Goal: Information Seeking & Learning: Check status

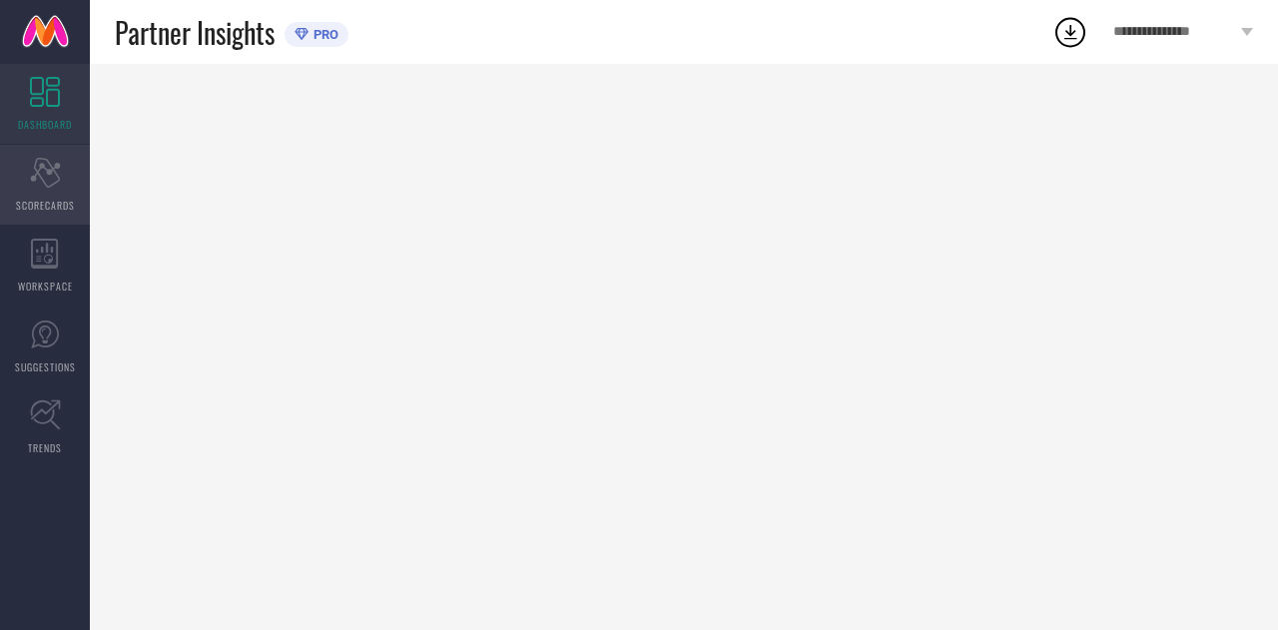
click at [52, 183] on icon "Scorecard" at bounding box center [45, 173] width 31 height 30
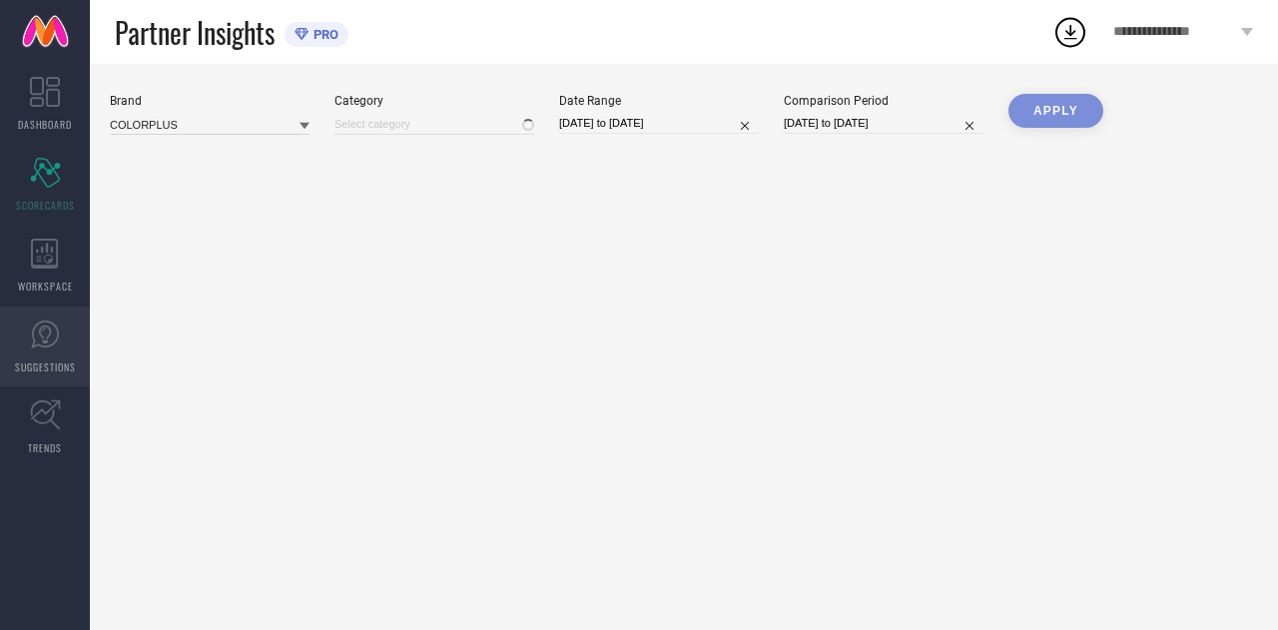
type input "All"
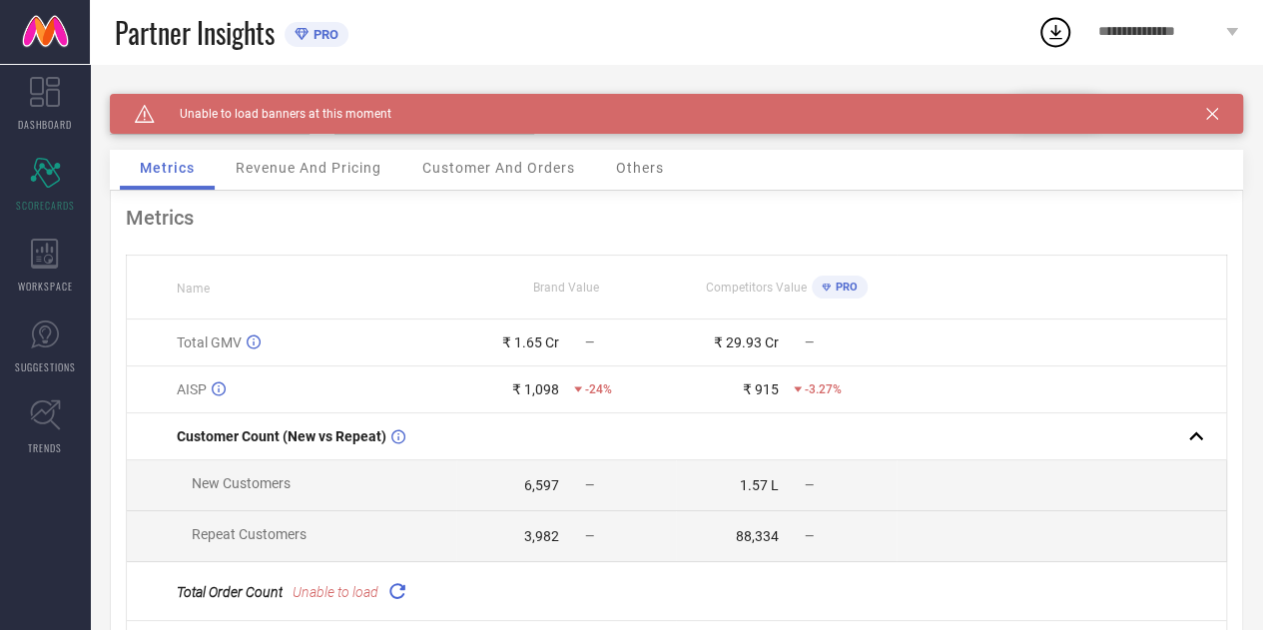
scroll to position [228, 0]
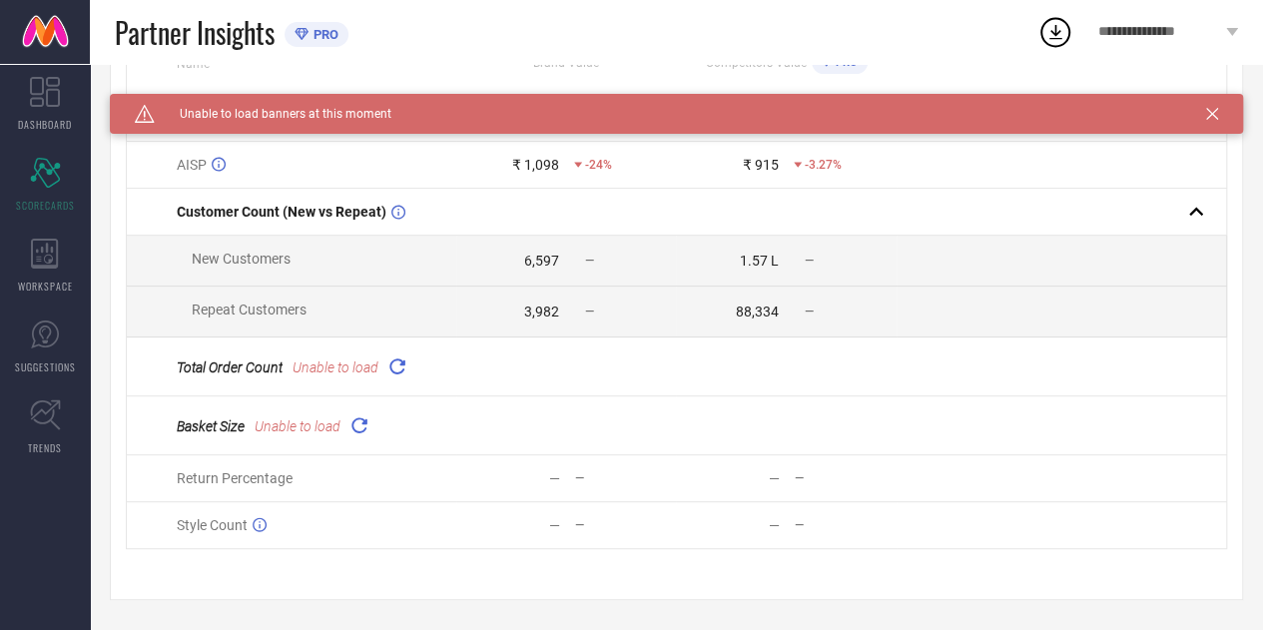
click at [391, 364] on icon at bounding box center [396, 365] width 23 height 23
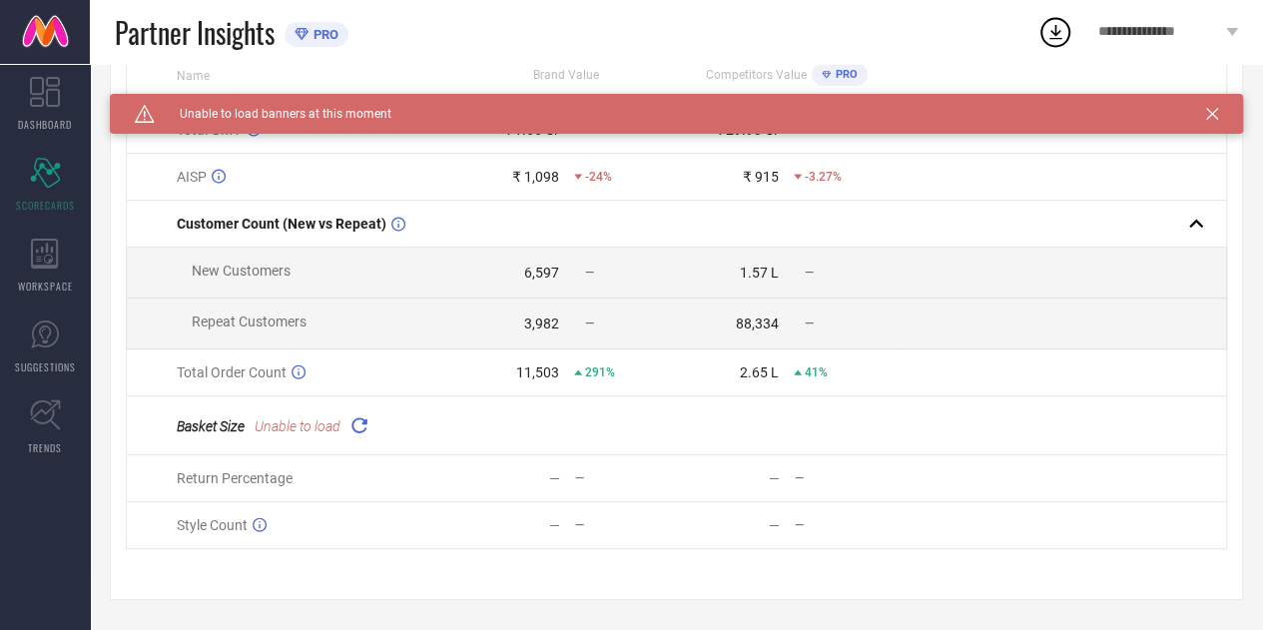
scroll to position [216, 0]
click at [338, 421] on span "Unable to load" at bounding box center [298, 426] width 86 height 16
click at [358, 424] on icon at bounding box center [358, 424] width 23 height 23
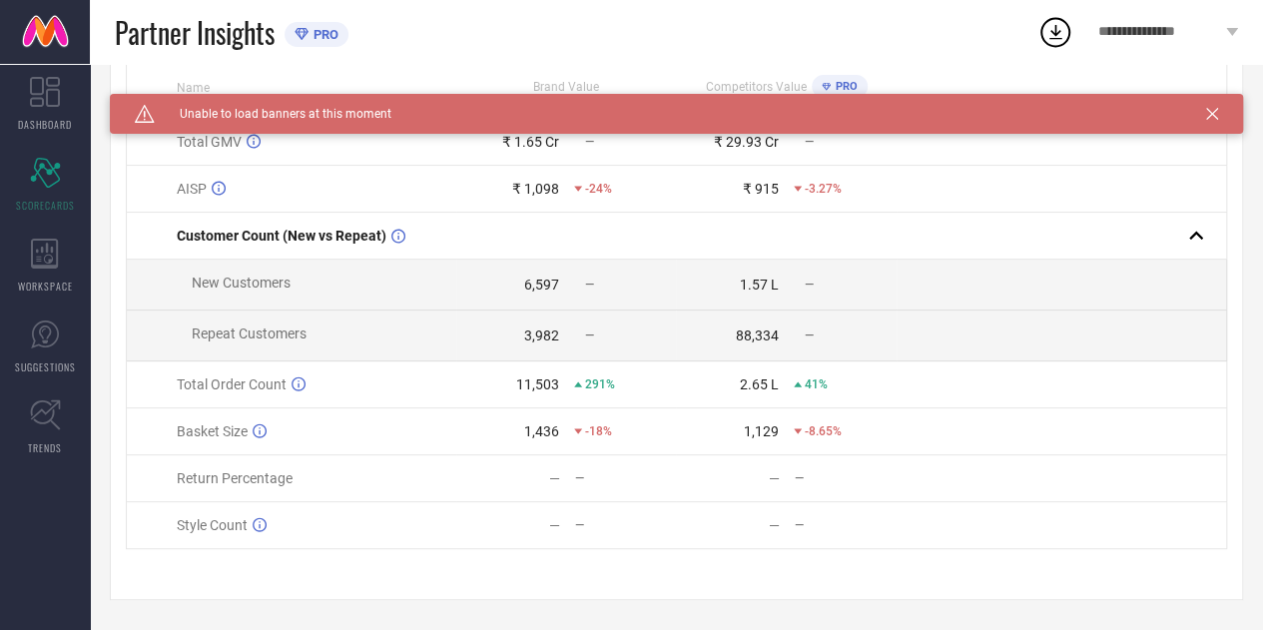
scroll to position [0, 0]
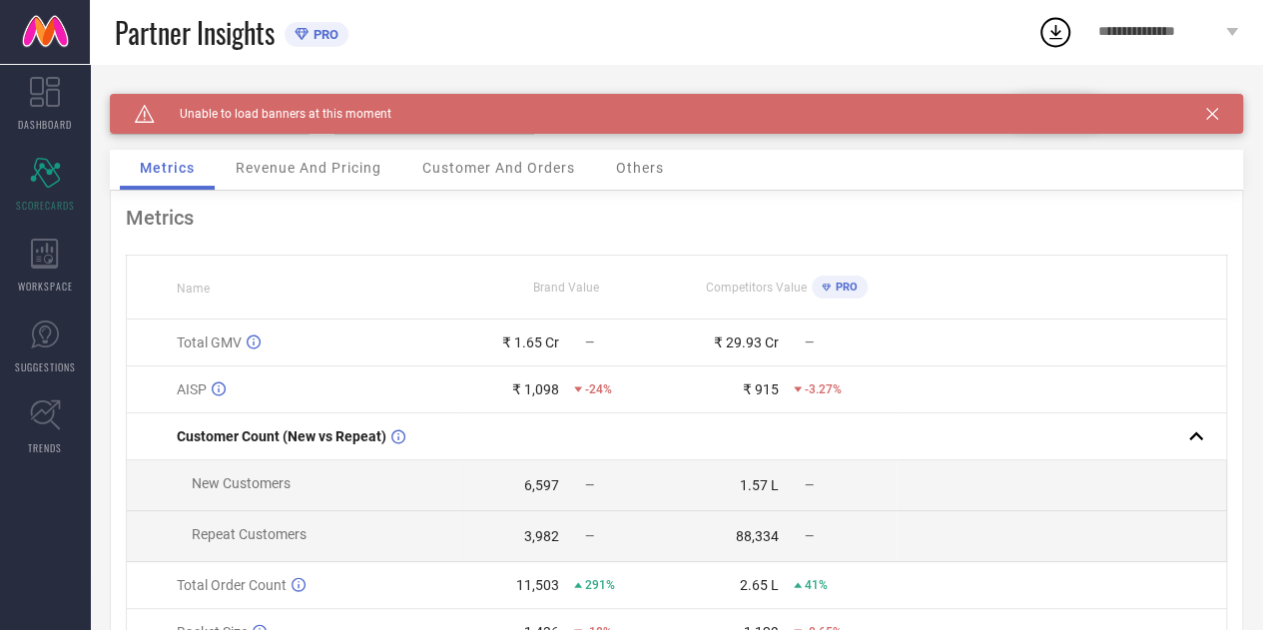
click at [1218, 115] on icon at bounding box center [1212, 114] width 12 height 12
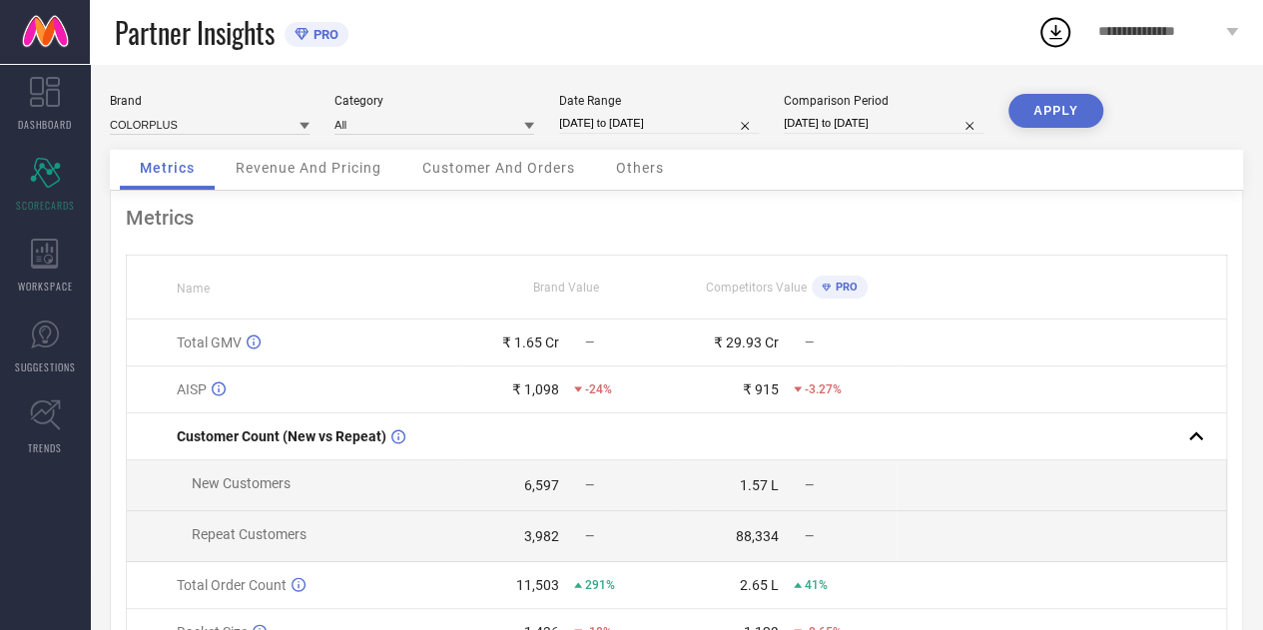
click at [321, 163] on span "Revenue And Pricing" at bounding box center [309, 168] width 146 height 16
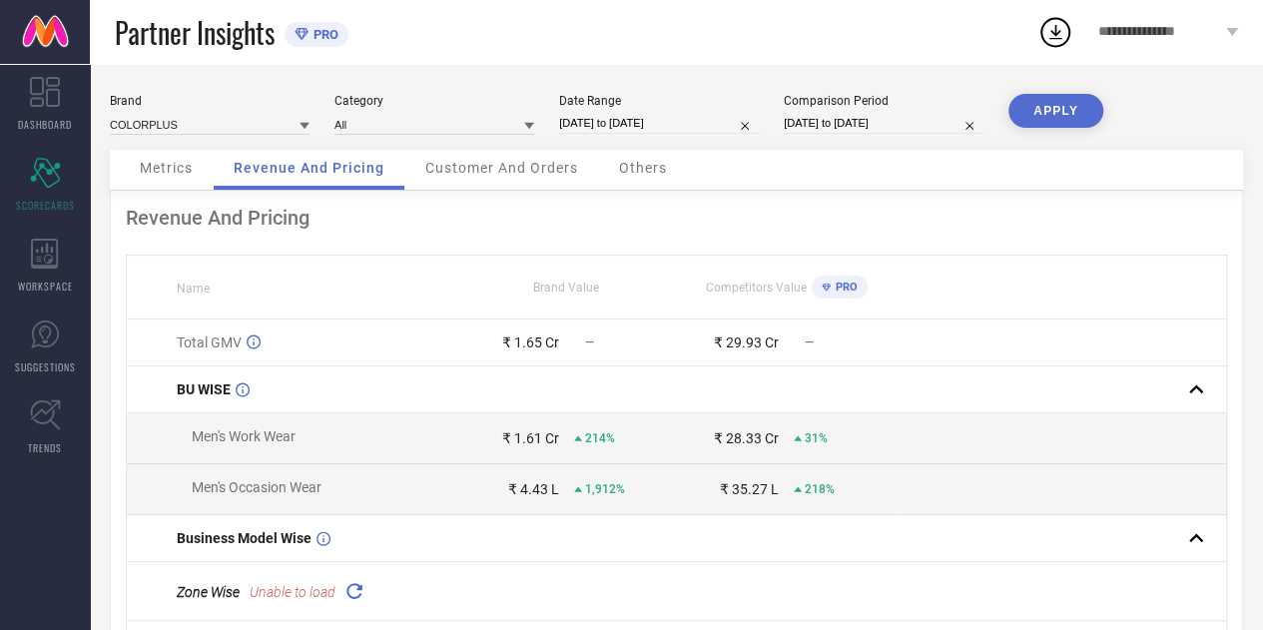
click at [527, 173] on span "Customer And Orders" at bounding box center [501, 168] width 153 height 16
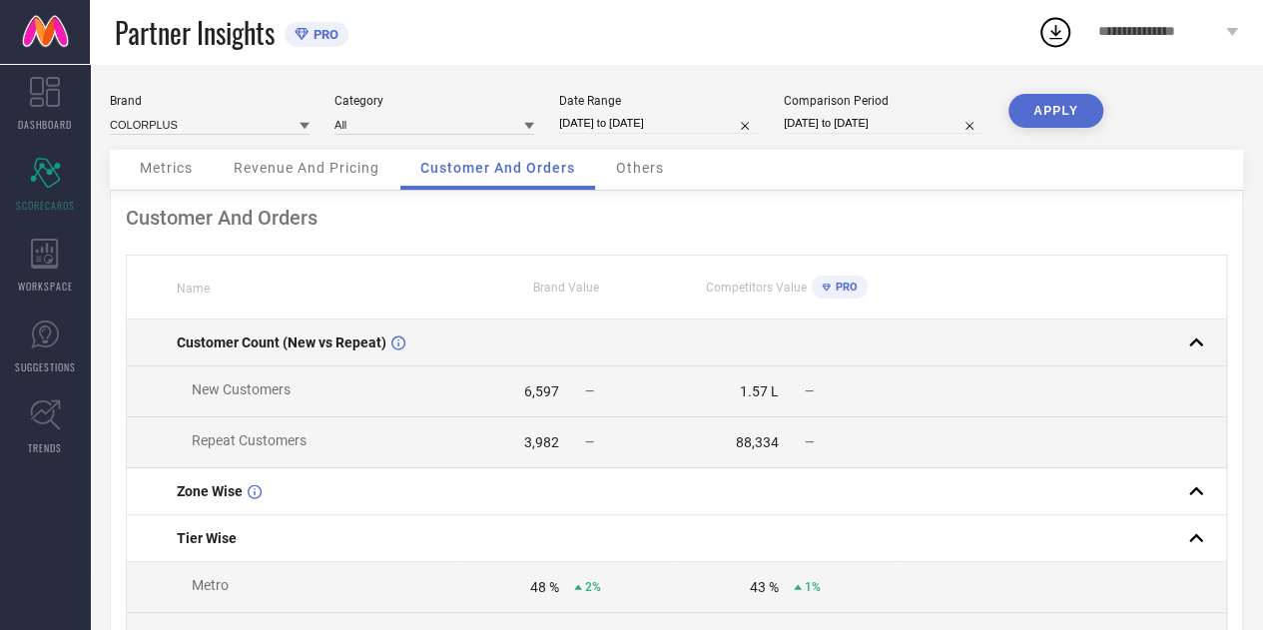
click at [557, 346] on td at bounding box center [566, 342] width 220 height 47
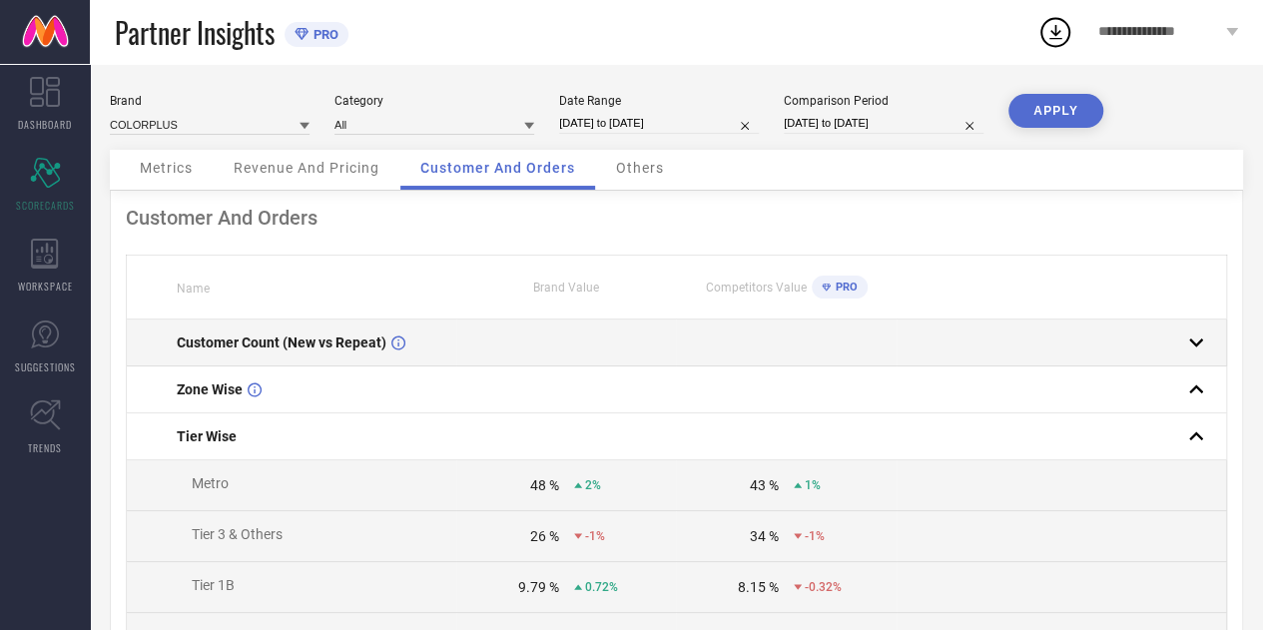
click at [557, 346] on td at bounding box center [566, 342] width 220 height 47
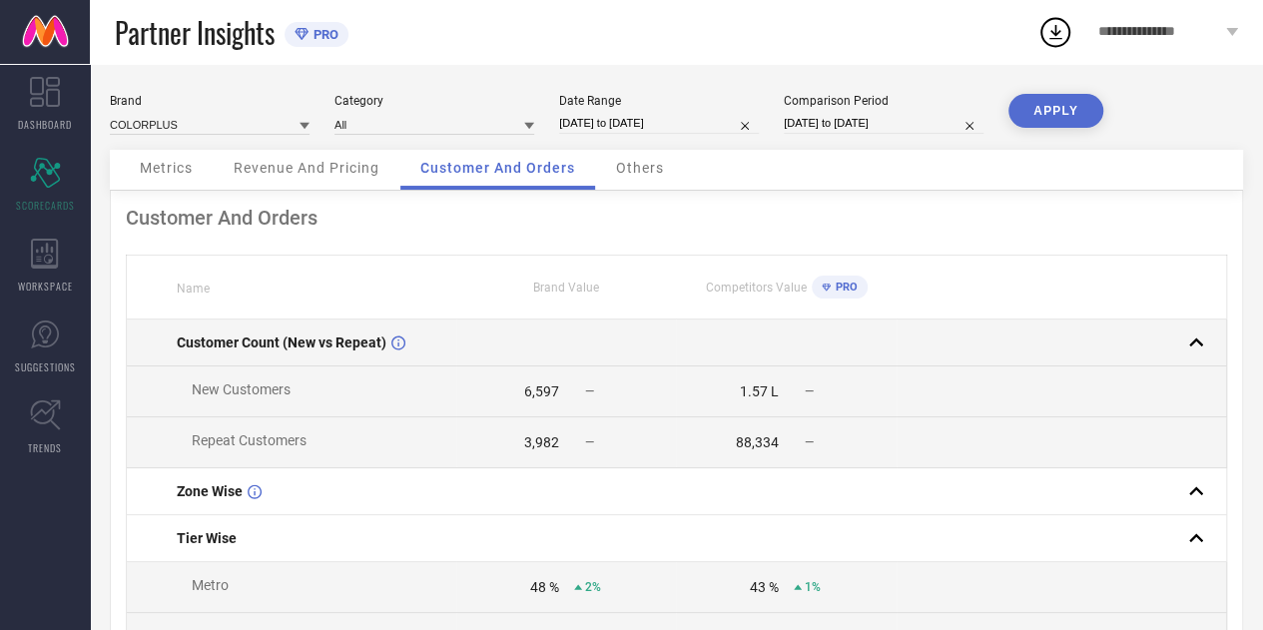
click at [557, 346] on td at bounding box center [566, 342] width 220 height 47
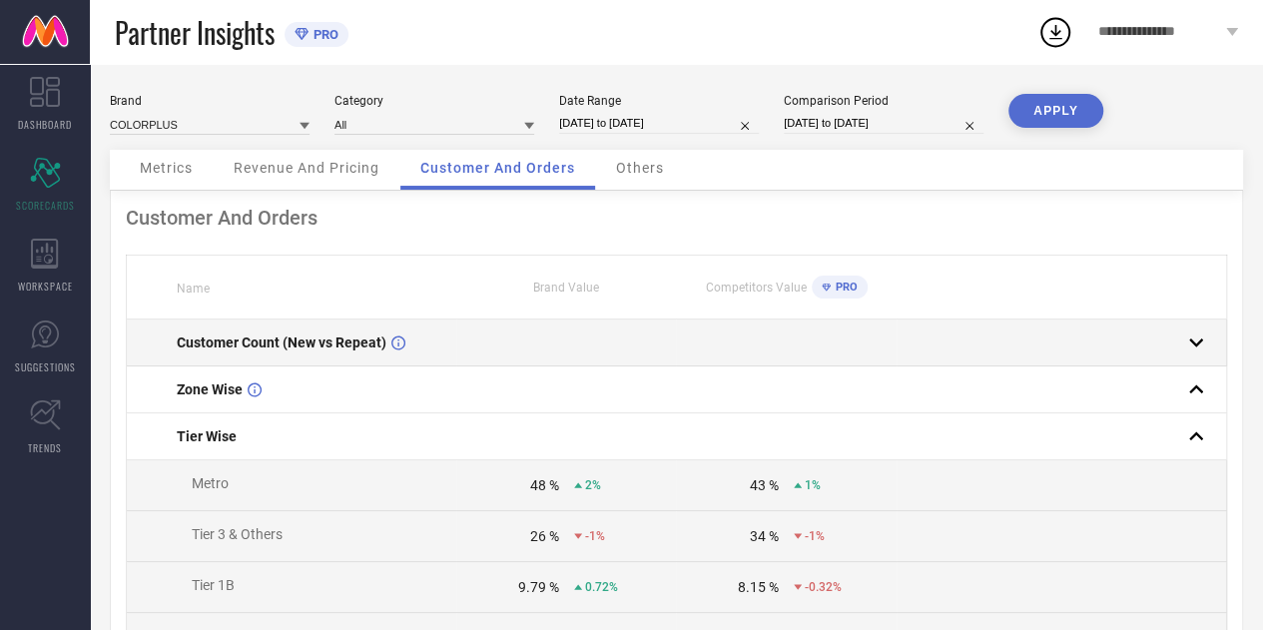
click at [557, 346] on td at bounding box center [566, 342] width 220 height 47
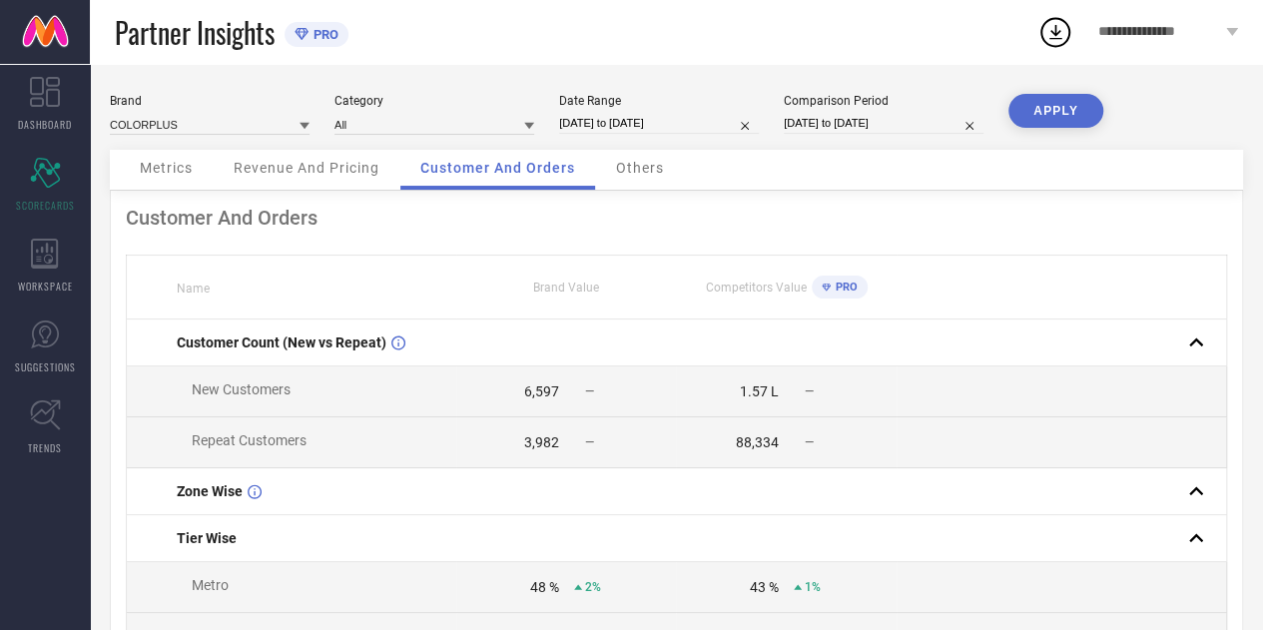
click at [537, 394] on div "6,597" at bounding box center [541, 391] width 35 height 16
drag, startPoint x: 537, startPoint y: 394, endPoint x: 547, endPoint y: 446, distance: 52.9
click at [547, 446] on div "3,982" at bounding box center [541, 442] width 35 height 16
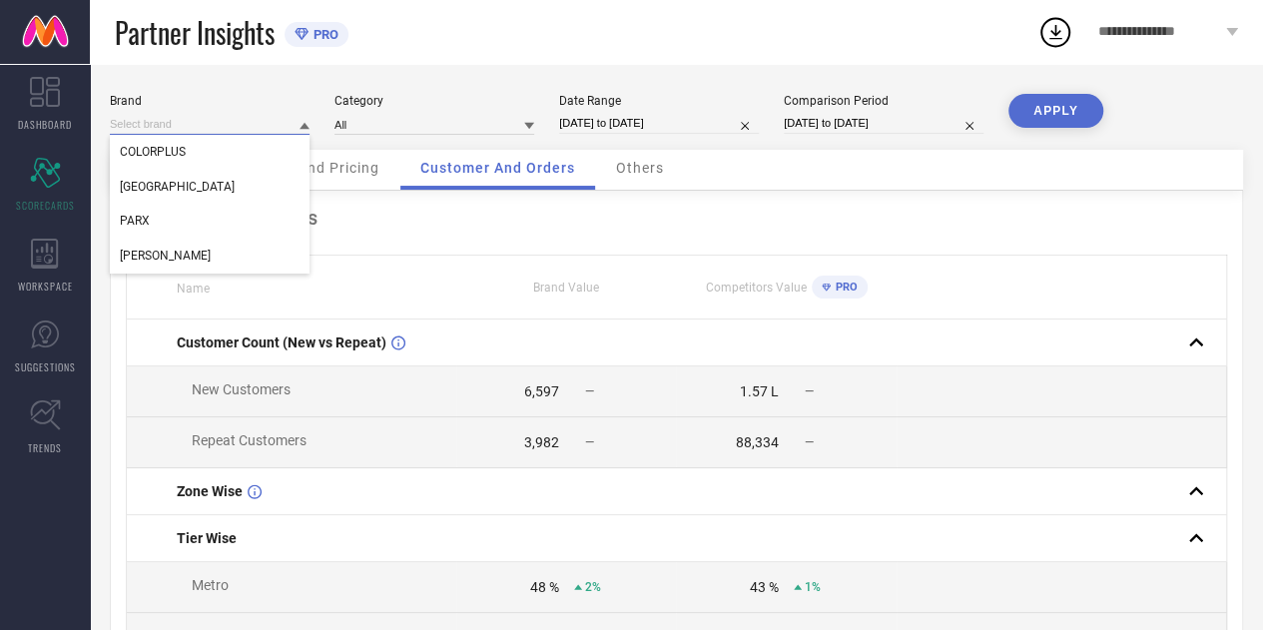
click at [284, 131] on input at bounding box center [210, 124] width 200 height 21
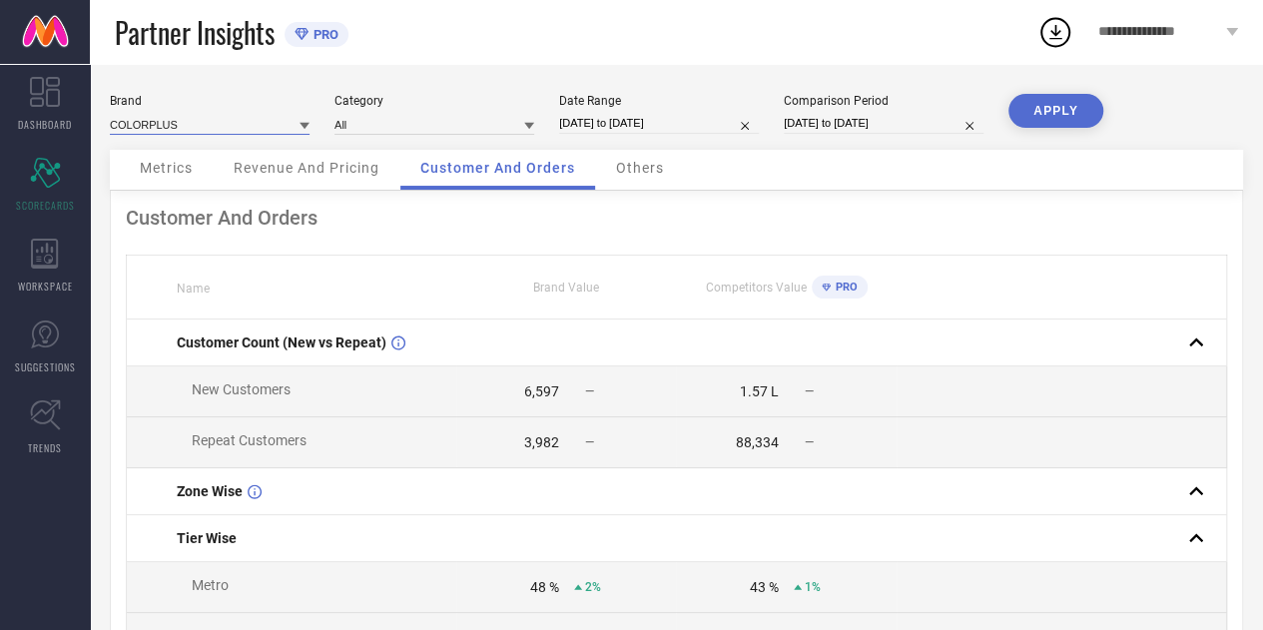
click at [280, 131] on input at bounding box center [210, 124] width 200 height 21
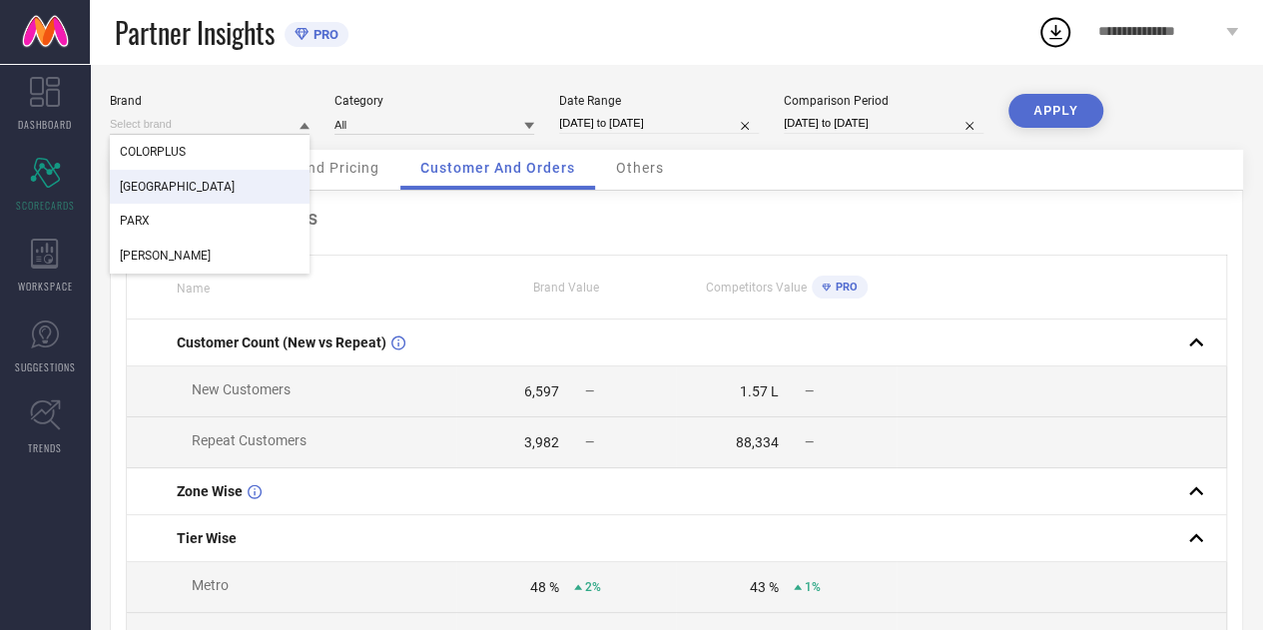
click at [230, 178] on div "[GEOGRAPHIC_DATA]" at bounding box center [210, 187] width 200 height 34
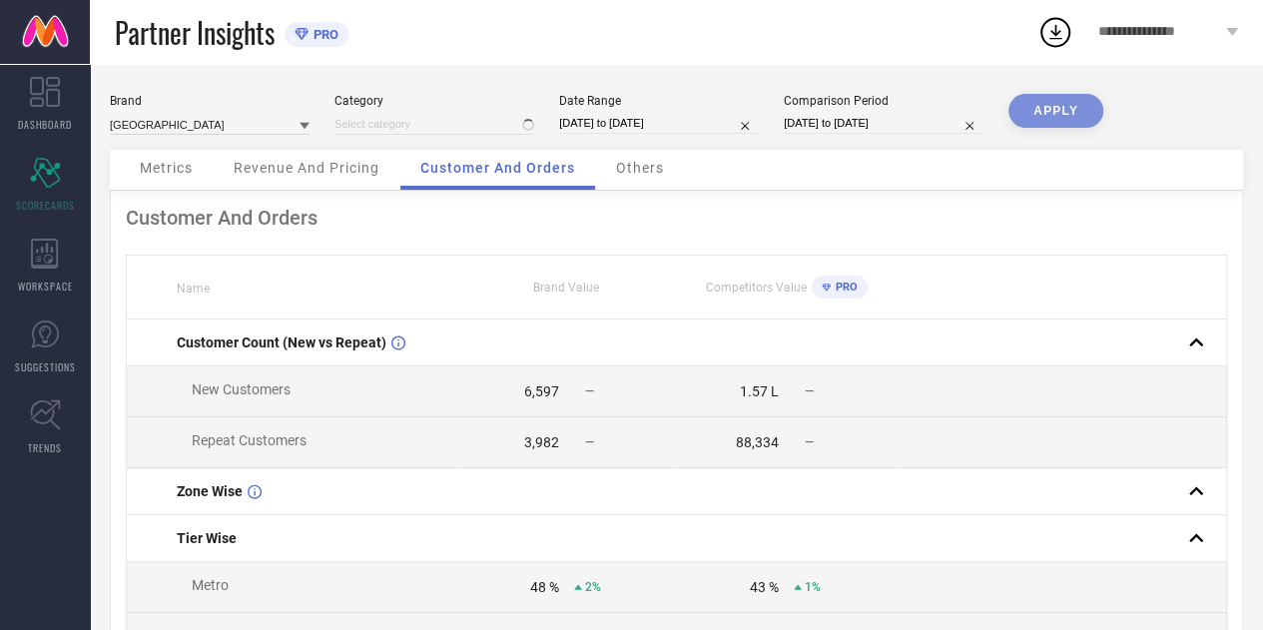
type input "All"
select select "8"
select select "2025"
select select "9"
select select "2025"
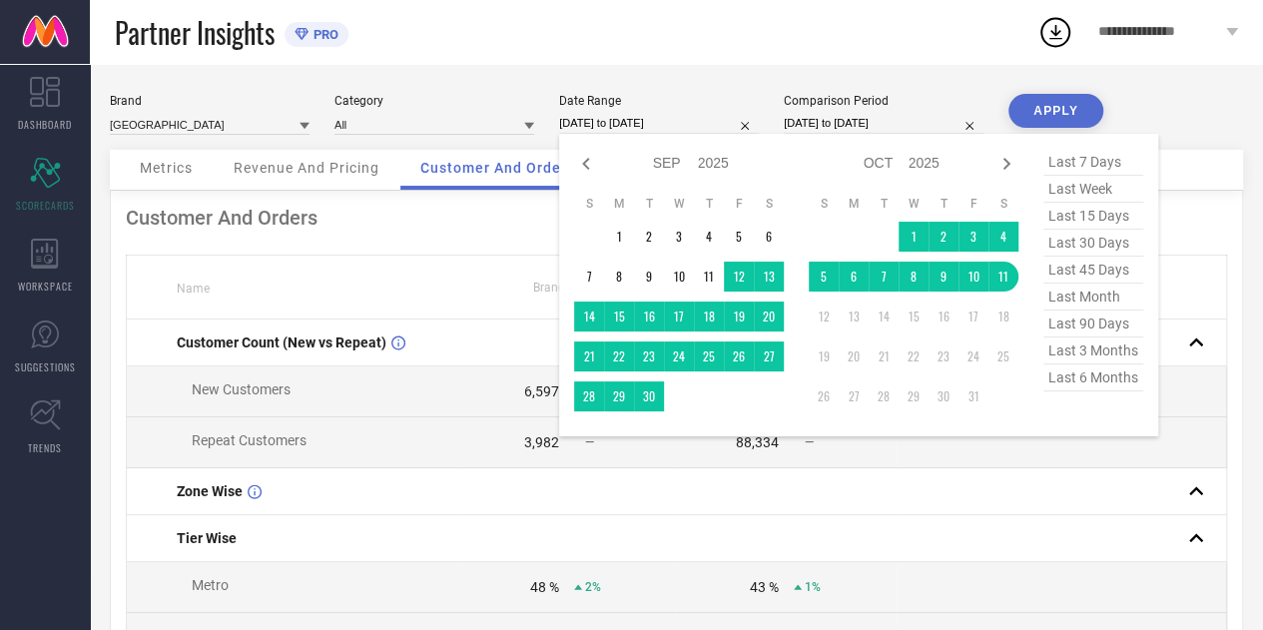
click at [613, 115] on input "[DATE] to [DATE]" at bounding box center [659, 123] width 200 height 21
click at [584, 171] on icon at bounding box center [586, 164] width 24 height 24
select select "7"
select select "2025"
select select "8"
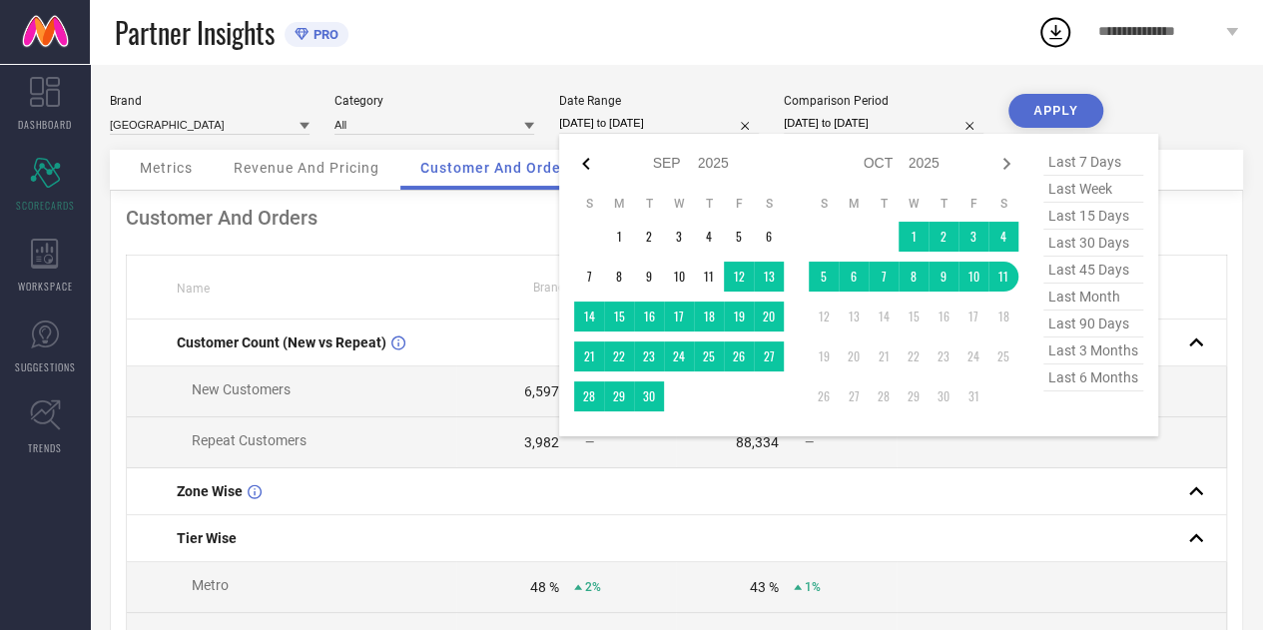
select select "2025"
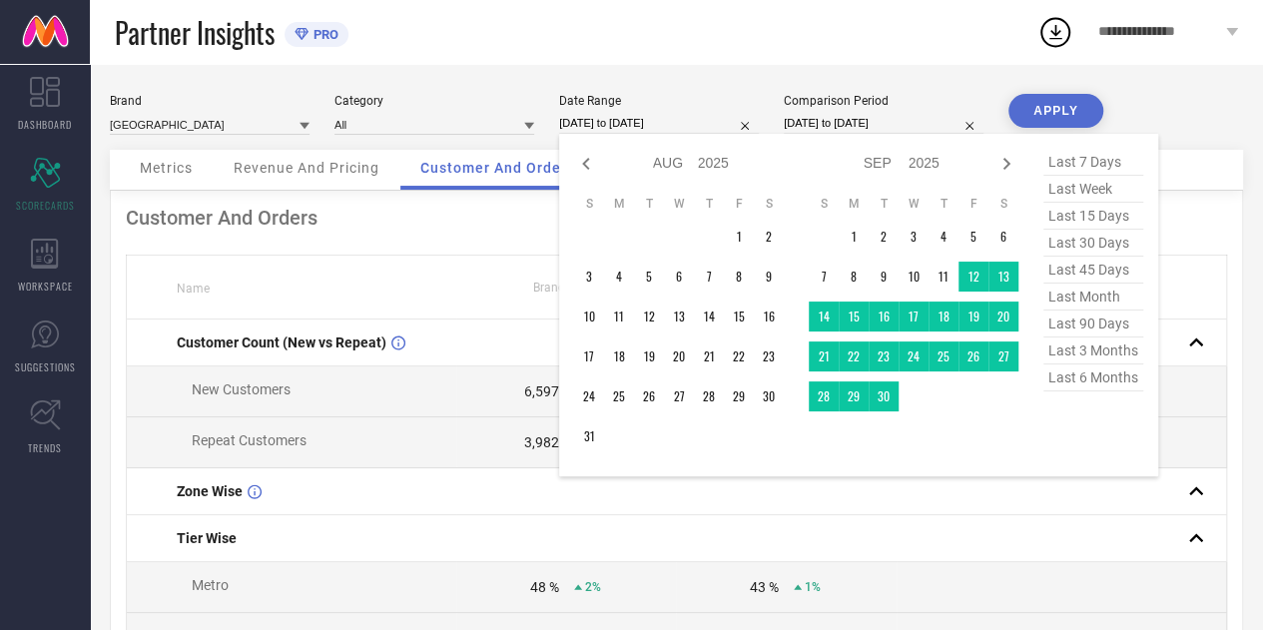
click at [584, 171] on icon at bounding box center [586, 164] width 24 height 24
select select "6"
select select "2025"
select select "7"
select select "2025"
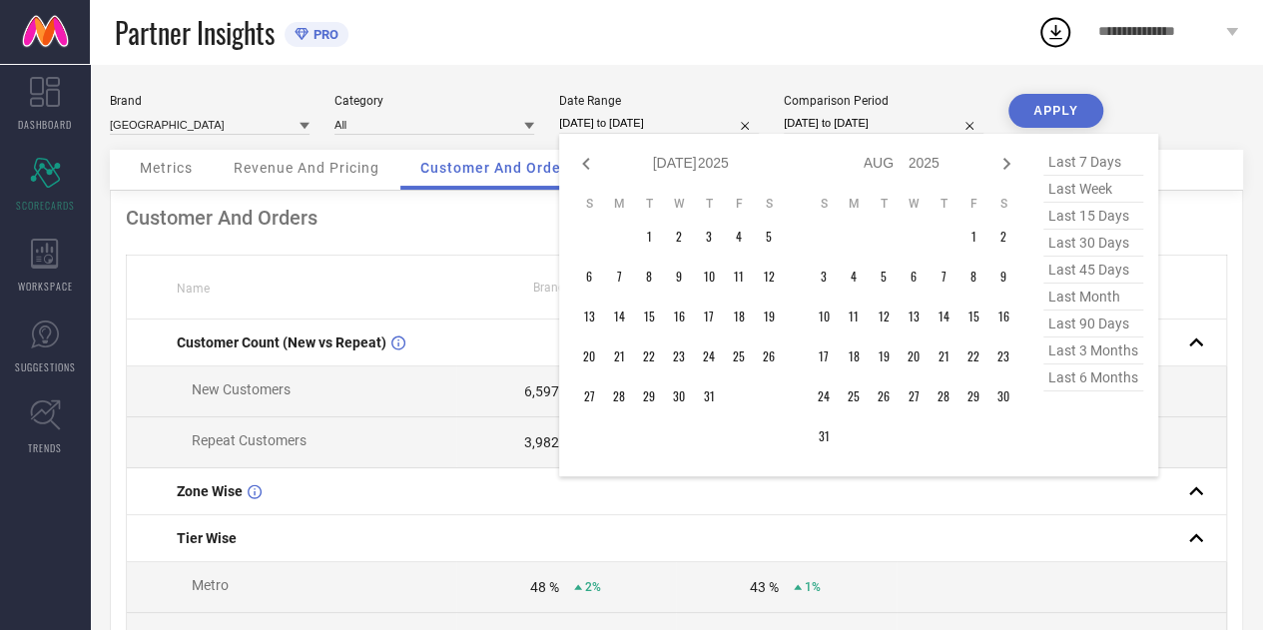
click at [584, 171] on icon at bounding box center [586, 164] width 24 height 24
select select "5"
select select "2025"
select select "6"
select select "2025"
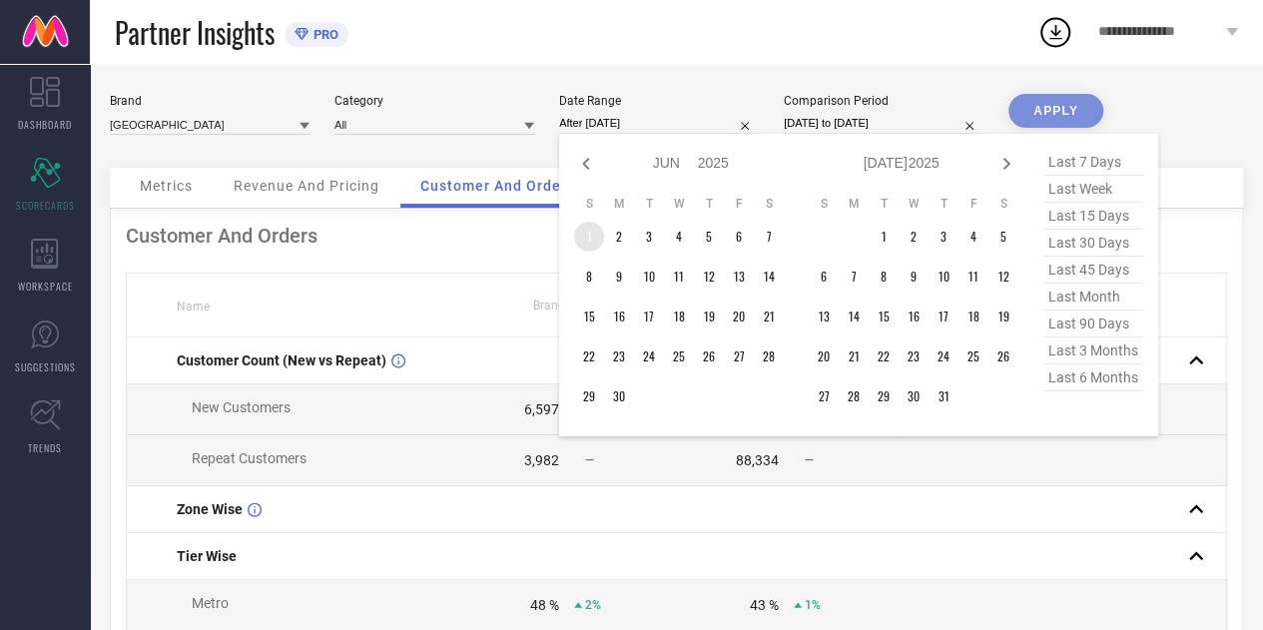
click at [591, 239] on td "1" at bounding box center [589, 237] width 30 height 30
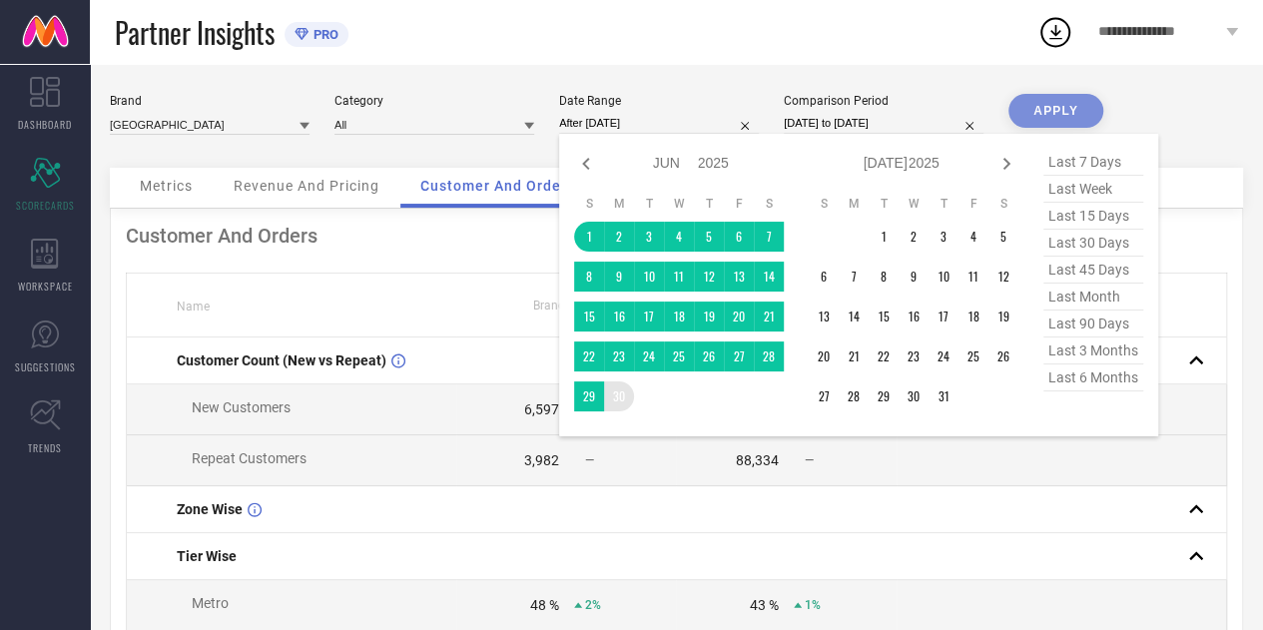
type input "[DATE] to [DATE]"
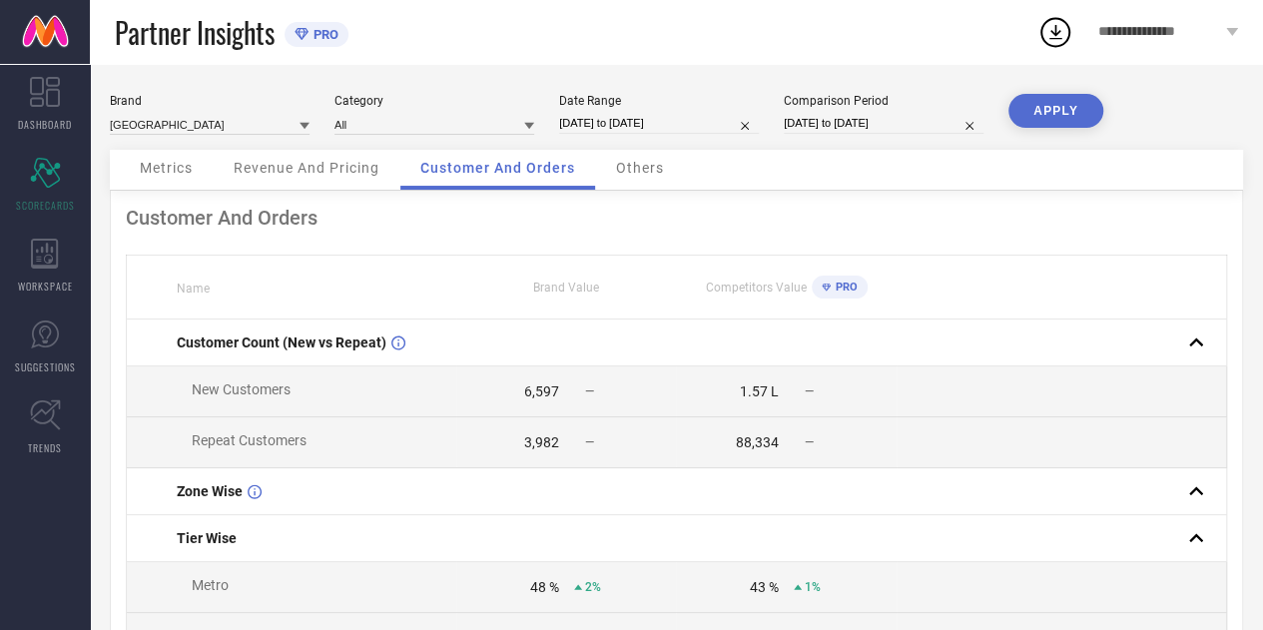
click at [1040, 117] on button "APPLY" at bounding box center [1055, 111] width 95 height 34
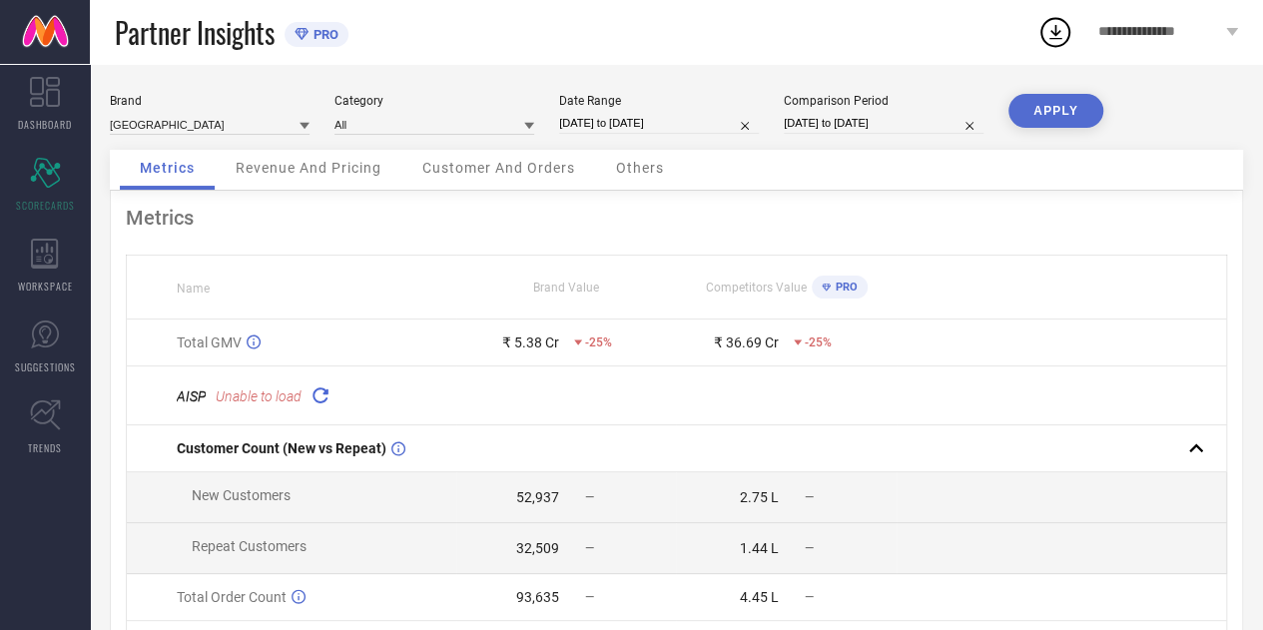
click at [491, 169] on span "Customer And Orders" at bounding box center [498, 168] width 153 height 16
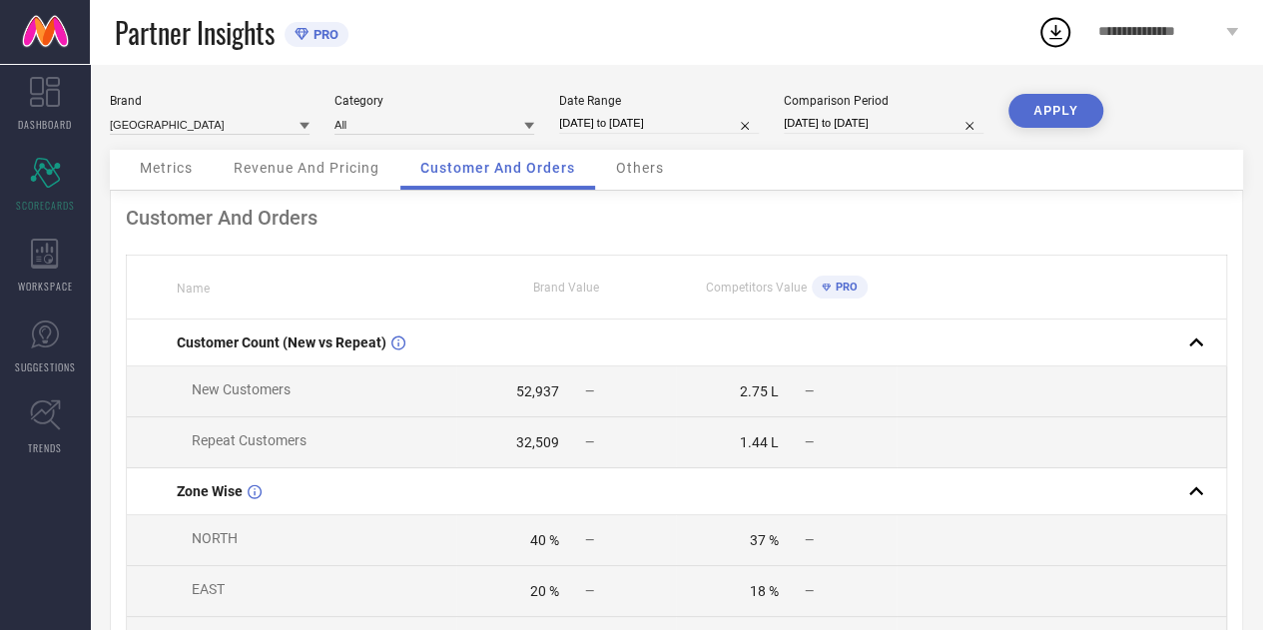
click at [556, 396] on div "52,937" at bounding box center [537, 391] width 43 height 16
drag, startPoint x: 556, startPoint y: 396, endPoint x: 504, endPoint y: 398, distance: 51.9
click at [504, 398] on div "52,937" at bounding box center [508, 391] width 102 height 16
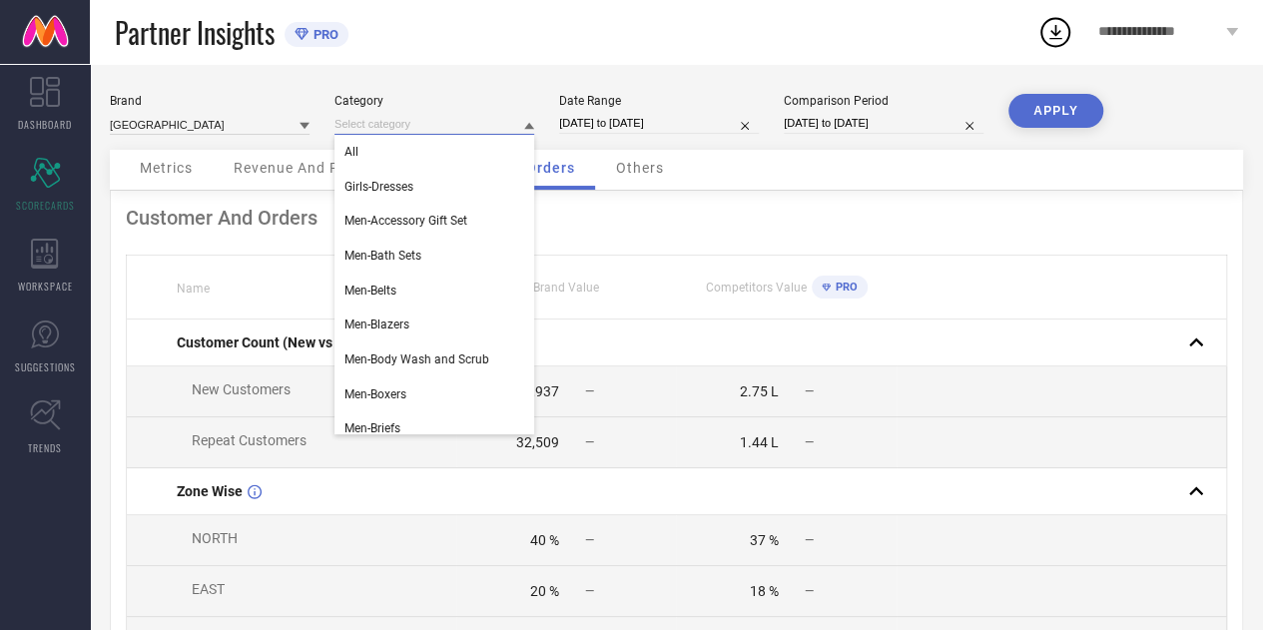
click at [465, 121] on input at bounding box center [434, 124] width 200 height 21
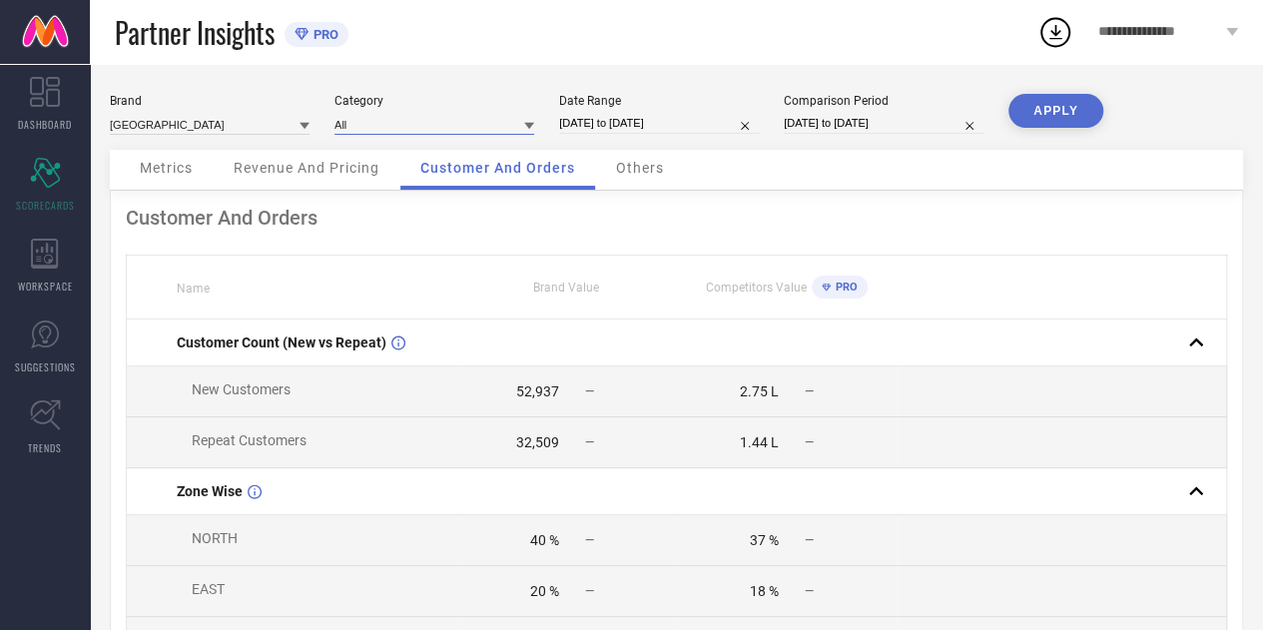
click at [465, 121] on input at bounding box center [434, 124] width 200 height 21
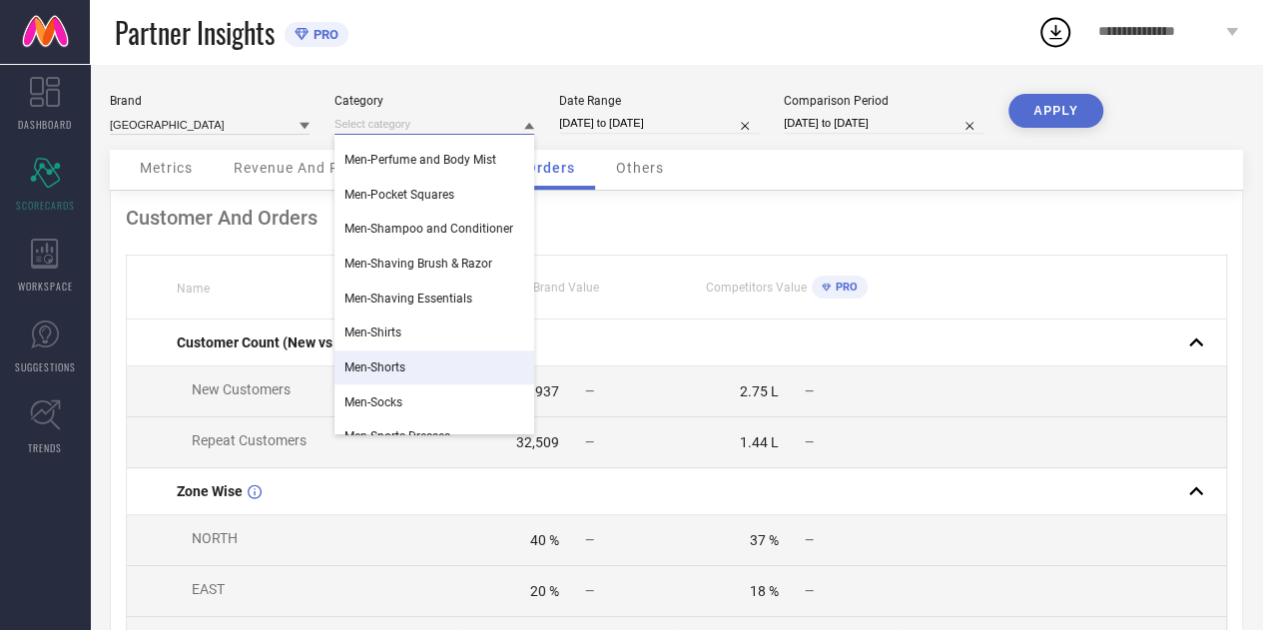
scroll to position [1053, 0]
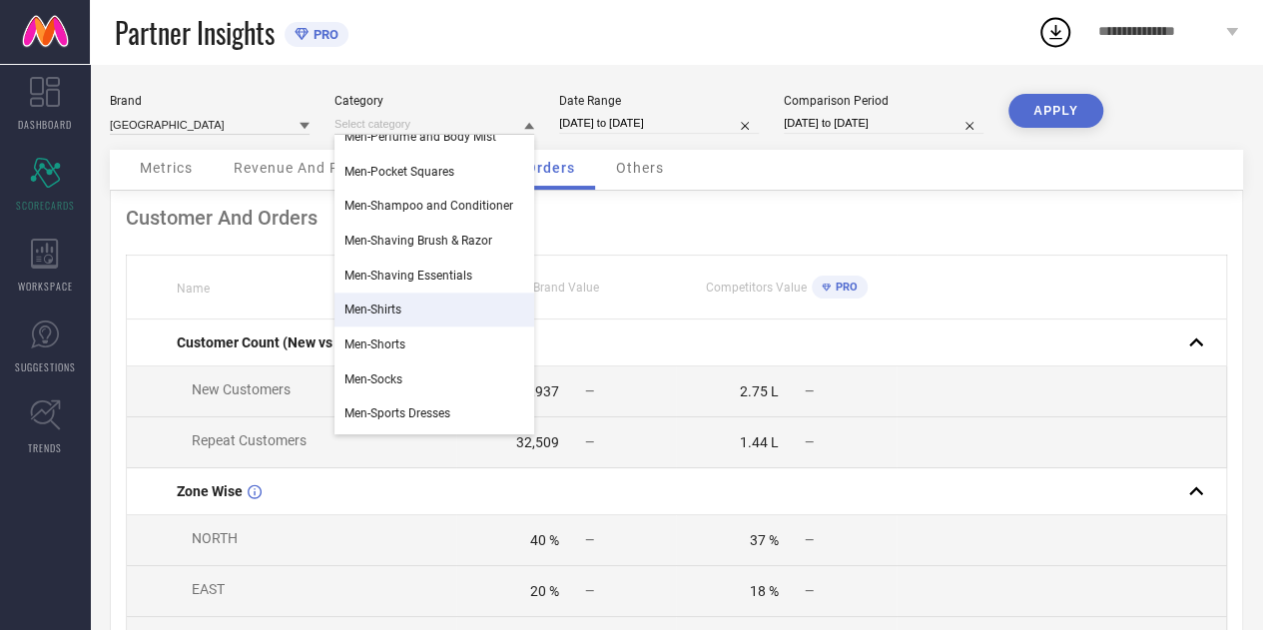
click at [363, 309] on span "Men-Shirts" at bounding box center [372, 309] width 57 height 14
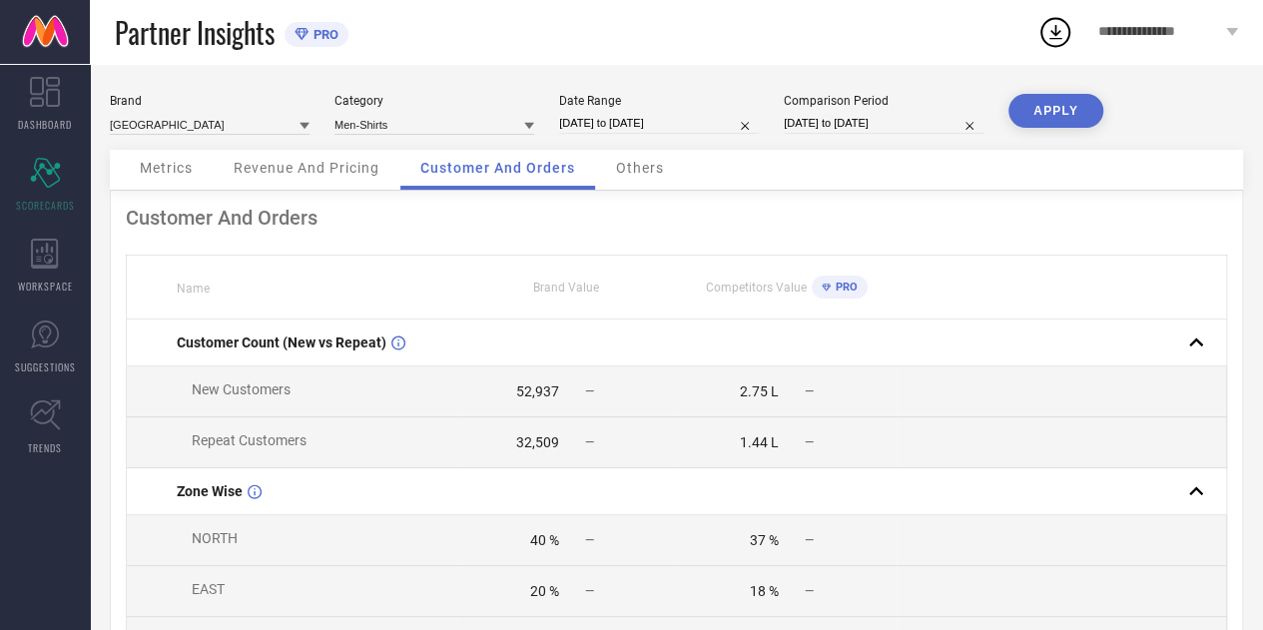
click at [1027, 118] on button "APPLY" at bounding box center [1055, 111] width 95 height 34
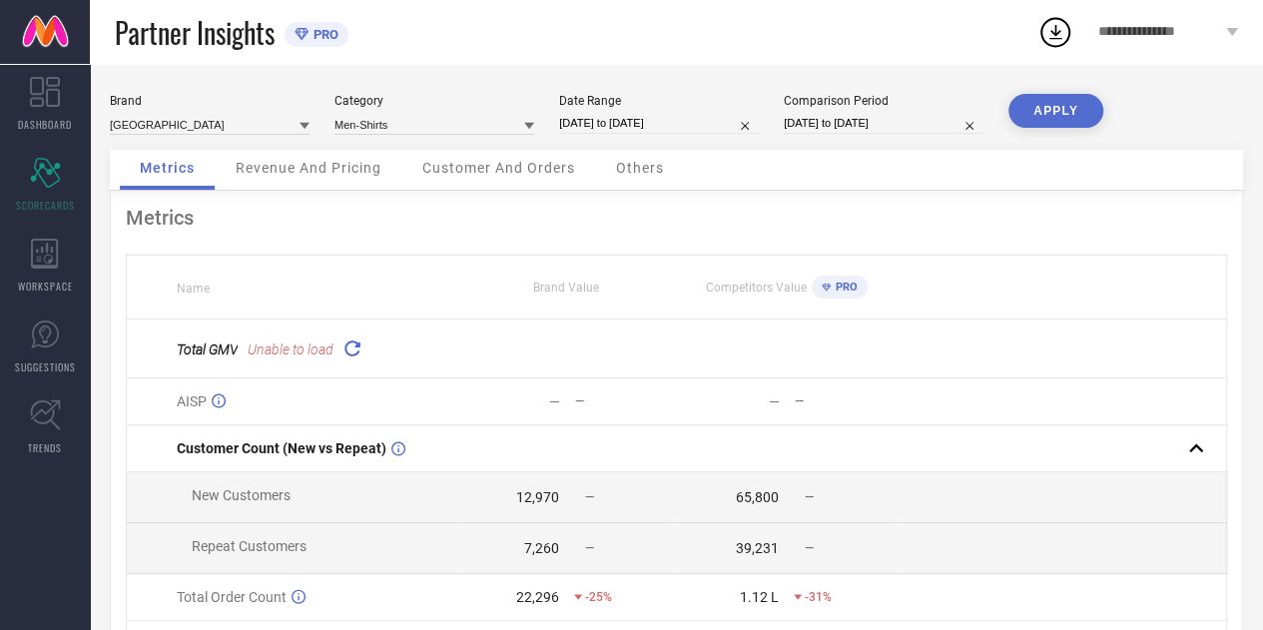
click at [495, 173] on span "Customer And Orders" at bounding box center [498, 168] width 153 height 16
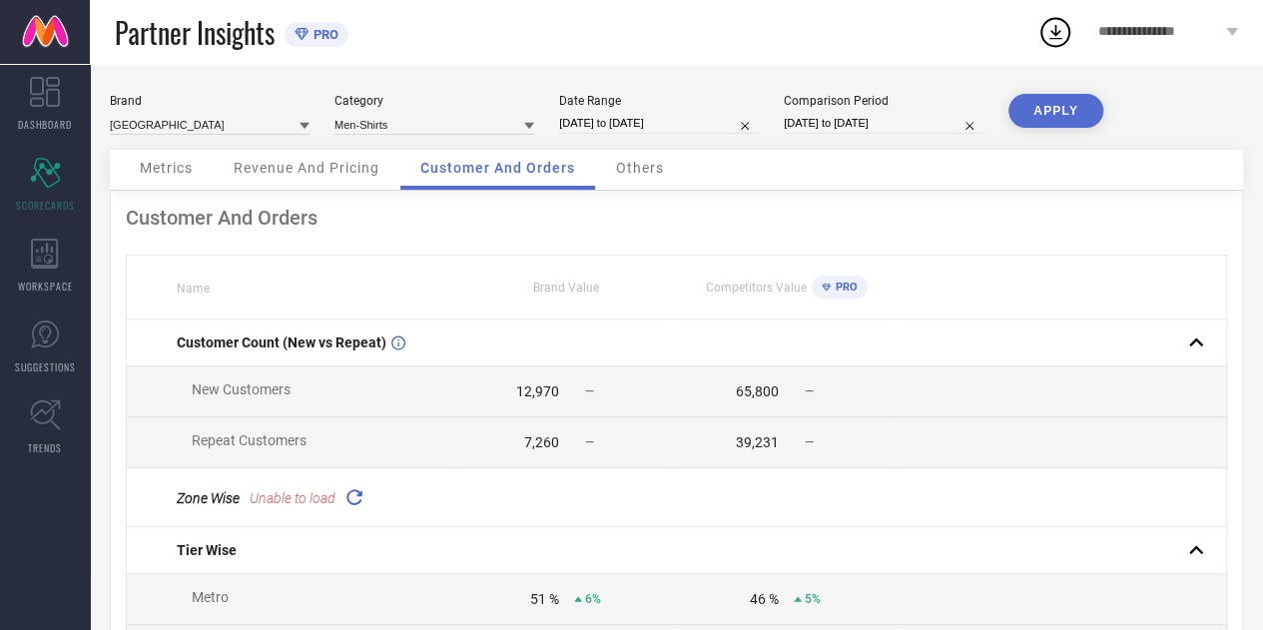
click at [529, 408] on td "12,970 —" at bounding box center [566, 391] width 220 height 51
drag, startPoint x: 529, startPoint y: 408, endPoint x: 543, endPoint y: 446, distance: 40.4
click at [543, 446] on div "7,260" at bounding box center [541, 442] width 35 height 16
drag, startPoint x: 543, startPoint y: 446, endPoint x: 530, endPoint y: 396, distance: 51.6
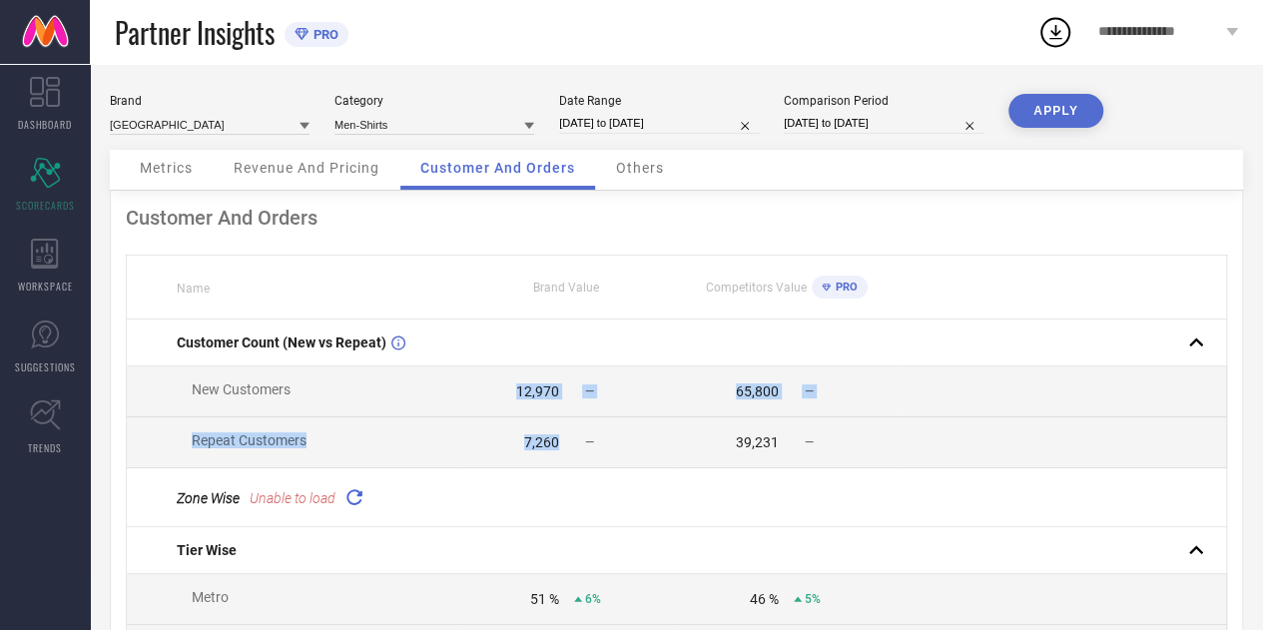
click at [530, 396] on div "12,970" at bounding box center [537, 391] width 43 height 16
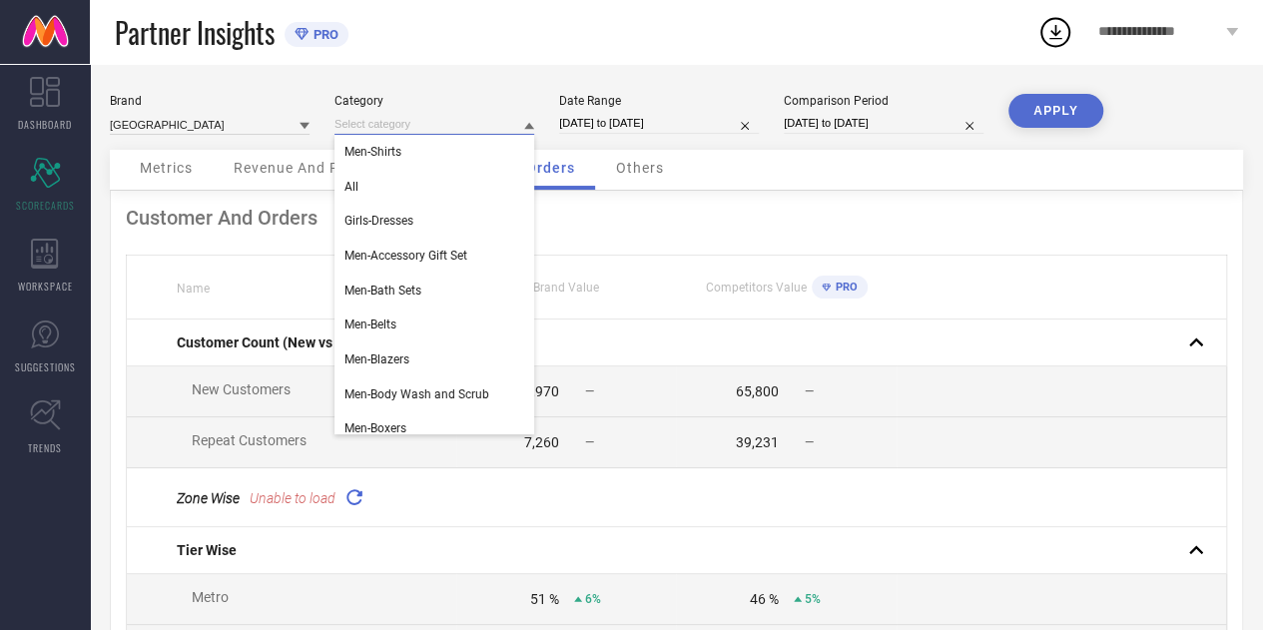
click at [423, 127] on input at bounding box center [434, 124] width 200 height 21
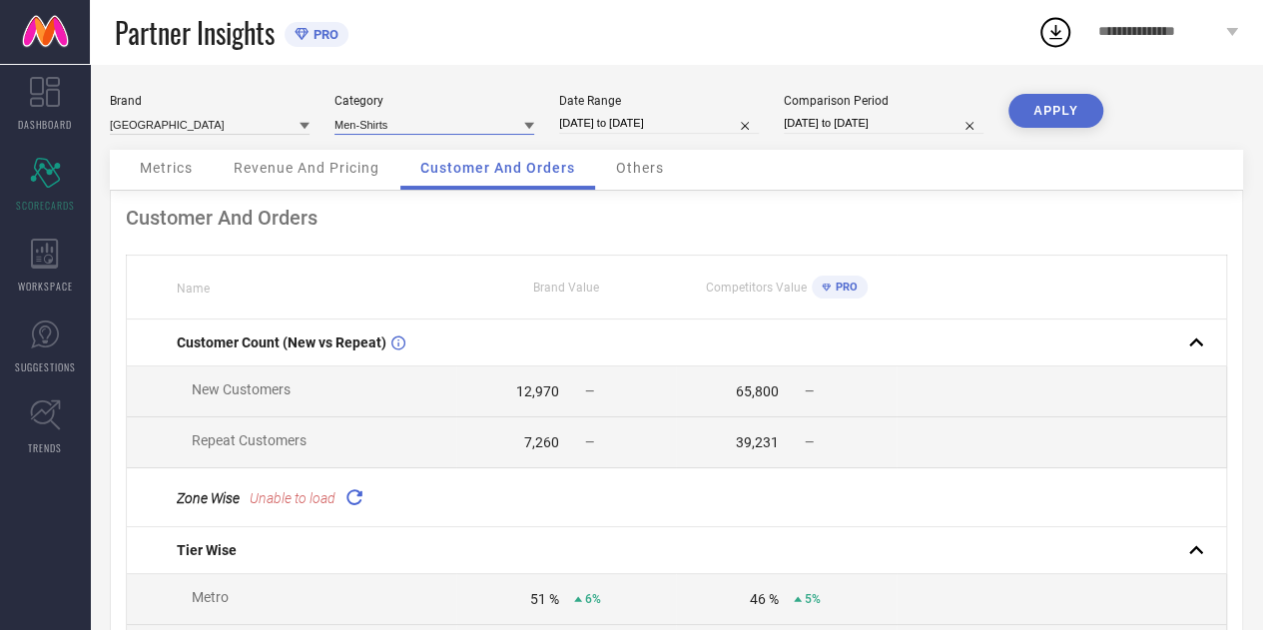
click at [423, 127] on input at bounding box center [434, 124] width 200 height 21
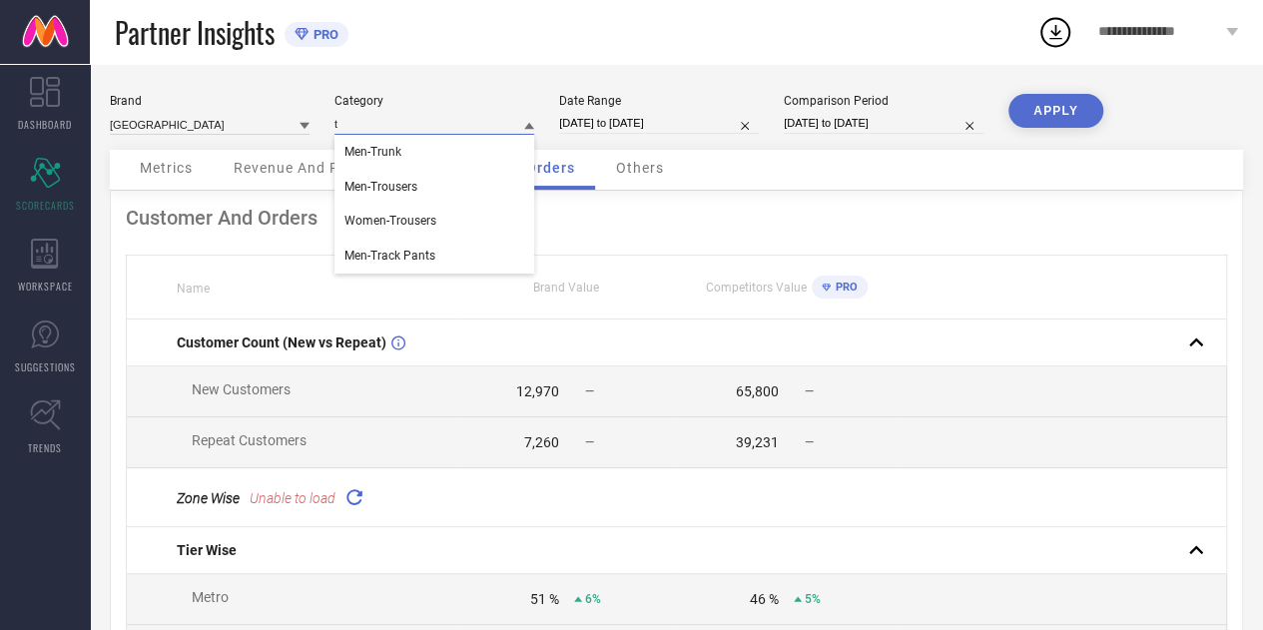
type input "tr"
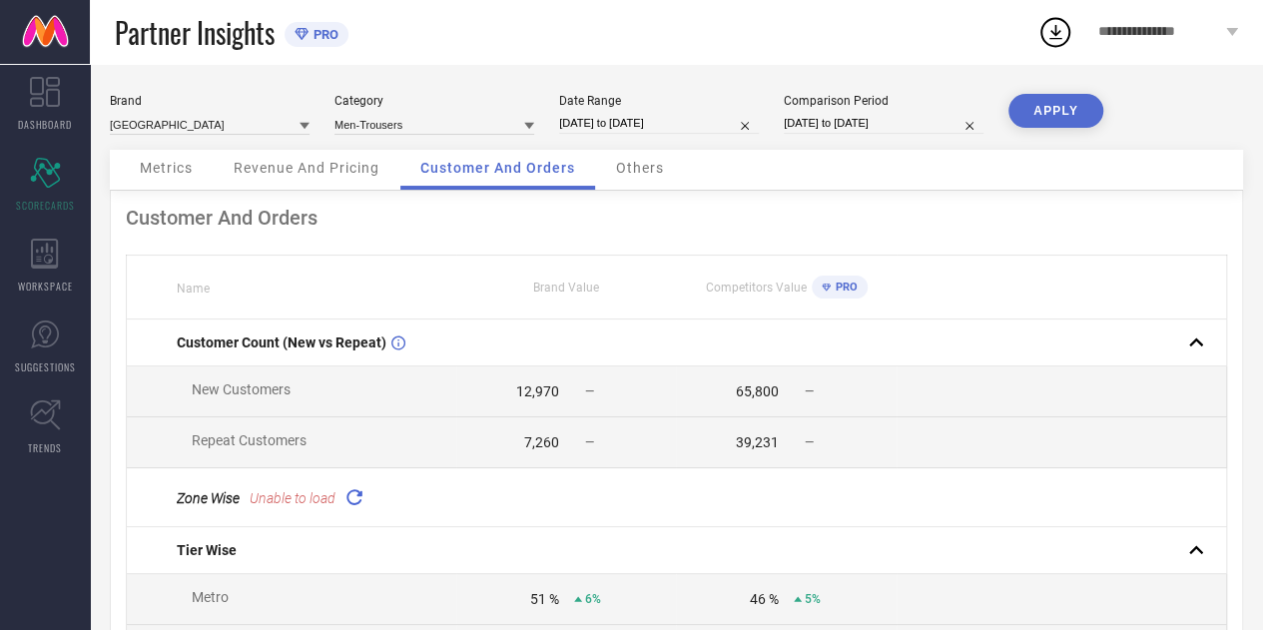
click at [1048, 112] on button "APPLY" at bounding box center [1055, 111] width 95 height 34
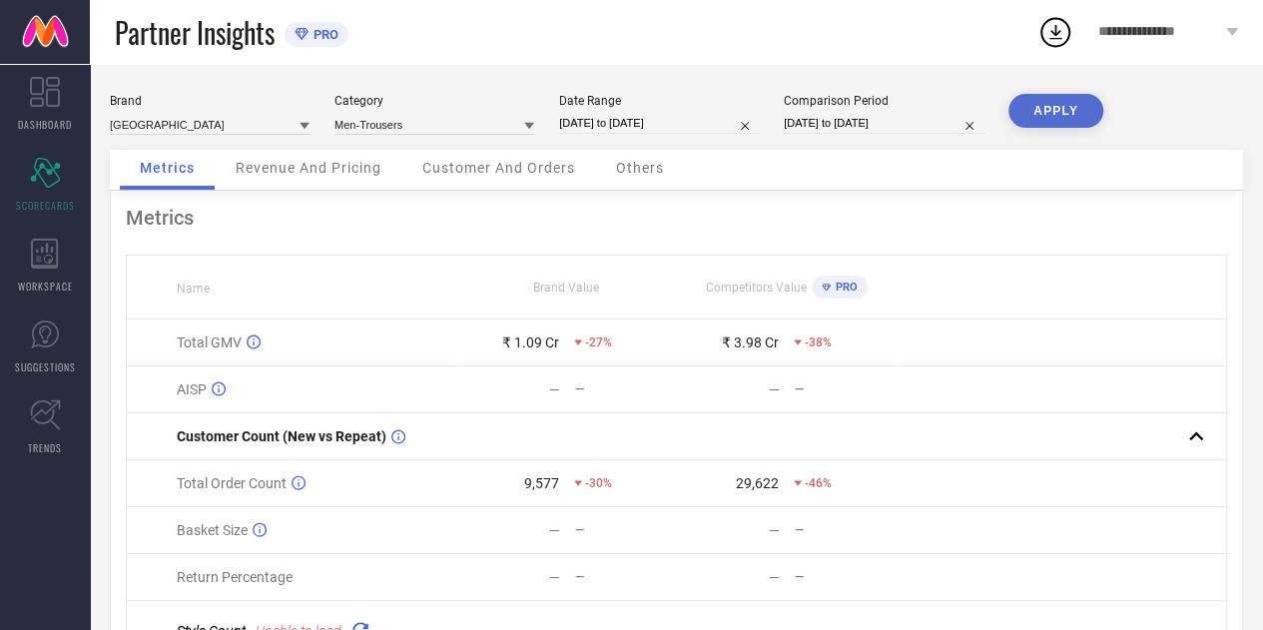
click at [467, 173] on span "Customer And Orders" at bounding box center [498, 168] width 153 height 16
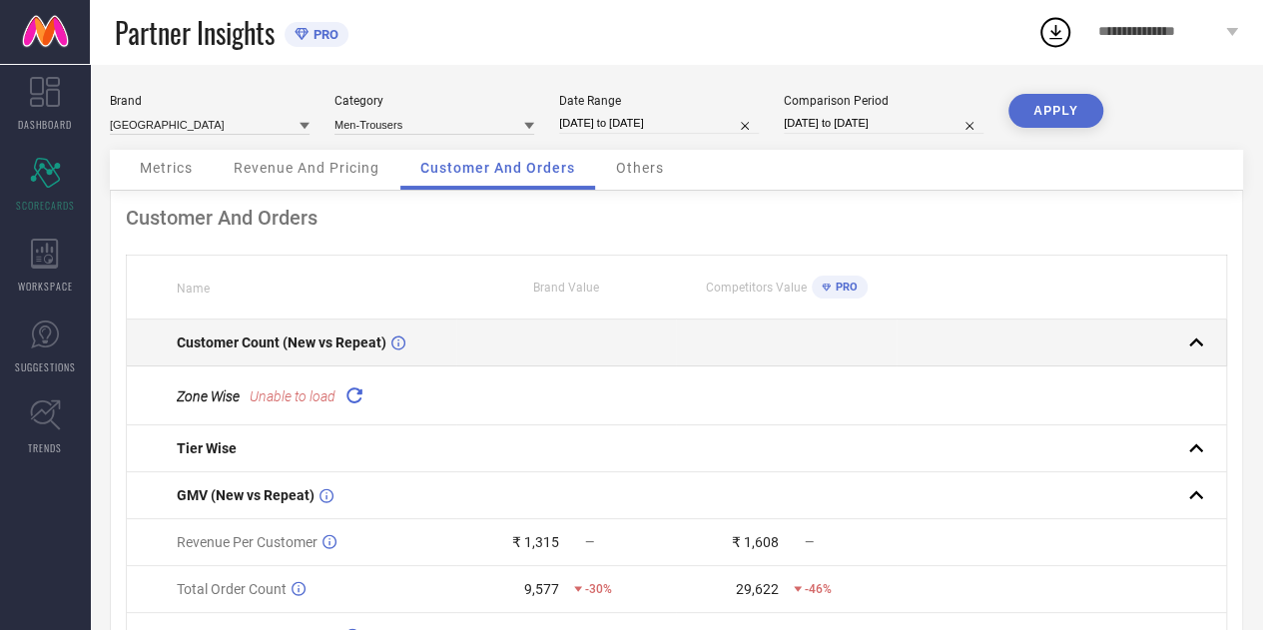
click at [387, 344] on div "Customer Count (New vs Repeat)" at bounding box center [316, 342] width 279 height 16
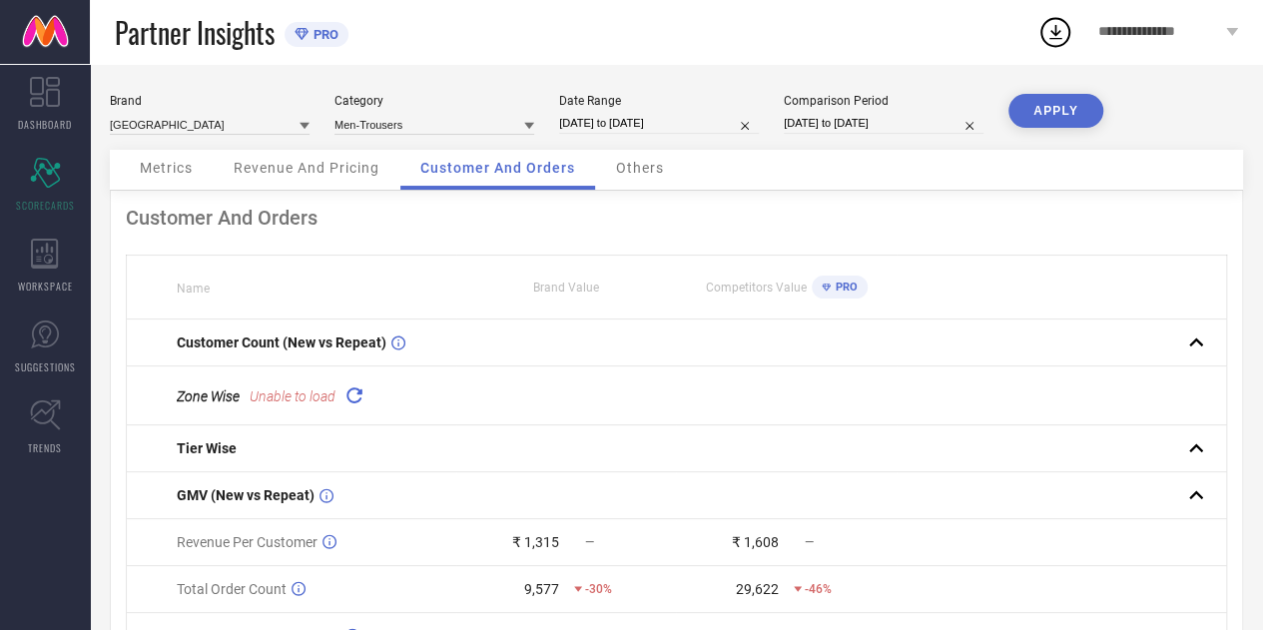
click at [363, 390] on icon at bounding box center [353, 394] width 23 height 23
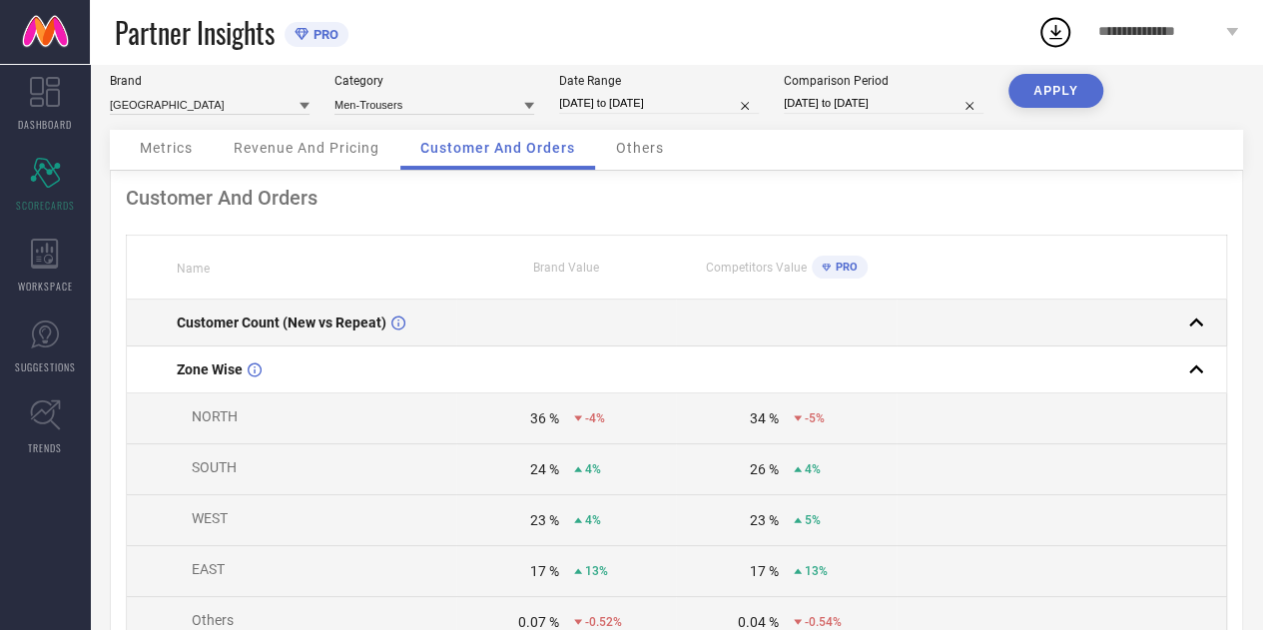
scroll to position [0, 0]
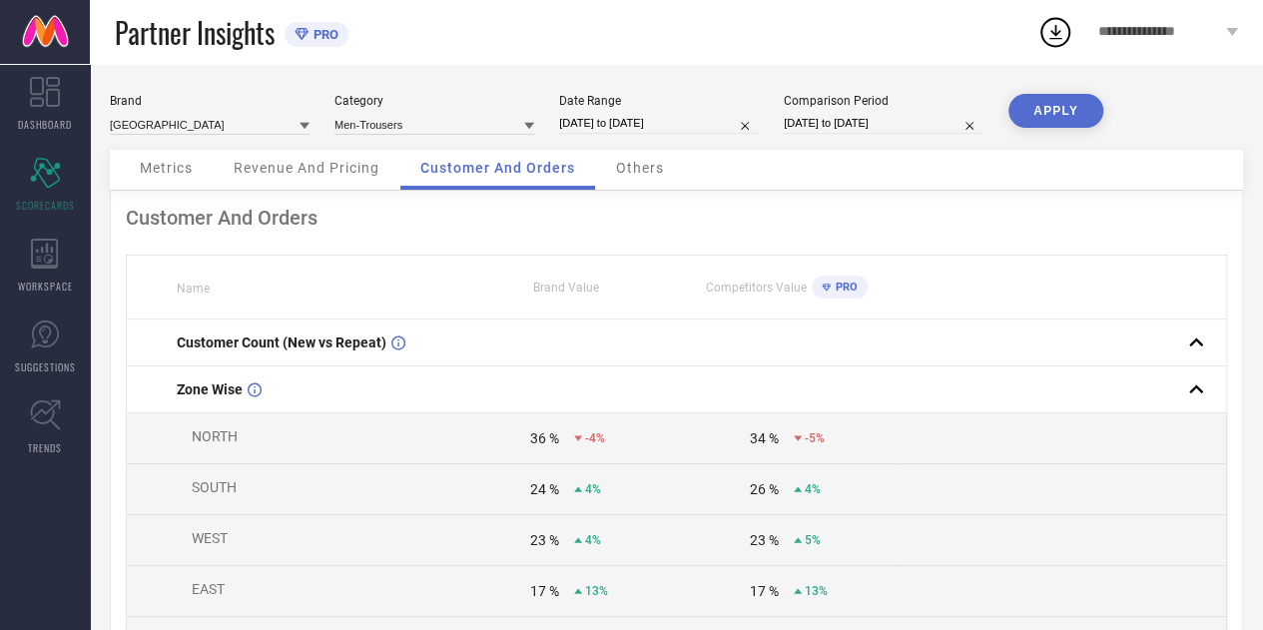
click at [176, 178] on div "Metrics" at bounding box center [166, 170] width 93 height 40
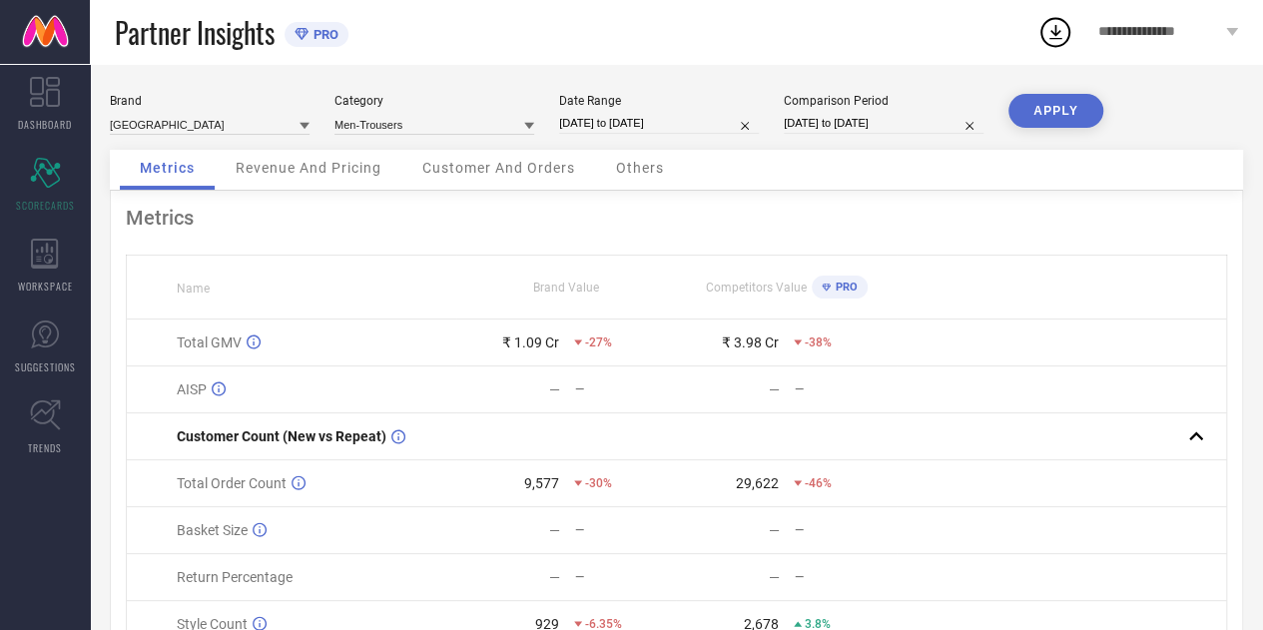
click at [327, 164] on span "Revenue And Pricing" at bounding box center [309, 168] width 146 height 16
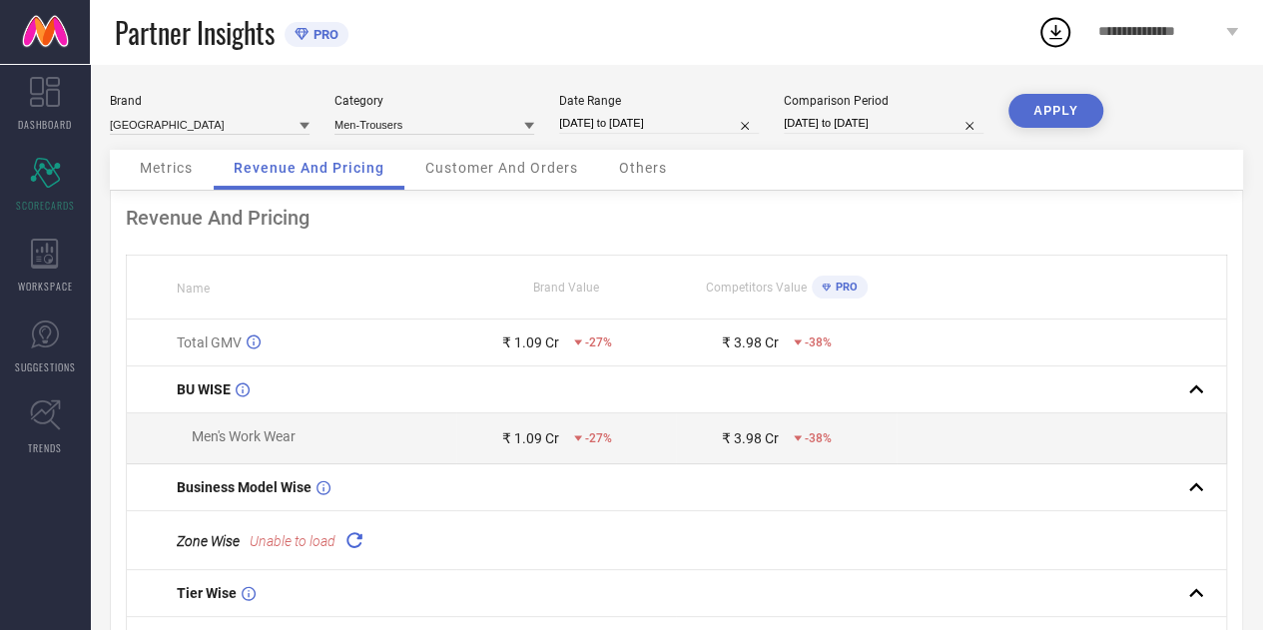
click at [495, 158] on div "Customer And Orders" at bounding box center [501, 170] width 193 height 40
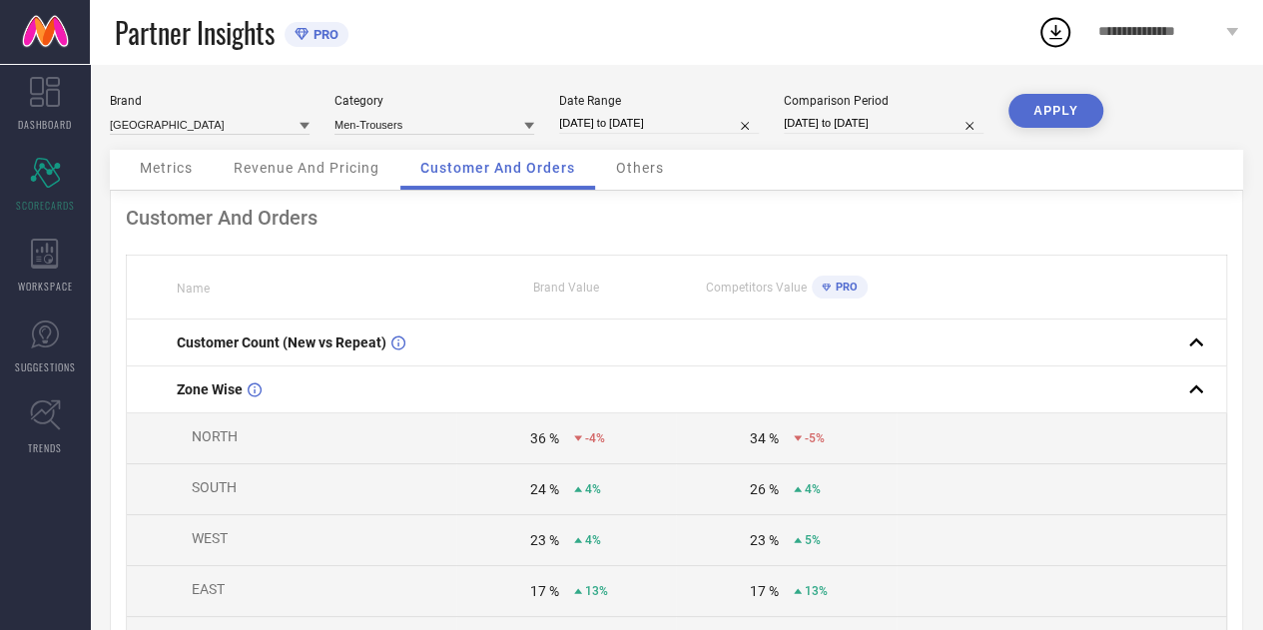
click at [667, 165] on div "Others" at bounding box center [640, 170] width 88 height 40
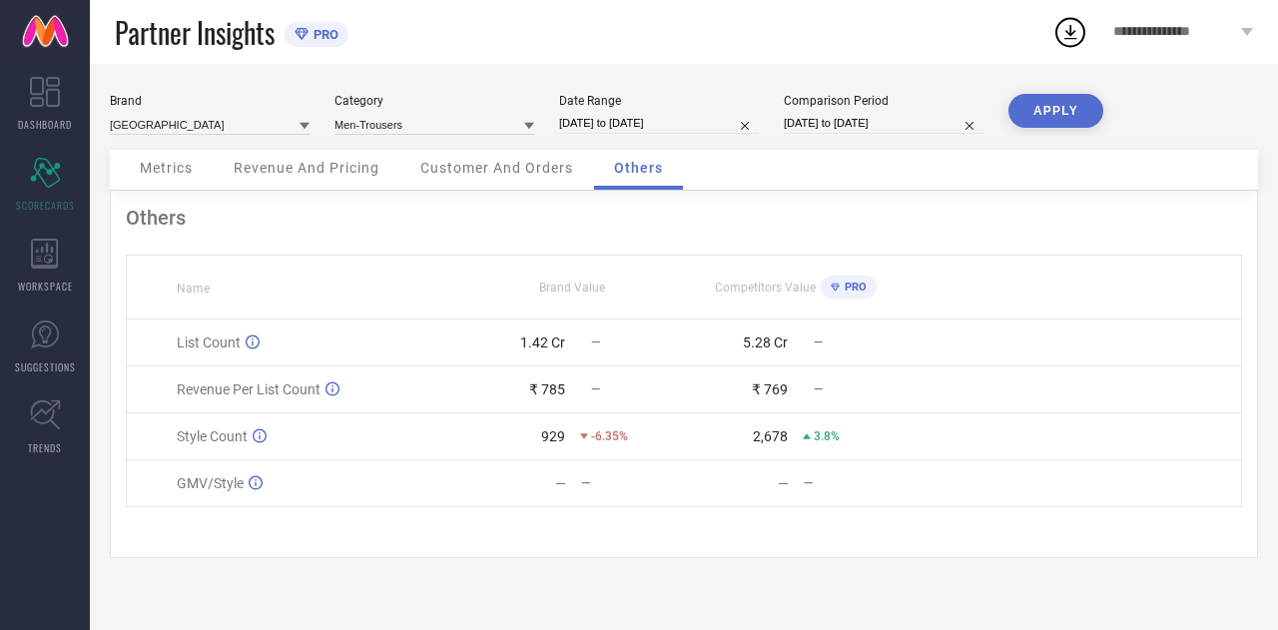
click at [511, 161] on span "Customer And Orders" at bounding box center [496, 168] width 153 height 16
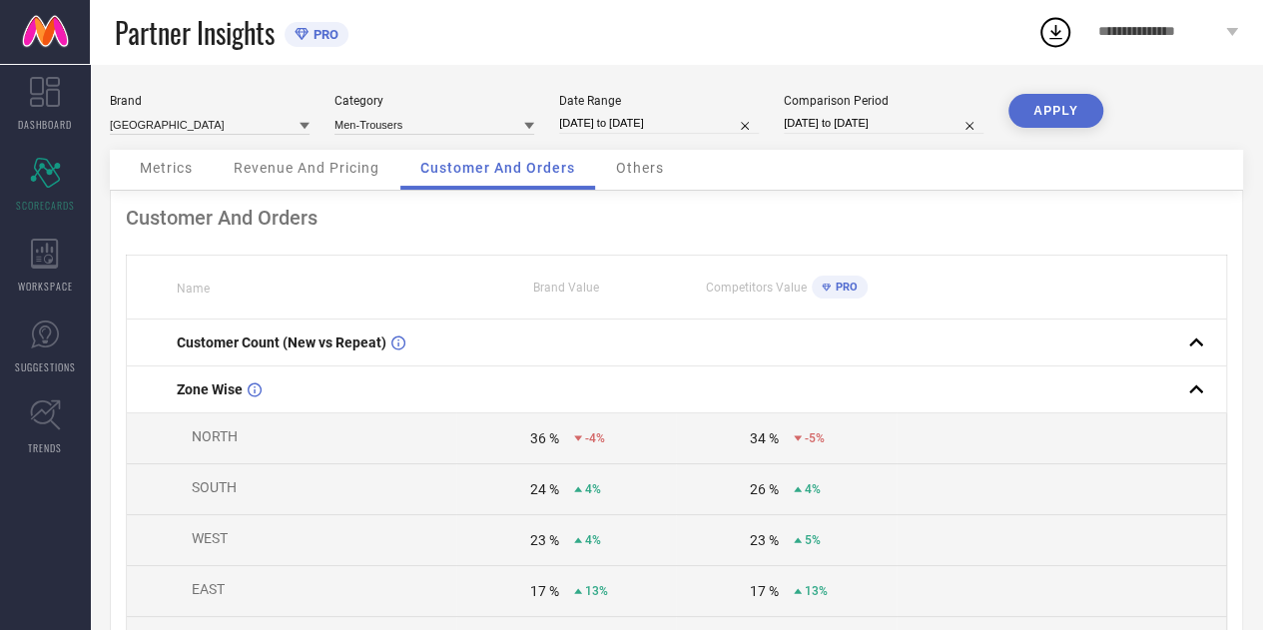
click at [148, 149] on div "[GEOGRAPHIC_DATA] Category Men-Trousers Date Range [DATE] to [DATE] Comparison …" at bounding box center [676, 122] width 1133 height 56
click at [149, 159] on div "Metrics" at bounding box center [166, 170] width 93 height 40
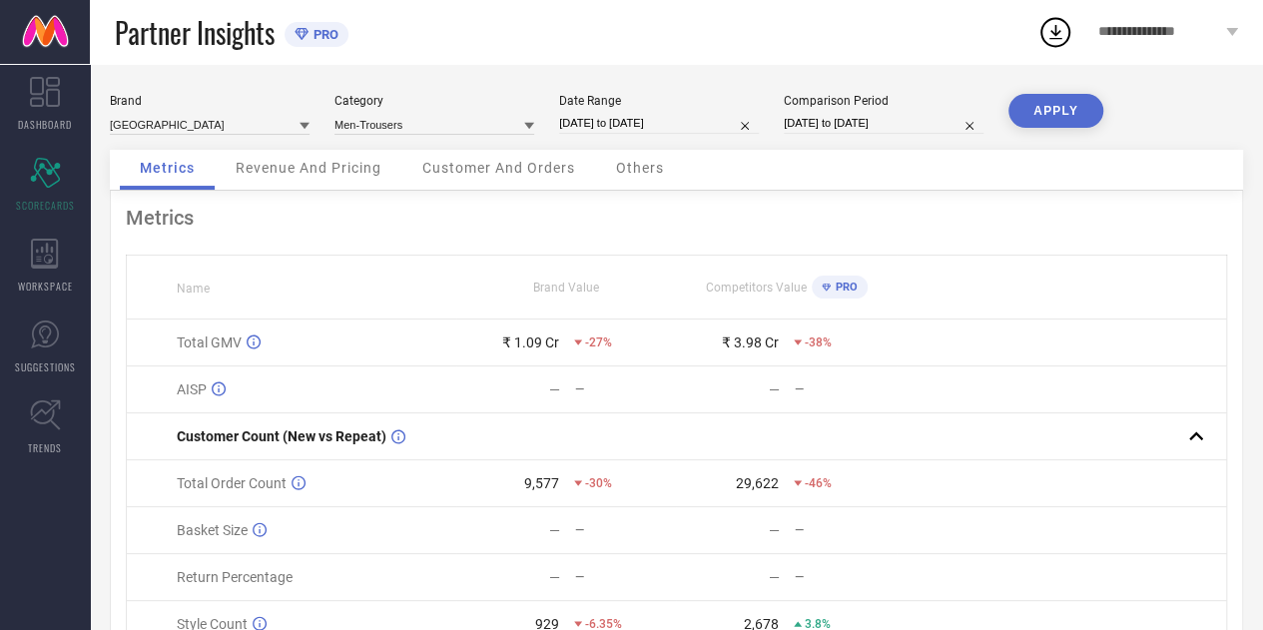
click at [339, 145] on div "[GEOGRAPHIC_DATA] Category Men-Trousers Date Range [DATE] to [DATE] Comparison …" at bounding box center [676, 122] width 1133 height 56
click at [315, 167] on span "Revenue And Pricing" at bounding box center [309, 168] width 146 height 16
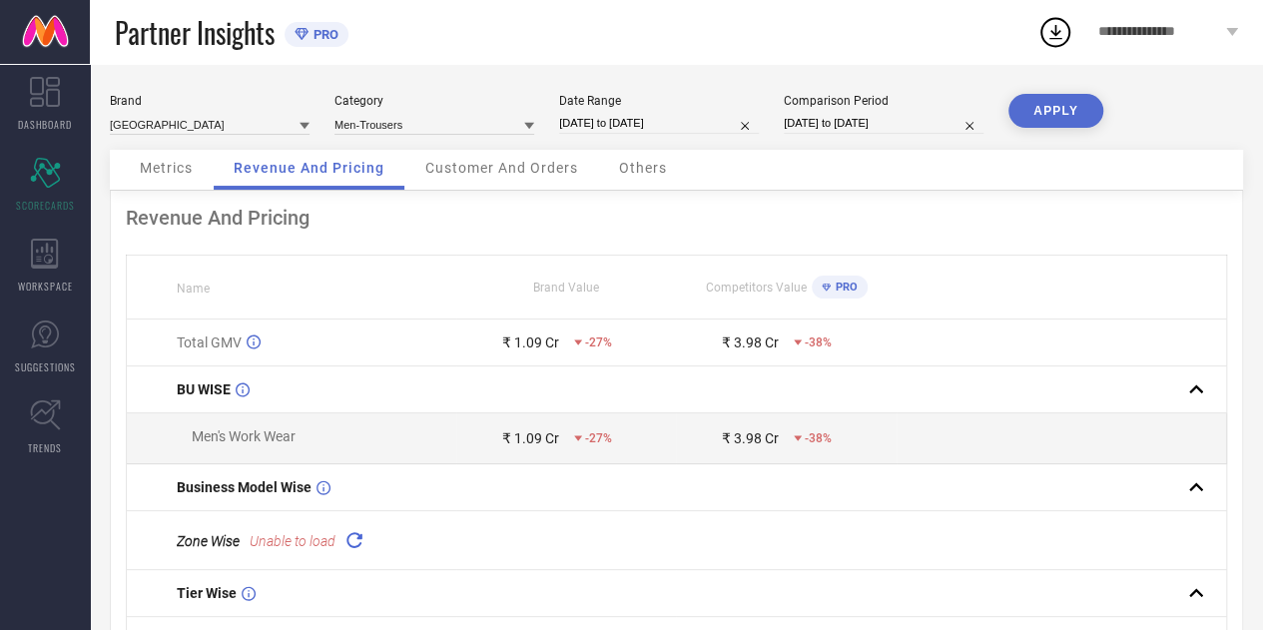
click at [513, 159] on div "Customer And Orders" at bounding box center [501, 170] width 193 height 40
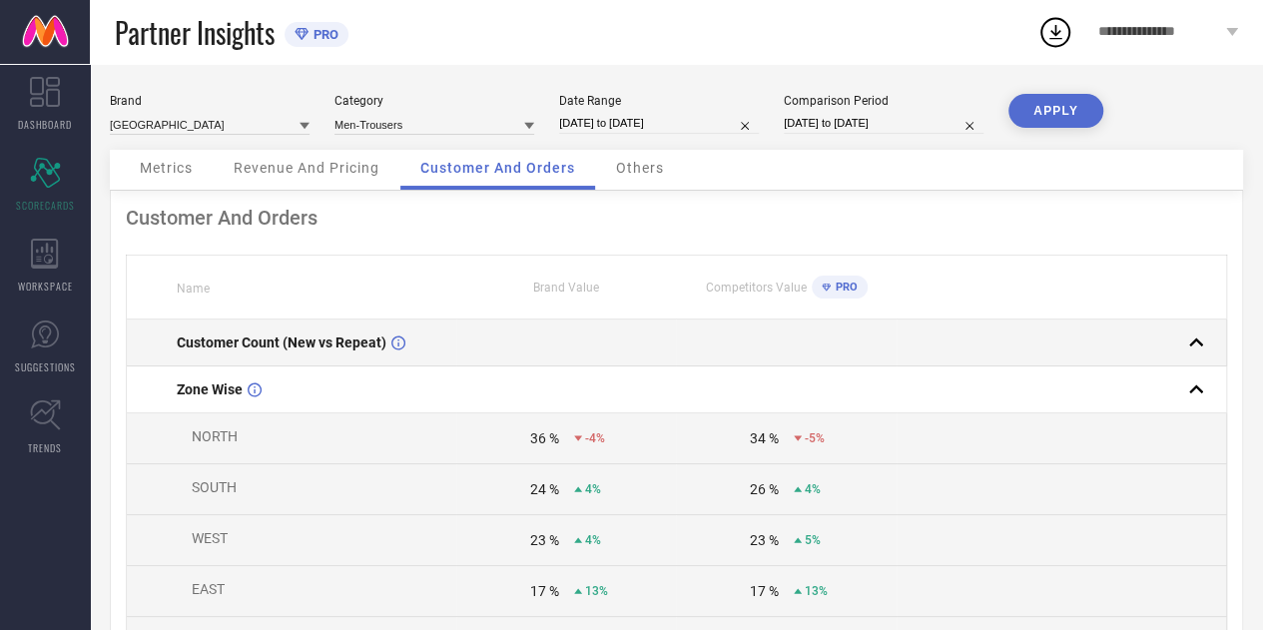
click at [437, 350] on div "Customer Count (New vs Repeat)" at bounding box center [316, 342] width 279 height 16
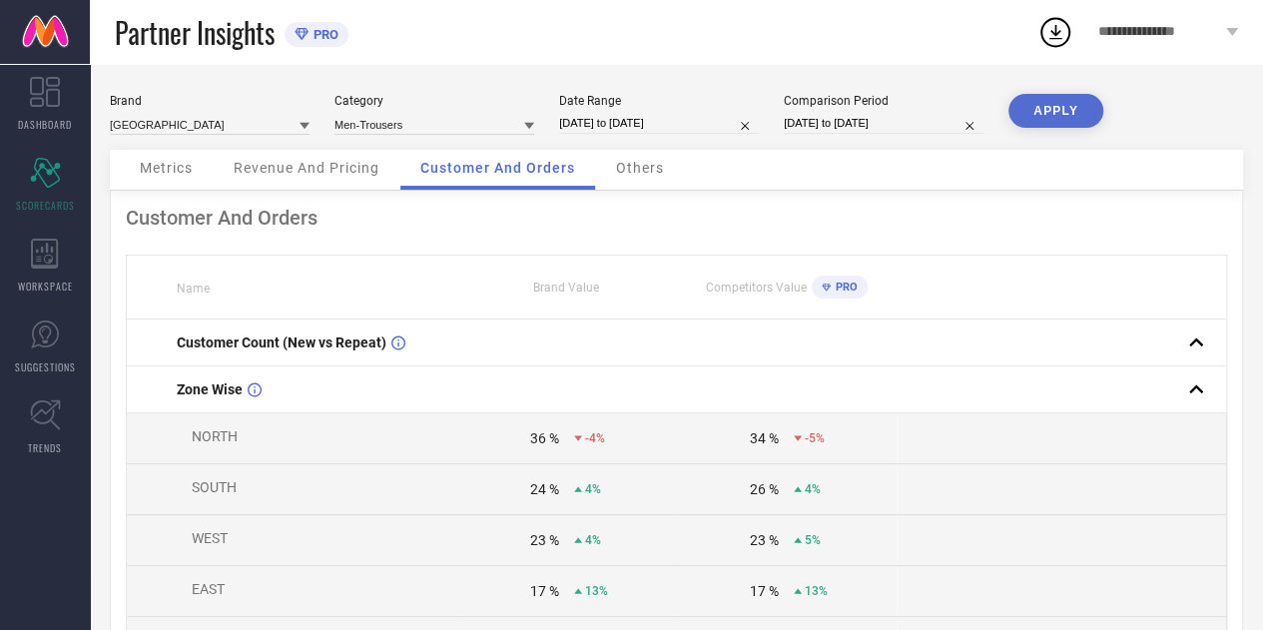
click at [1158, 31] on span "**********" at bounding box center [1159, 32] width 123 height 17
click at [650, 296] on th "Brand Value" at bounding box center [566, 288] width 220 height 64
click at [632, 161] on span "Others" at bounding box center [640, 168] width 48 height 16
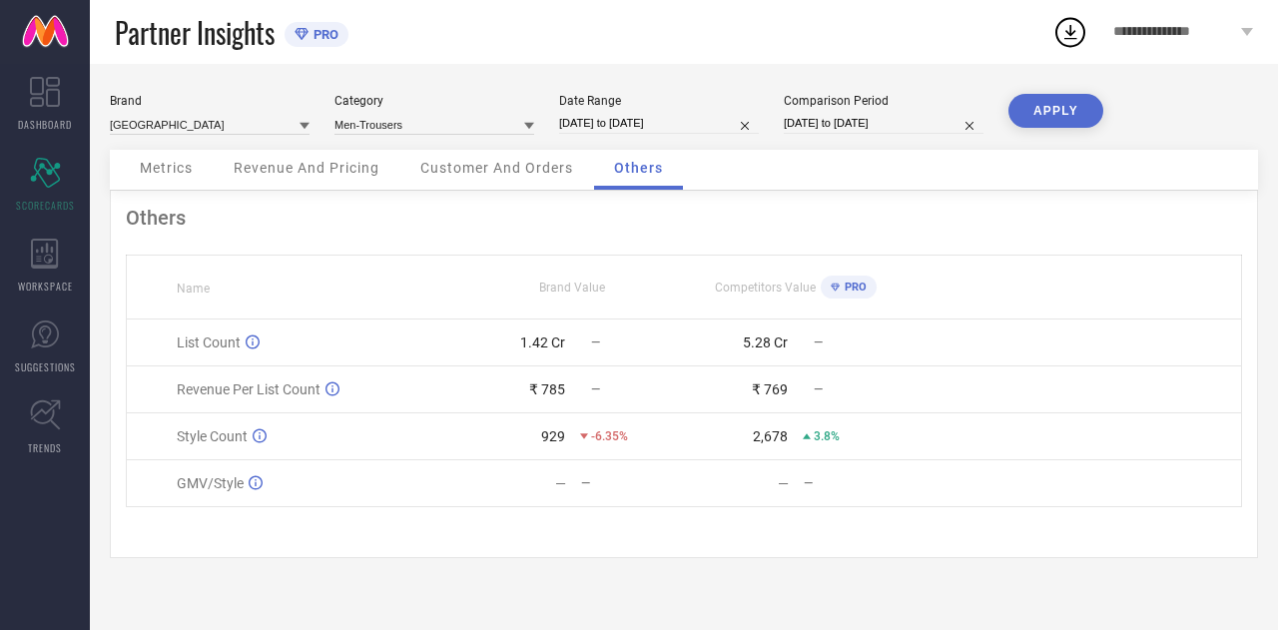
click at [517, 167] on span "Customer And Orders" at bounding box center [496, 168] width 153 height 16
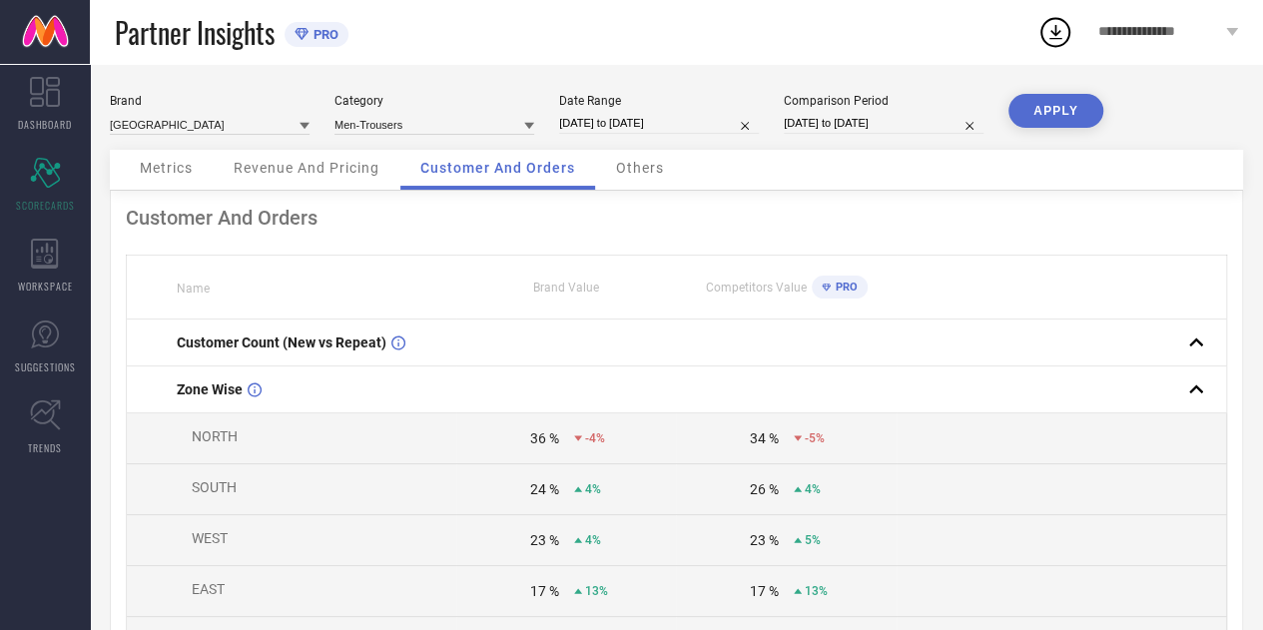
click at [167, 169] on span "Metrics" at bounding box center [166, 168] width 53 height 16
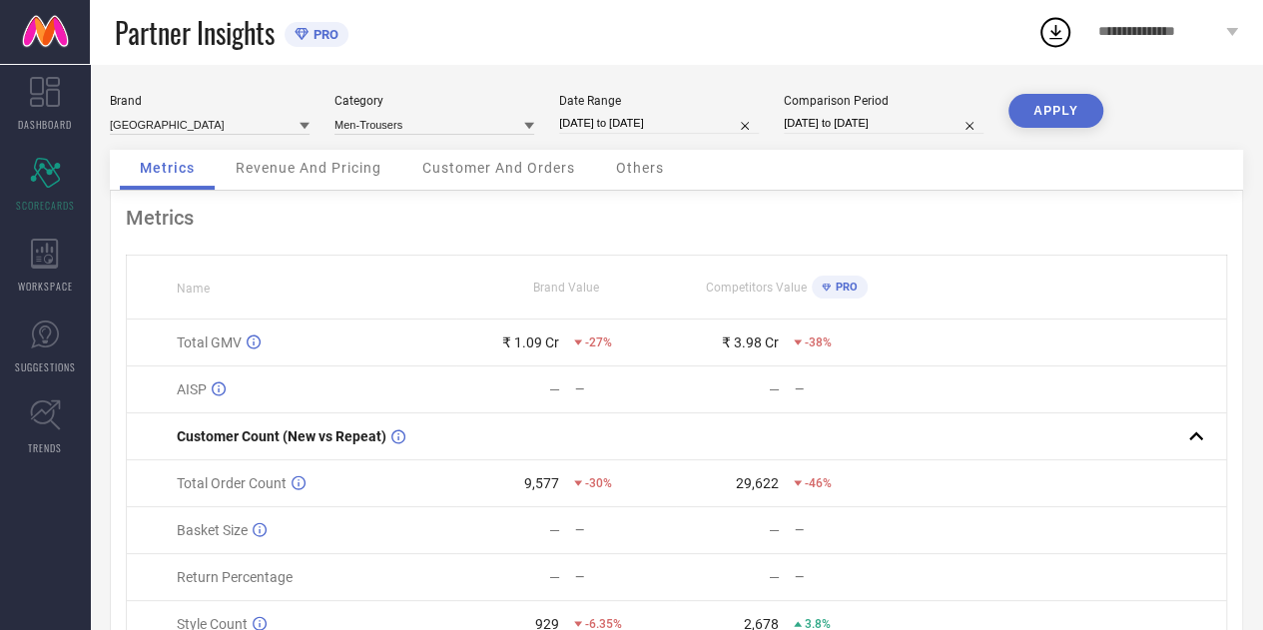
click at [444, 186] on div "Customer And Orders" at bounding box center [498, 170] width 193 height 40
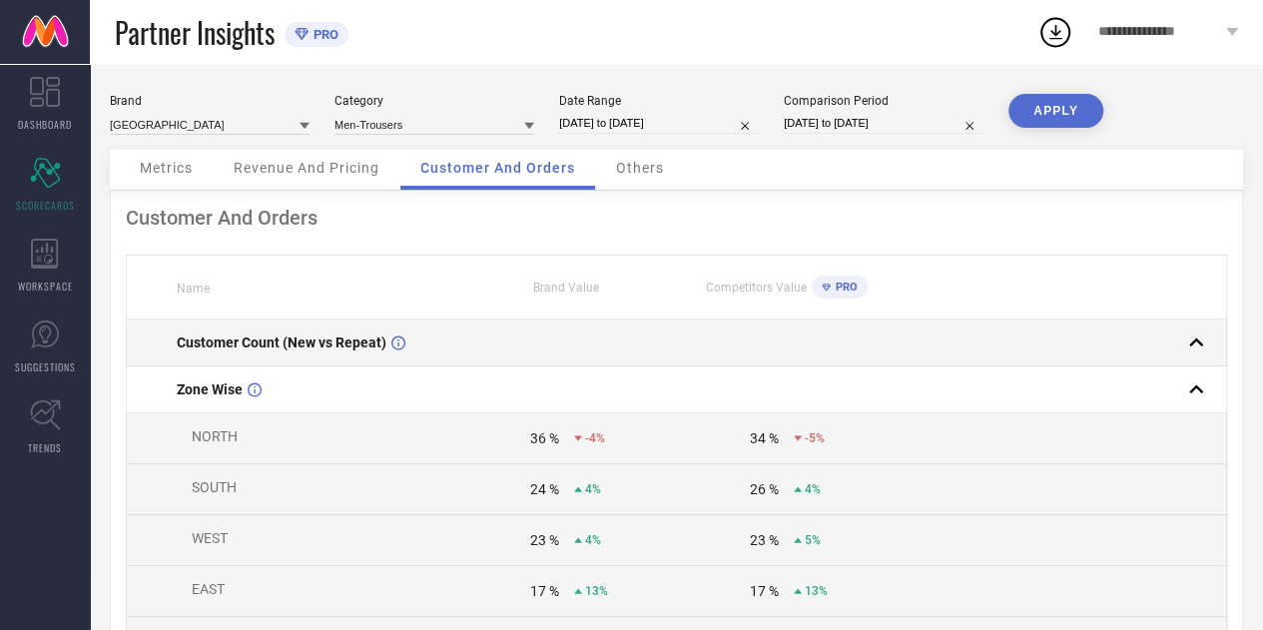
click at [256, 333] on td "Customer Count (New vs Repeat)" at bounding box center [292, 342] width 330 height 47
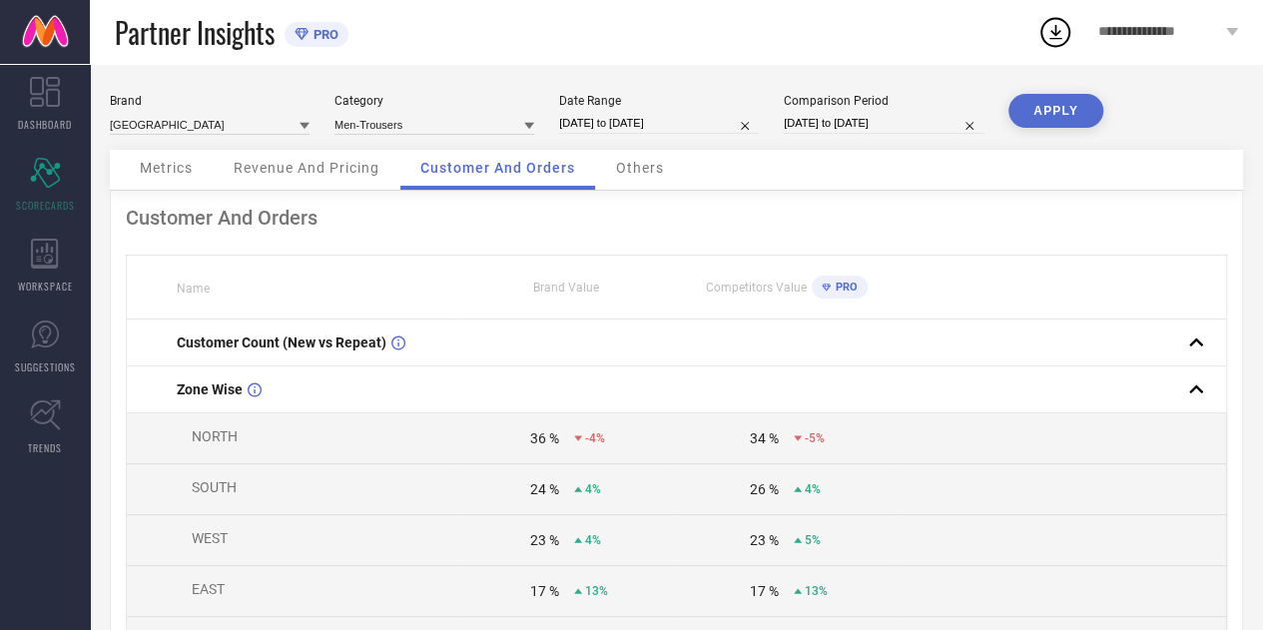
select select "5"
select select "2025"
select select "6"
select select "2025"
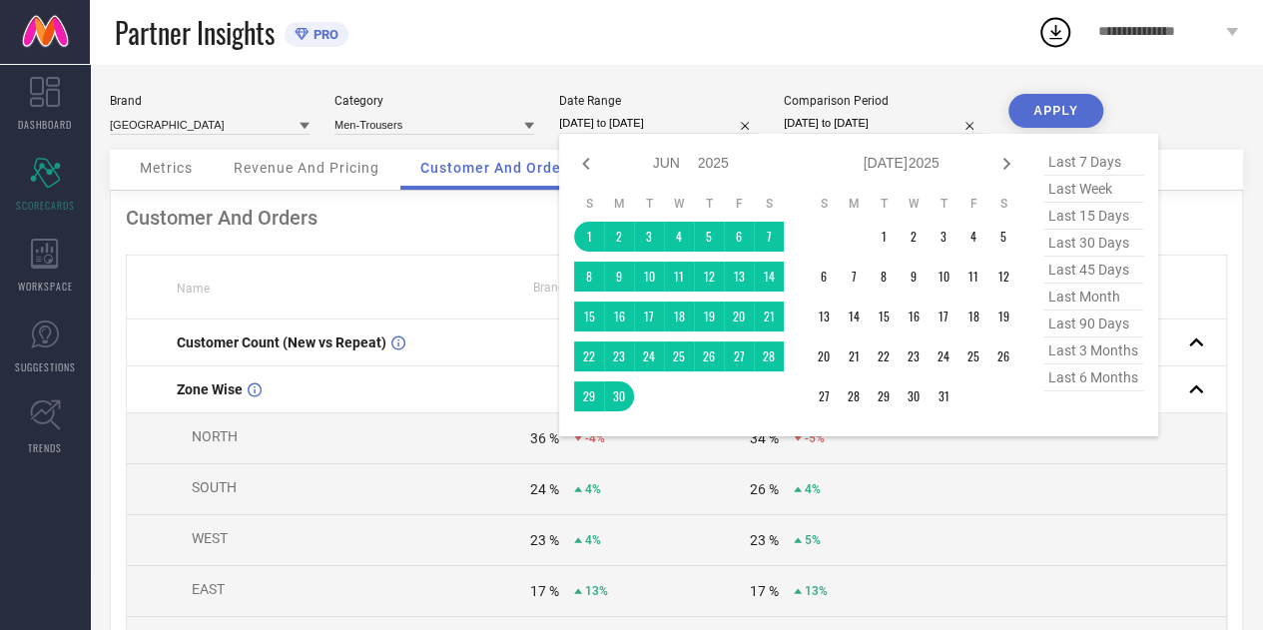
click at [641, 122] on input "[DATE] to [DATE]" at bounding box center [659, 123] width 200 height 21
click at [886, 231] on td "1" at bounding box center [883, 237] width 30 height 30
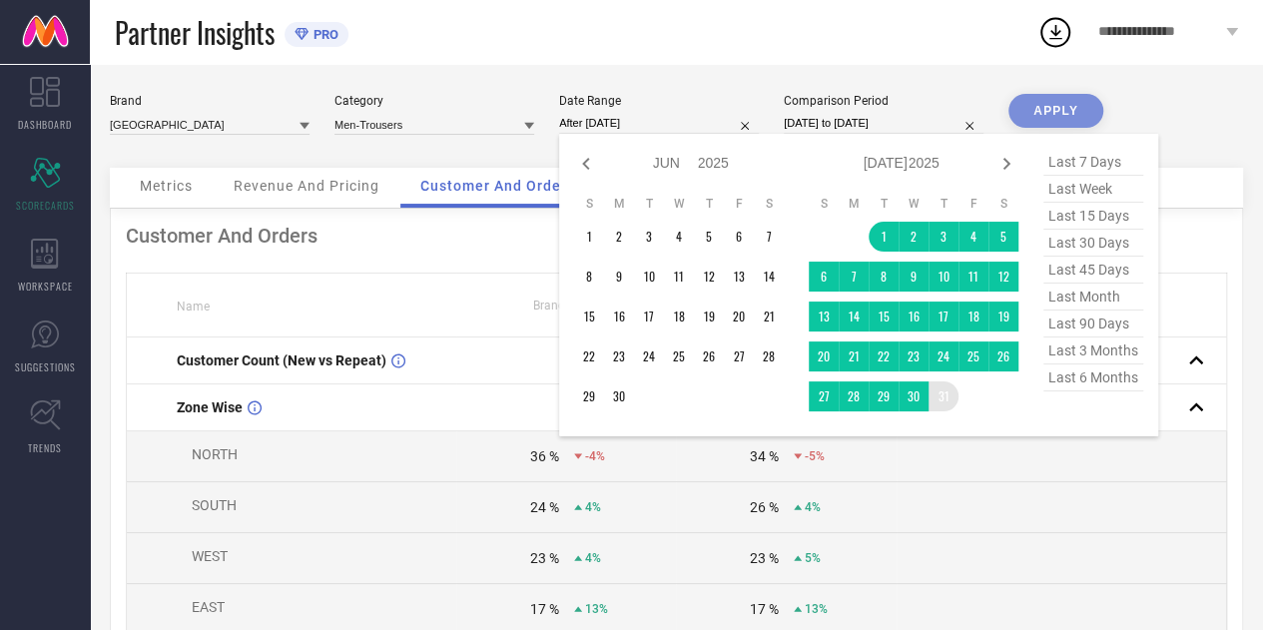
type input "[DATE] to [DATE]"
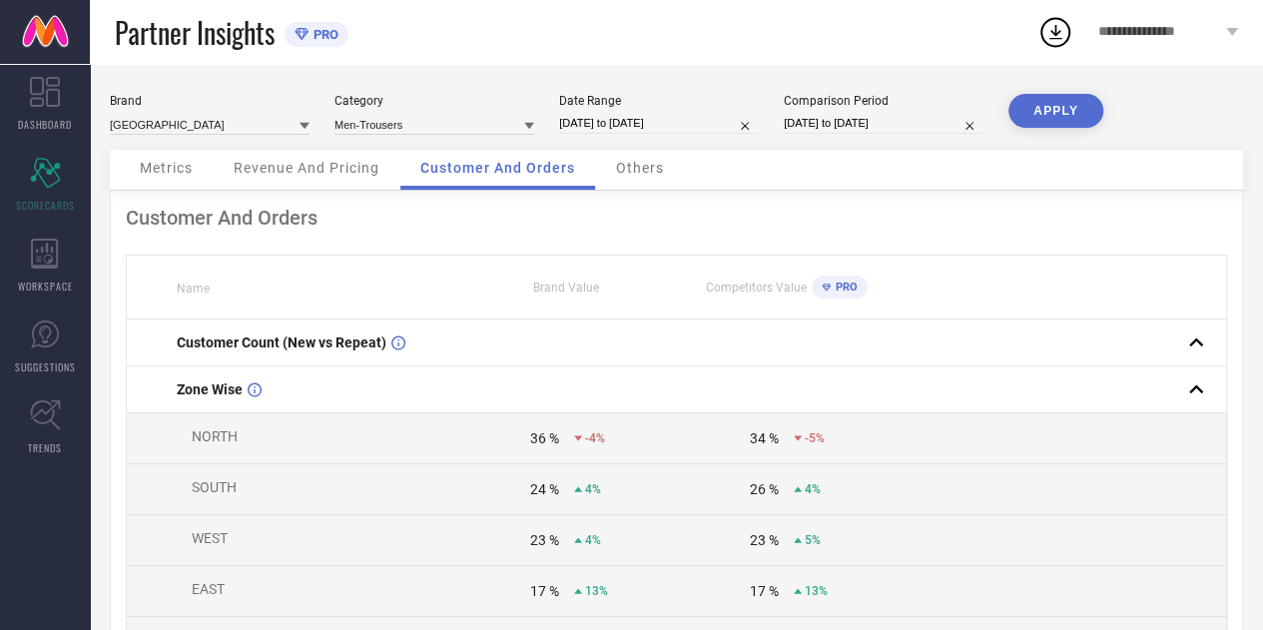
click at [1056, 94] on button "APPLY" at bounding box center [1055, 111] width 95 height 34
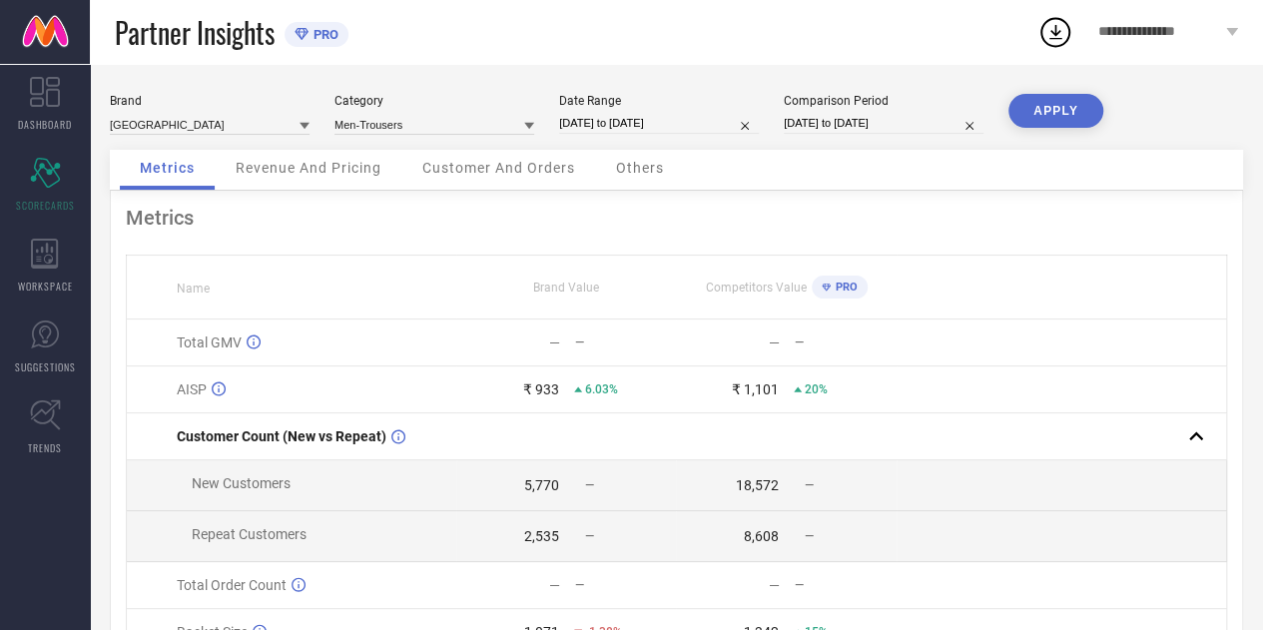
click at [515, 165] on span "Customer And Orders" at bounding box center [498, 168] width 153 height 16
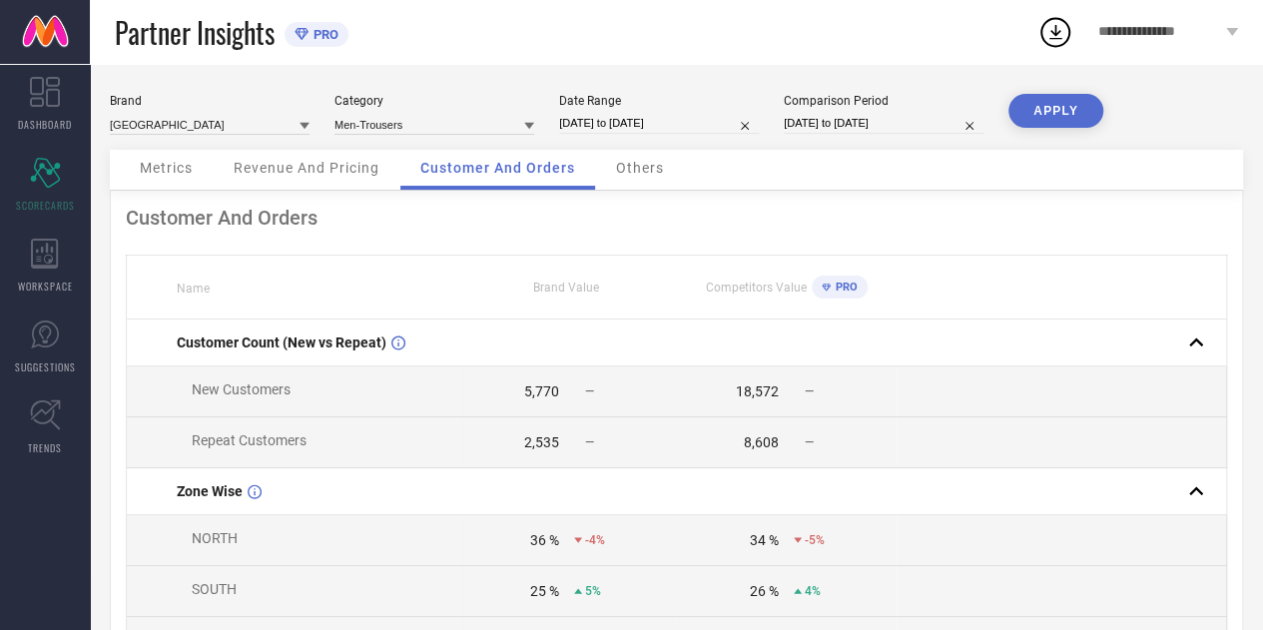
click at [511, 415] on td "5,770 —" at bounding box center [566, 391] width 220 height 51
drag, startPoint x: 511, startPoint y: 415, endPoint x: 539, endPoint y: 449, distance: 44.0
click at [539, 449] on div "2,535" at bounding box center [541, 442] width 35 height 16
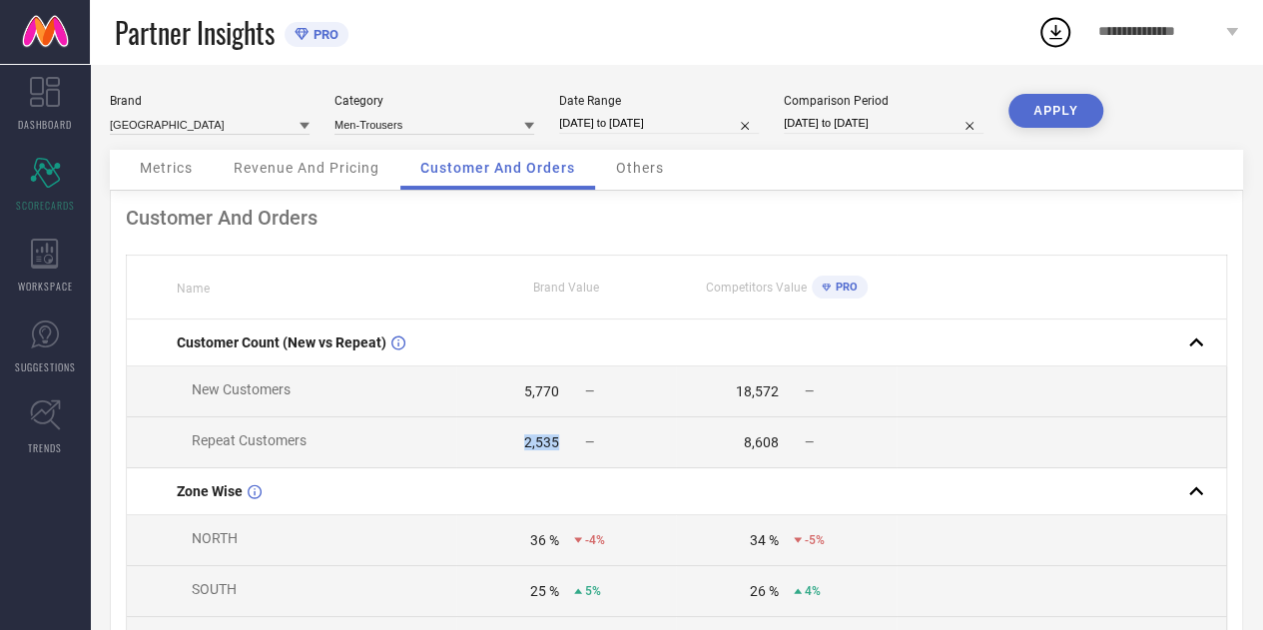
drag, startPoint x: 539, startPoint y: 449, endPoint x: 522, endPoint y: 416, distance: 37.1
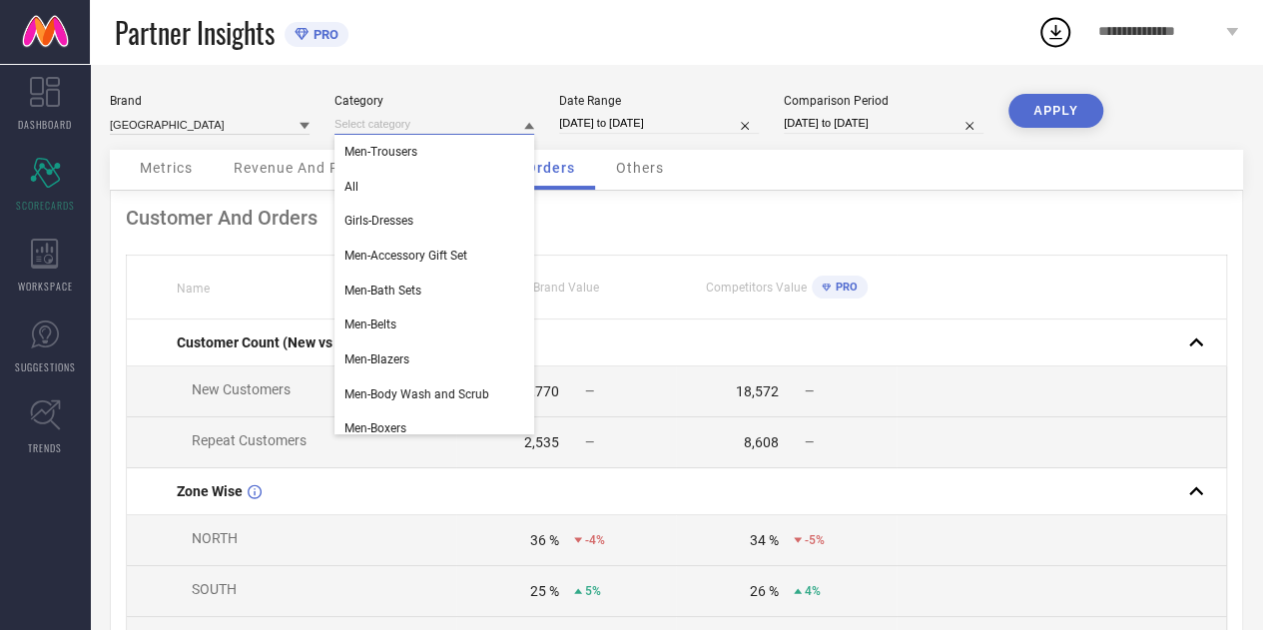
click at [481, 116] on input at bounding box center [434, 124] width 200 height 21
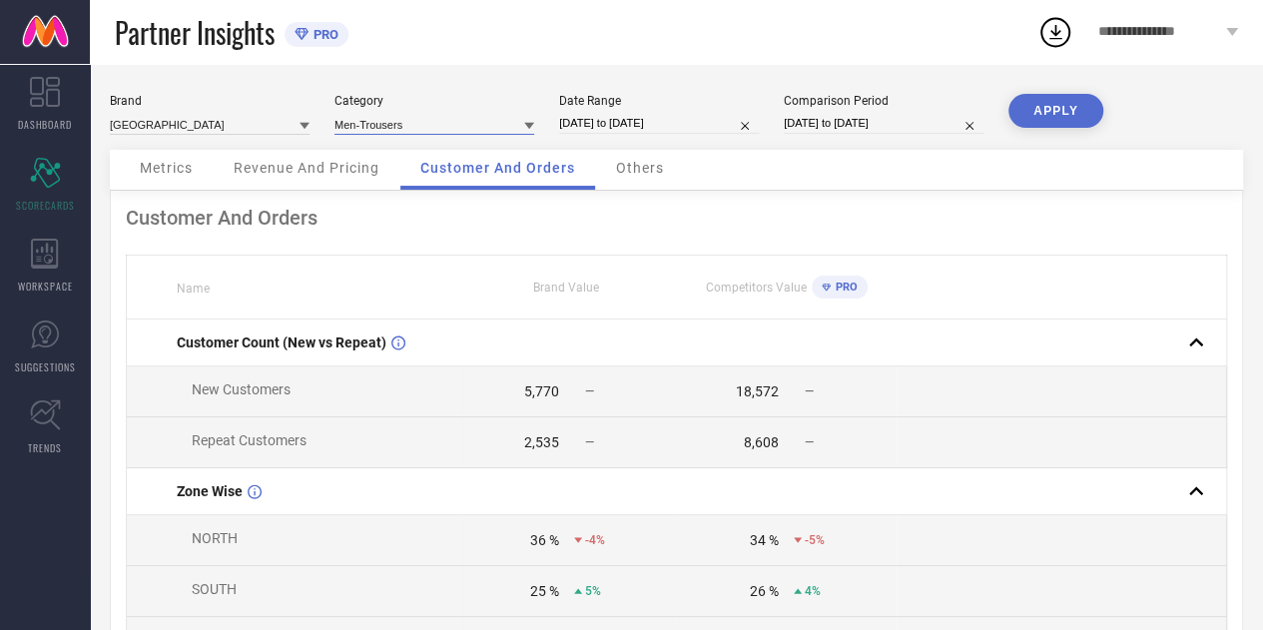
click at [470, 116] on input at bounding box center [434, 124] width 200 height 21
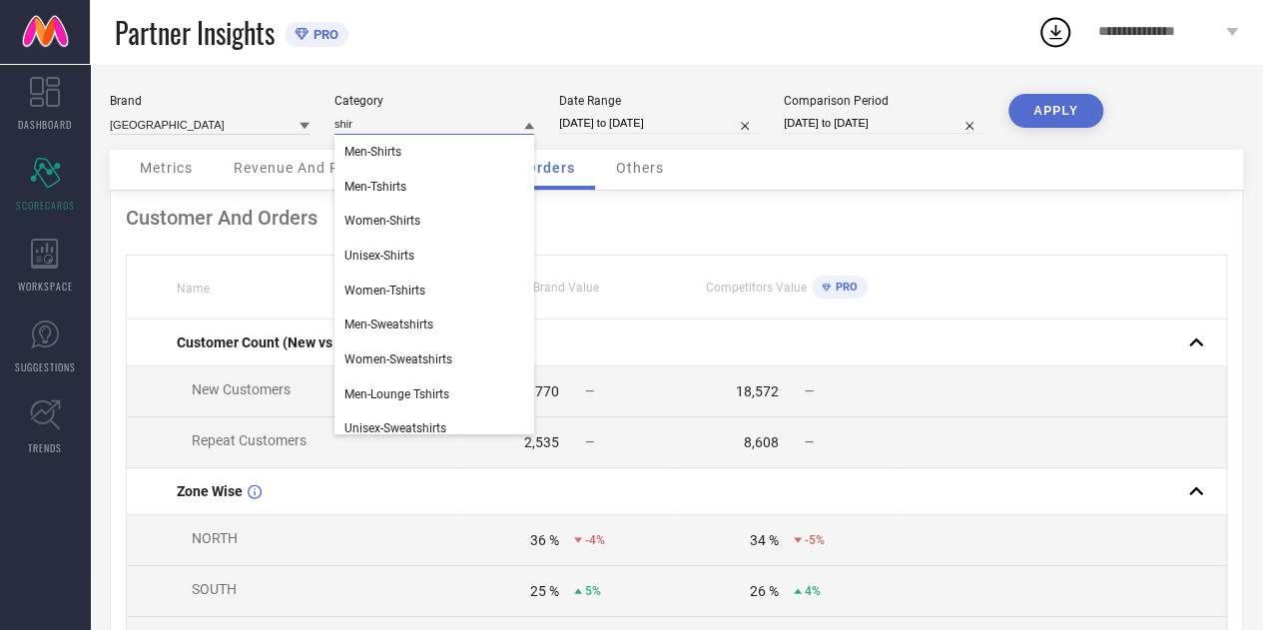
type input "shirt"
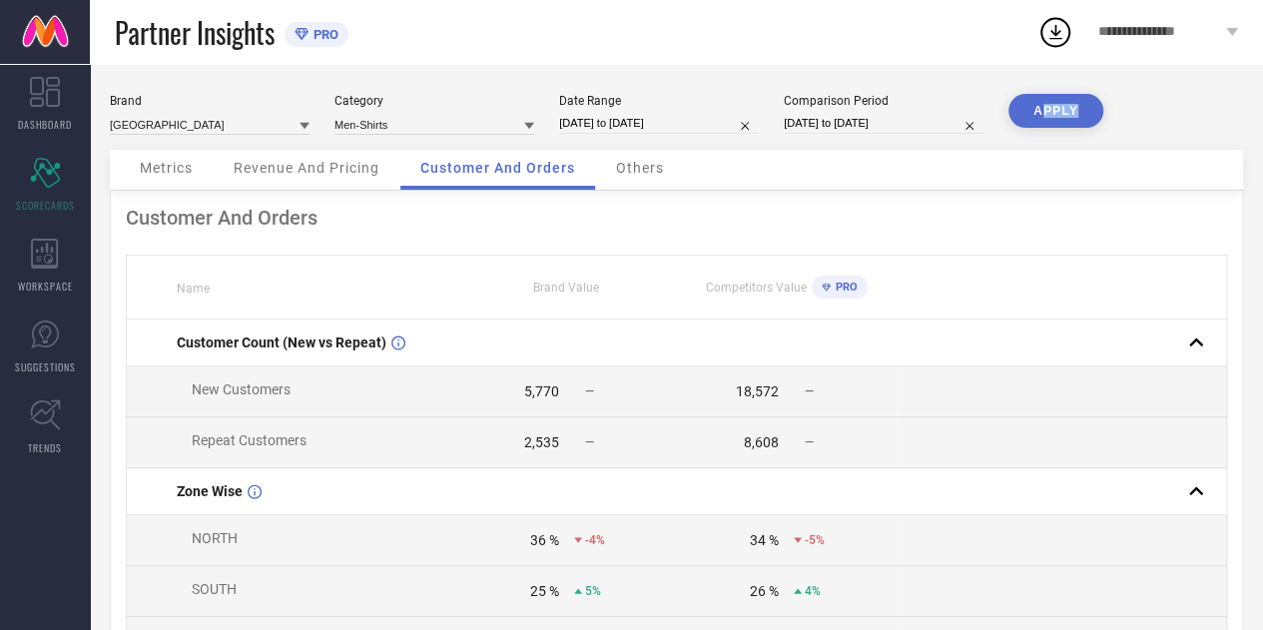
drag, startPoint x: 1038, startPoint y: 131, endPoint x: 1038, endPoint y: 115, distance: 16.0
click at [1038, 115] on div "APPLY" at bounding box center [1055, 122] width 95 height 56
click at [1038, 115] on button "APPLY" at bounding box center [1055, 111] width 95 height 34
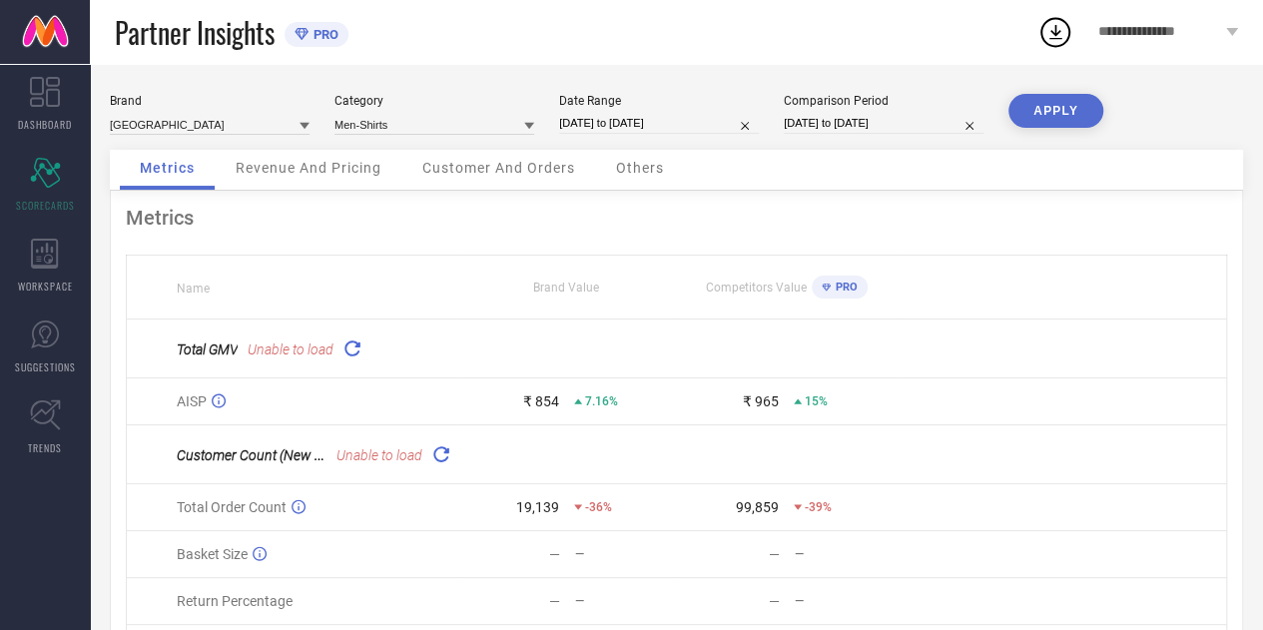
click at [348, 349] on icon at bounding box center [351, 347] width 23 height 23
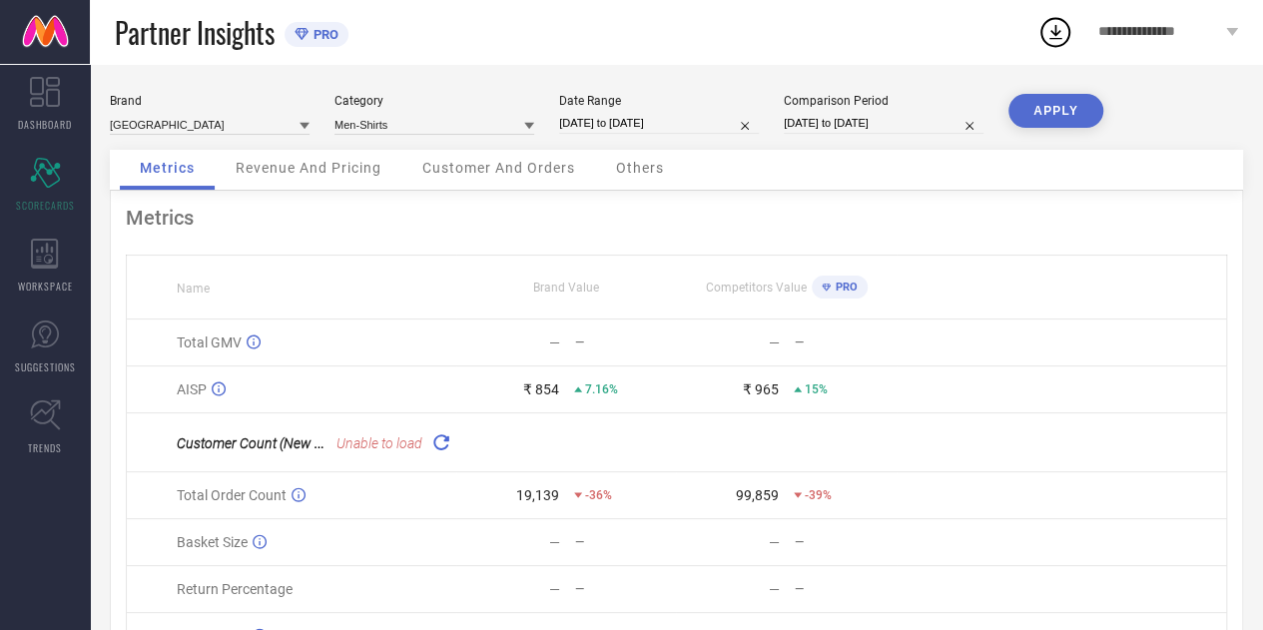
click at [452, 436] on icon at bounding box center [440, 441] width 23 height 23
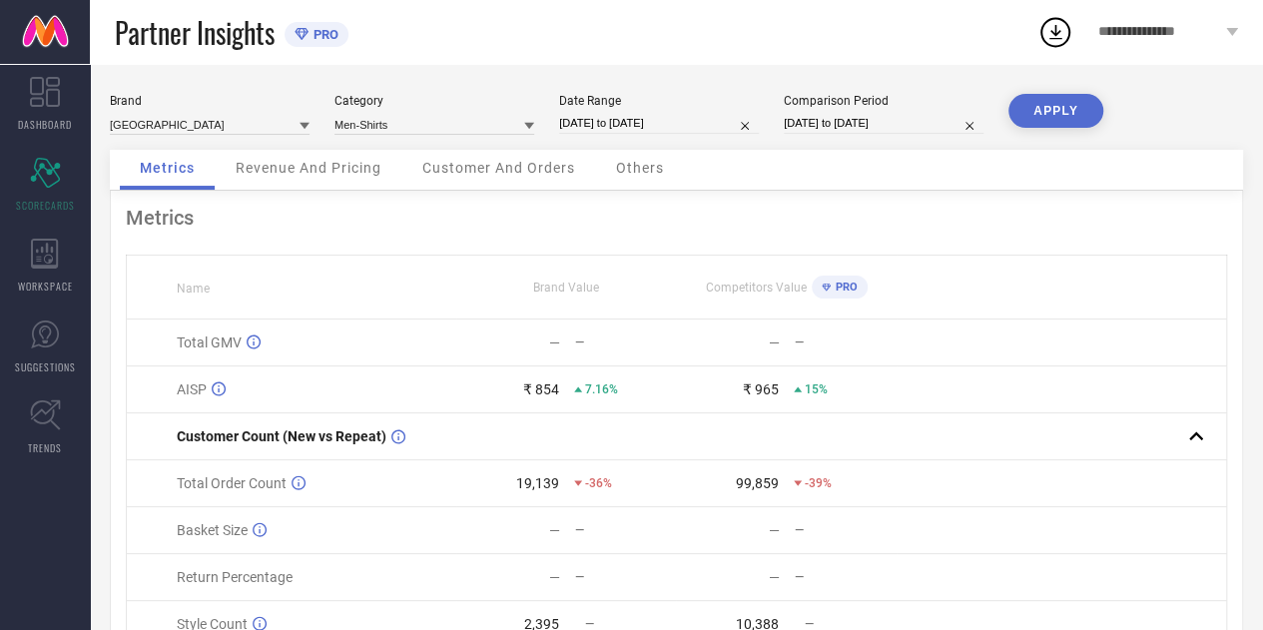
click at [461, 171] on span "Customer And Orders" at bounding box center [498, 168] width 153 height 16
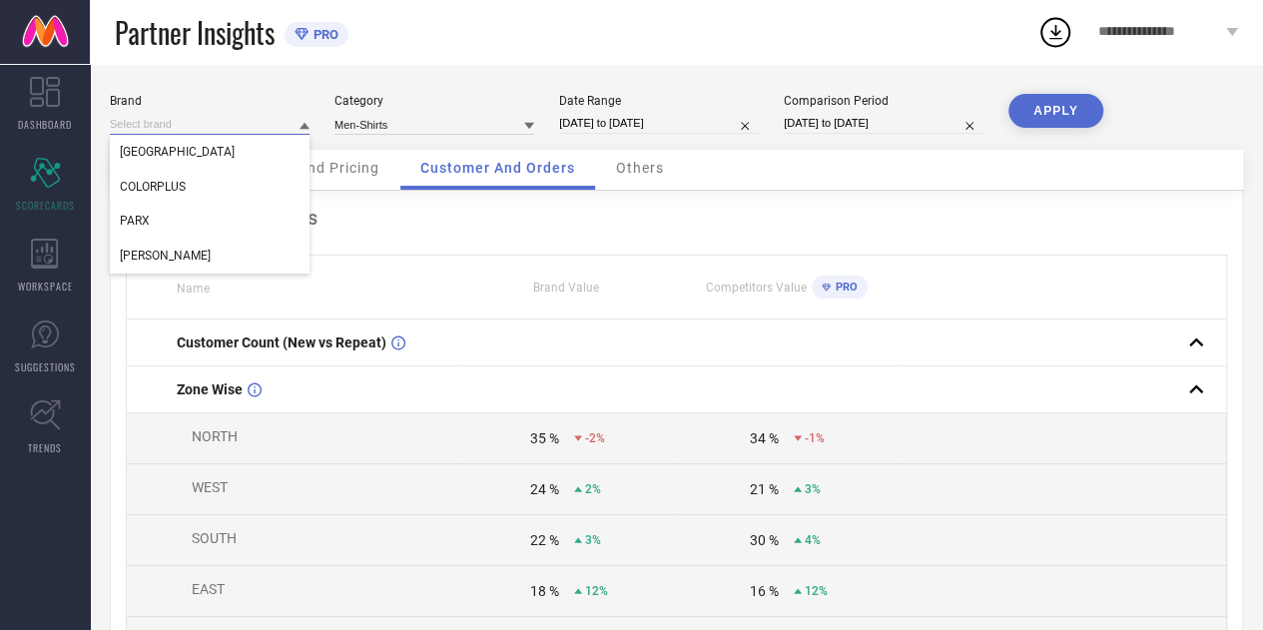
click at [242, 123] on input at bounding box center [210, 124] width 200 height 21
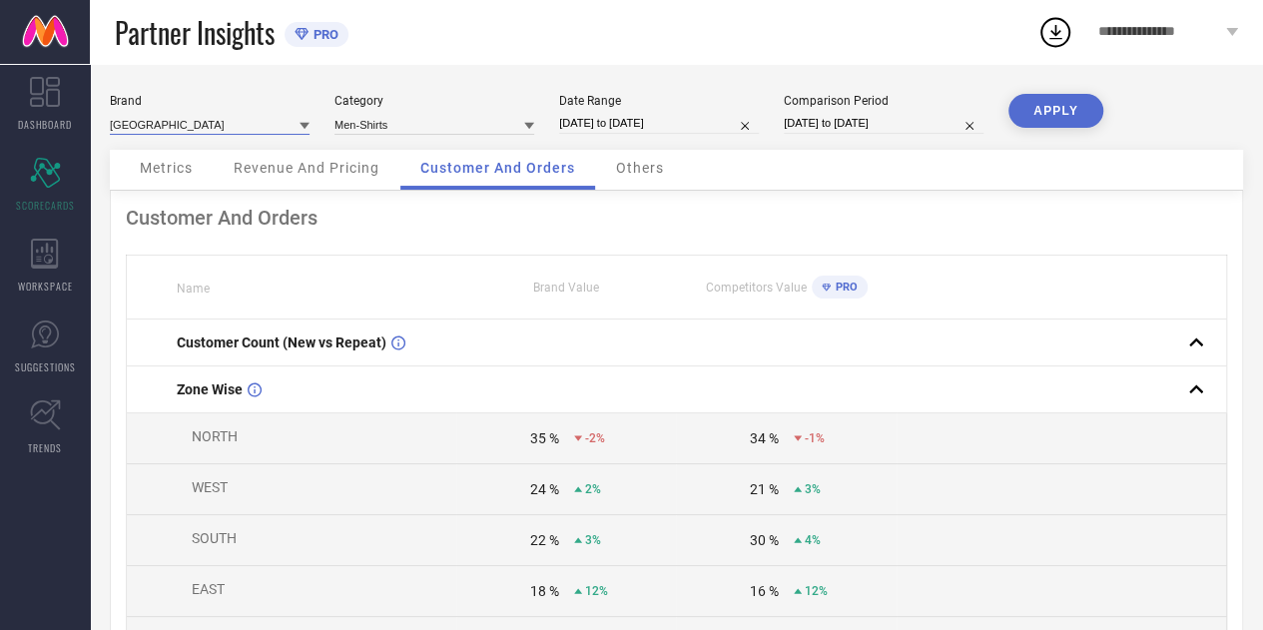
click at [242, 123] on input at bounding box center [210, 124] width 200 height 21
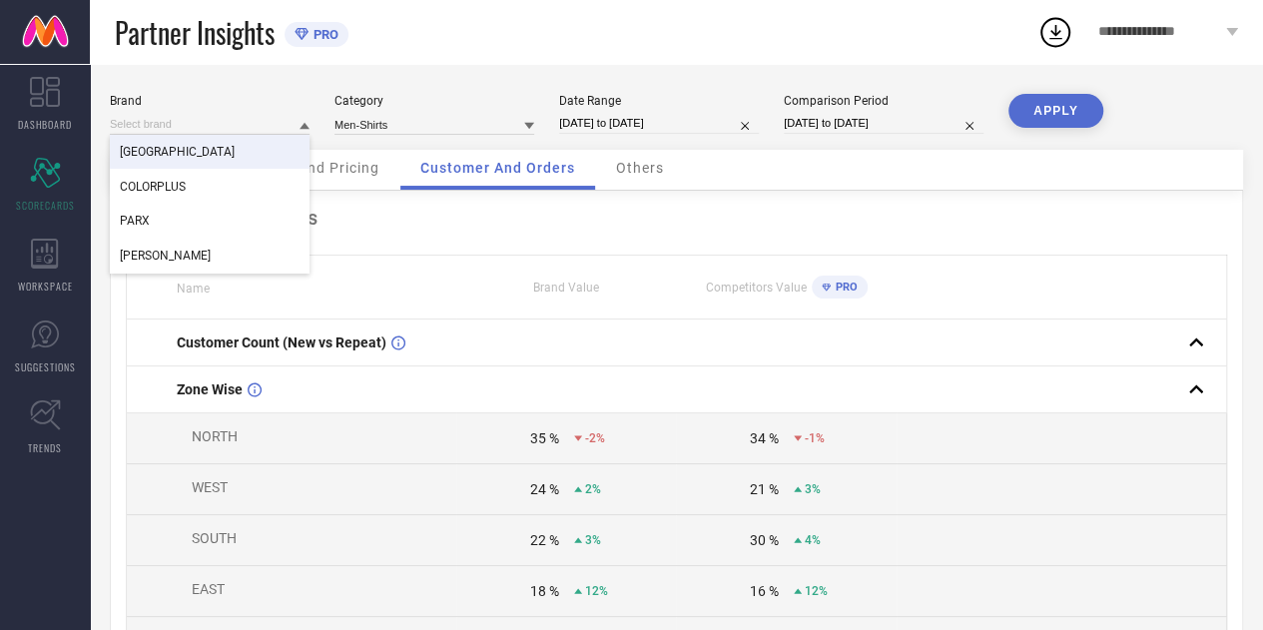
click at [228, 147] on div "[GEOGRAPHIC_DATA]" at bounding box center [210, 152] width 200 height 34
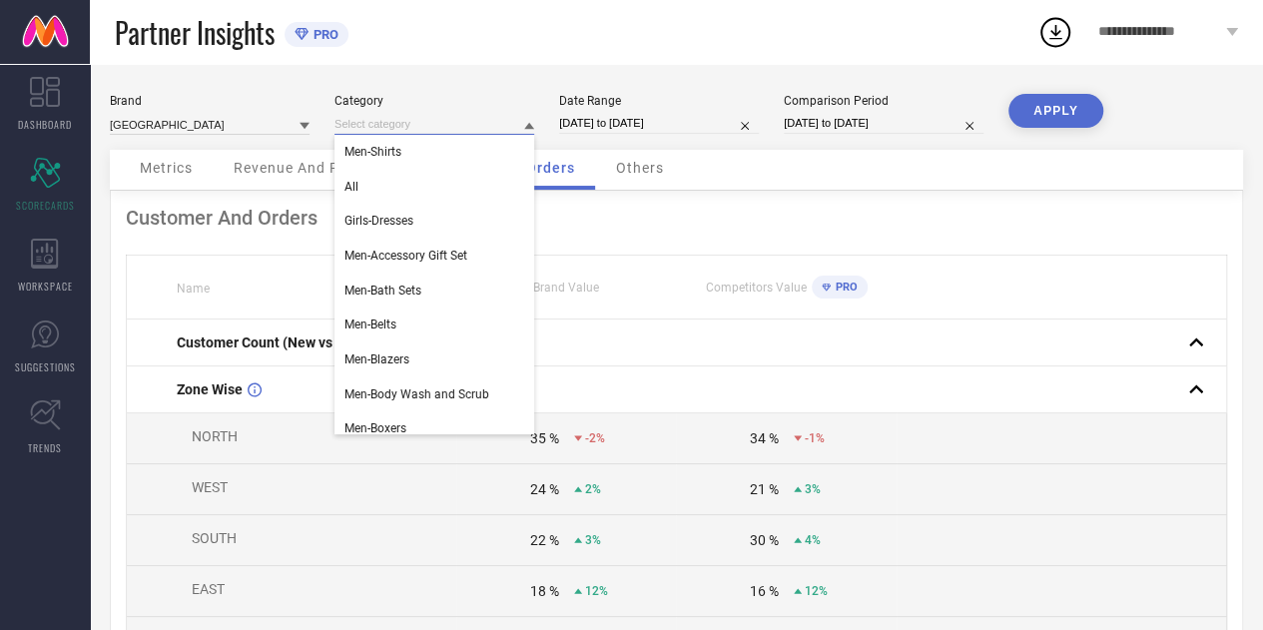
click at [371, 127] on input at bounding box center [434, 124] width 200 height 21
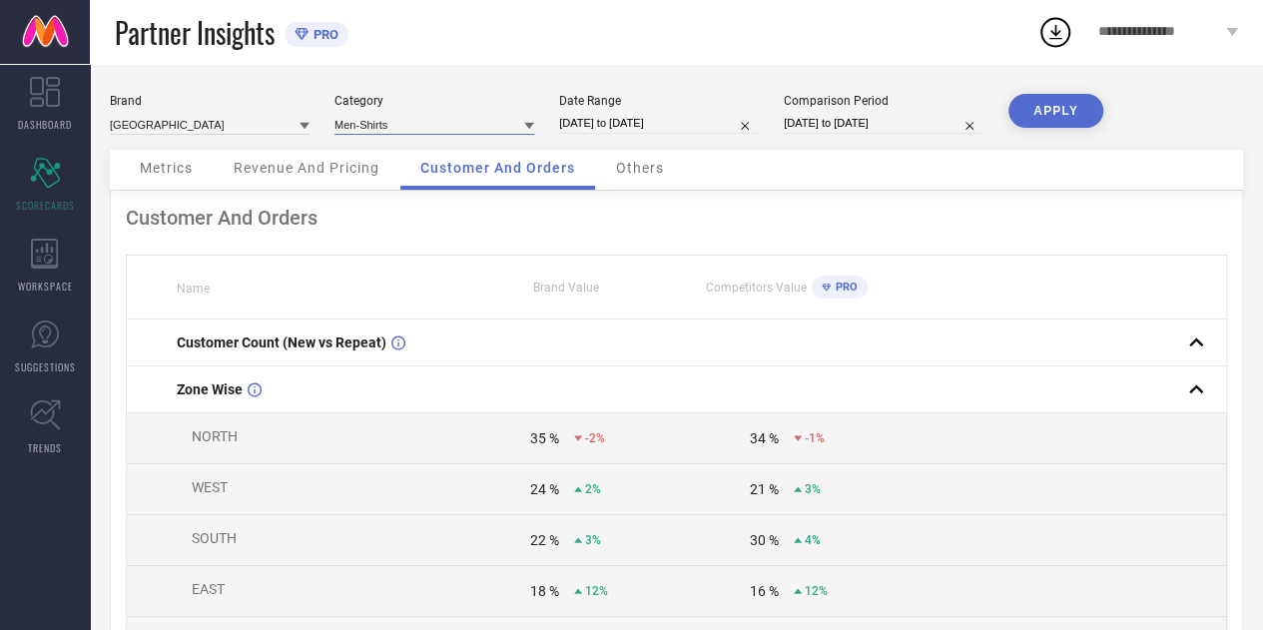
click at [415, 125] on input at bounding box center [434, 124] width 200 height 21
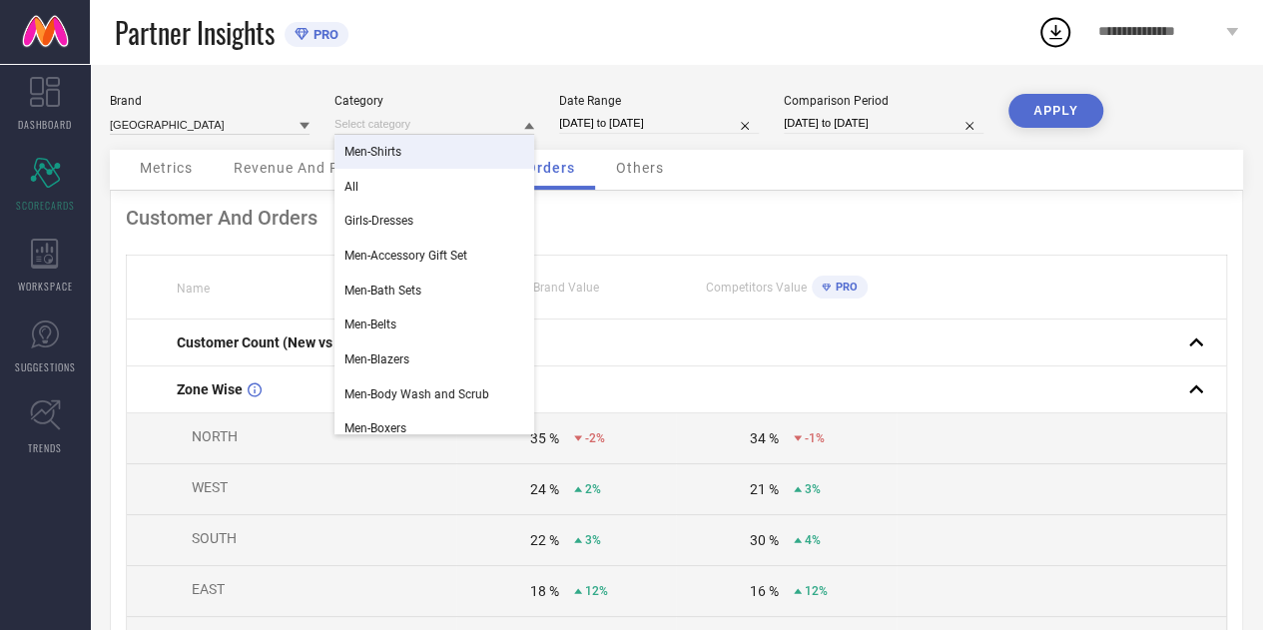
click at [375, 155] on span "Men-Shirts" at bounding box center [372, 152] width 57 height 14
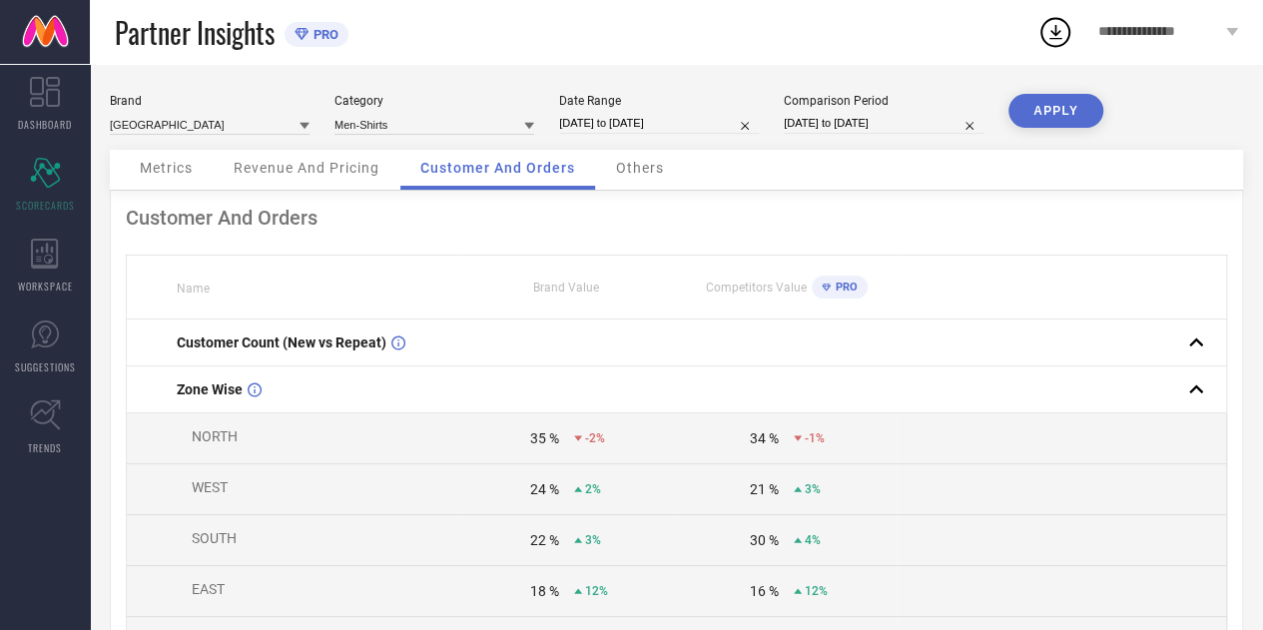
click at [452, 114] on div "Men-Shirts" at bounding box center [434, 124] width 200 height 21
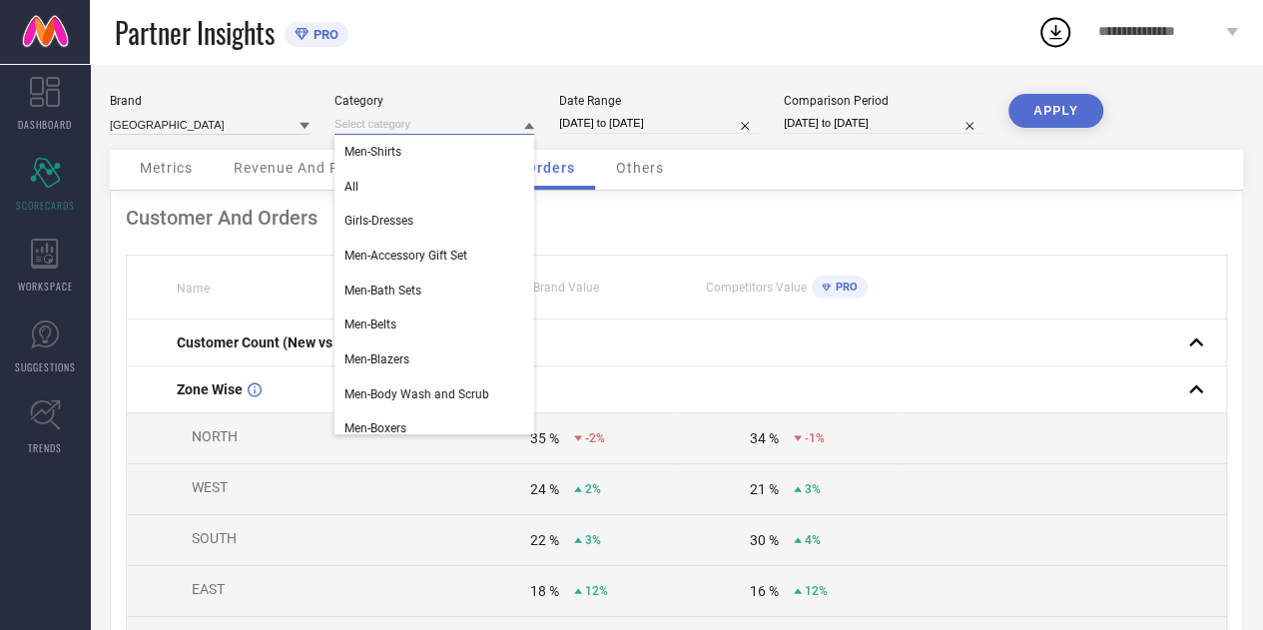
click at [434, 121] on input at bounding box center [434, 124] width 200 height 21
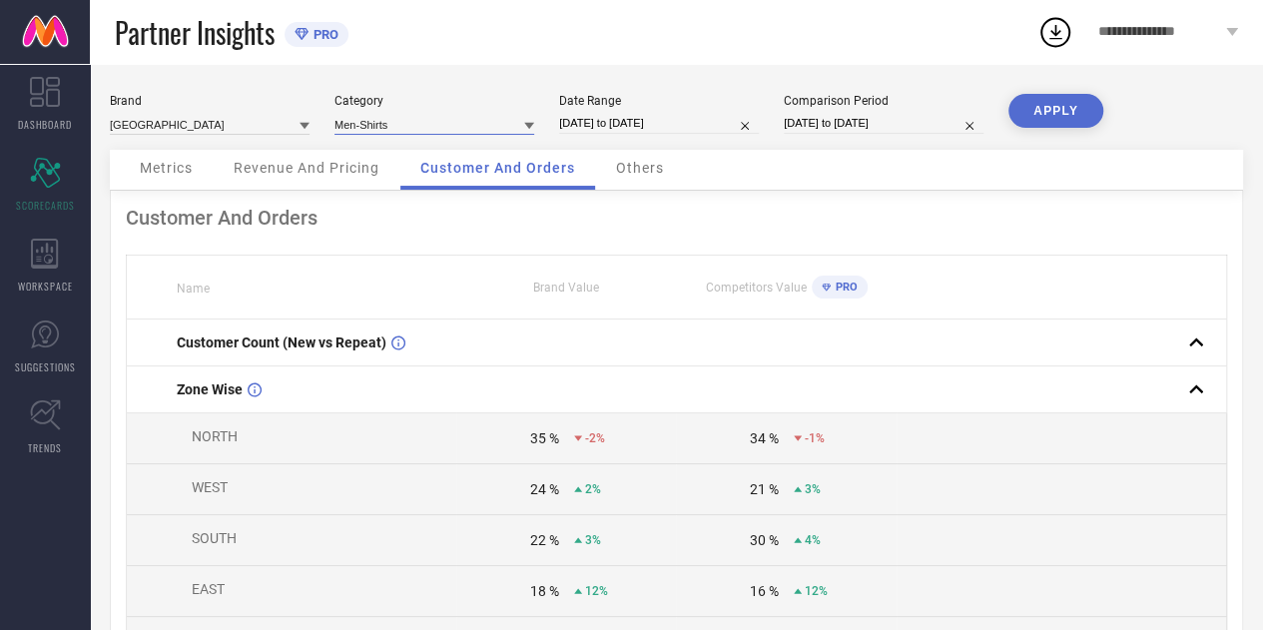
click at [428, 121] on input at bounding box center [434, 124] width 200 height 21
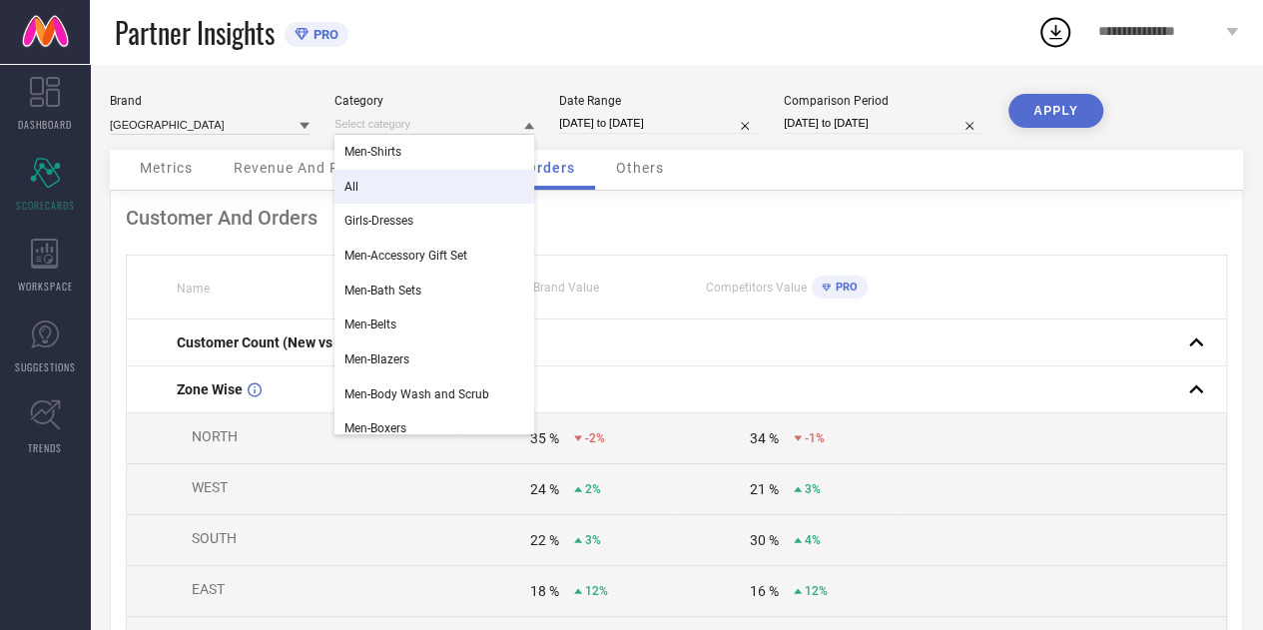
click at [376, 193] on div "All" at bounding box center [434, 187] width 200 height 34
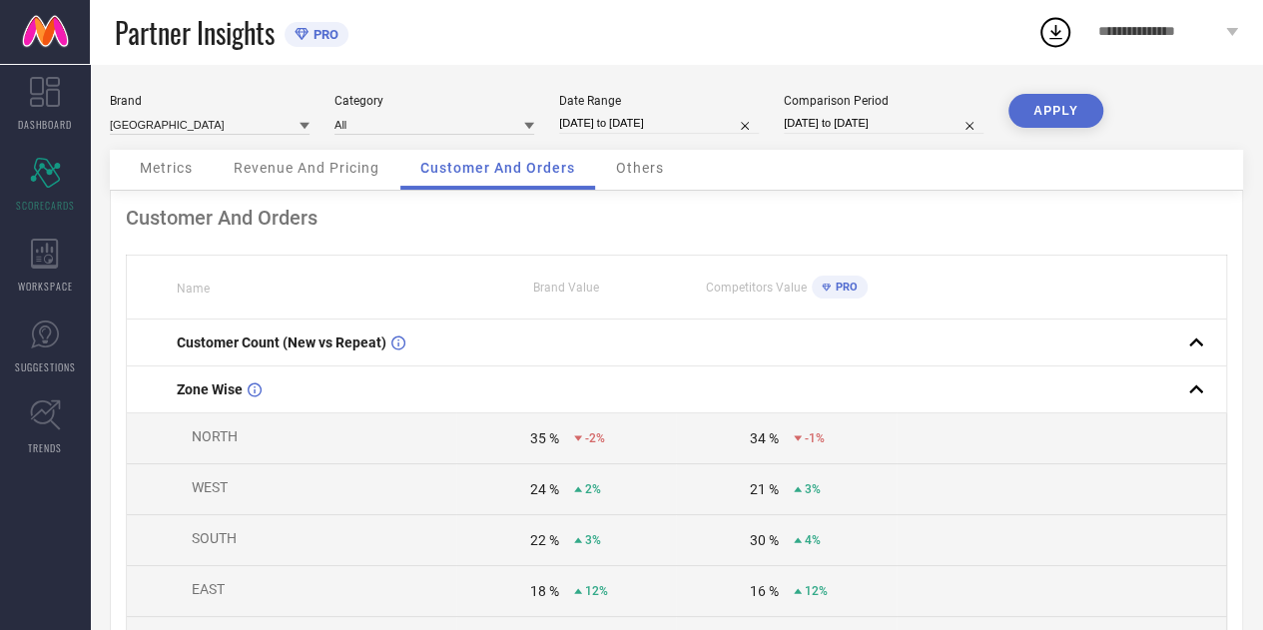
click at [1058, 111] on button "APPLY" at bounding box center [1055, 111] width 95 height 34
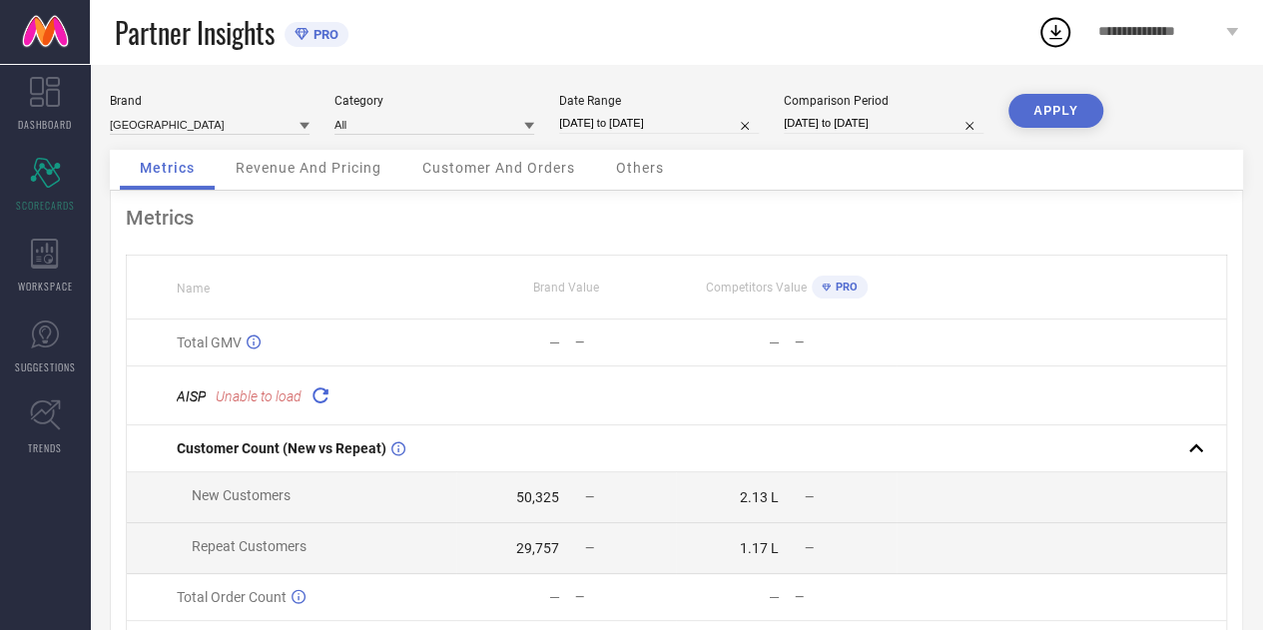
click at [318, 396] on icon at bounding box center [319, 394] width 23 height 23
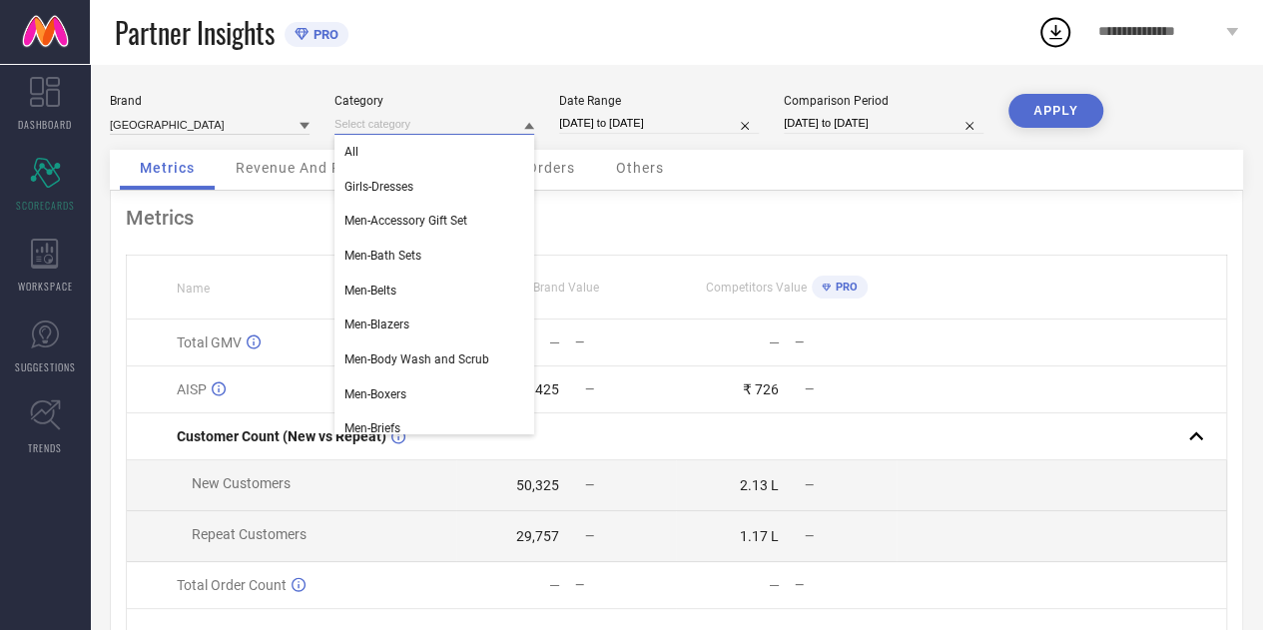
click at [443, 131] on input at bounding box center [434, 124] width 200 height 21
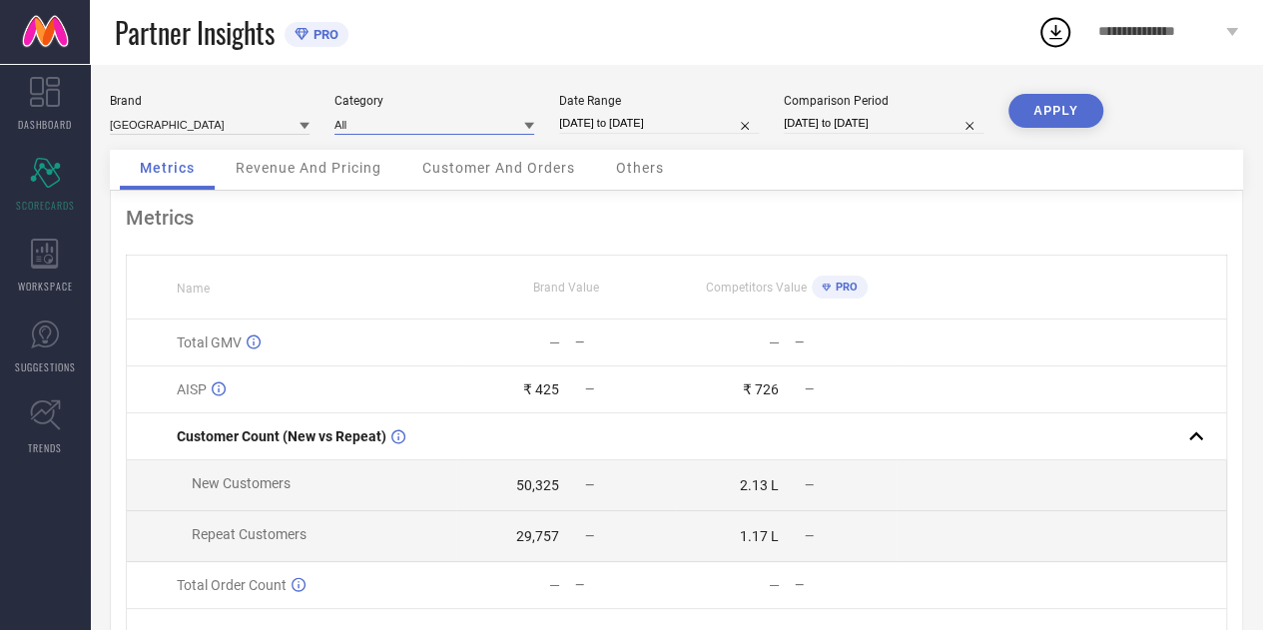
click at [443, 131] on input at bounding box center [434, 124] width 200 height 21
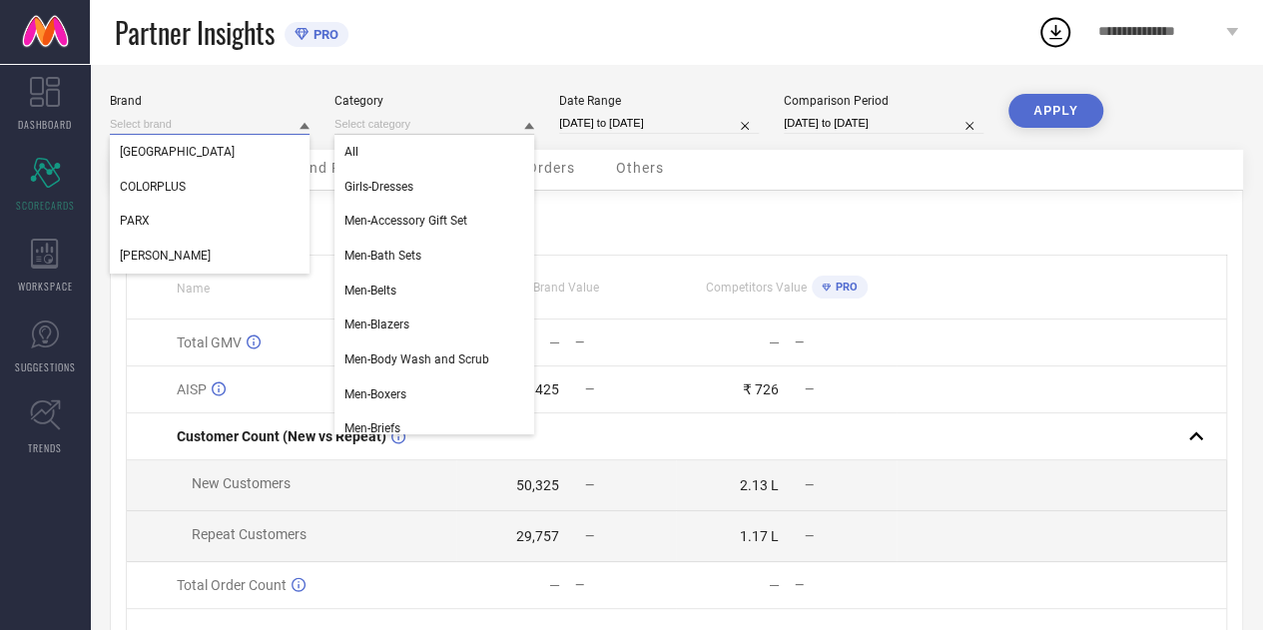
click at [292, 124] on input at bounding box center [210, 124] width 200 height 21
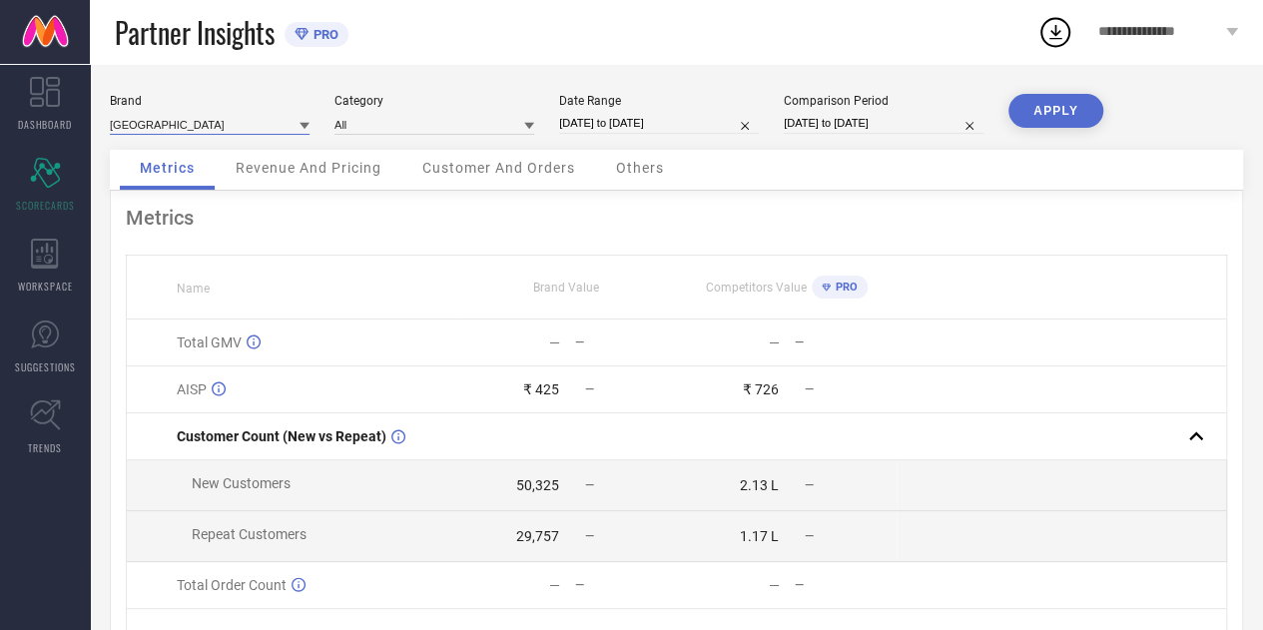
click at [286, 130] on input at bounding box center [210, 124] width 200 height 21
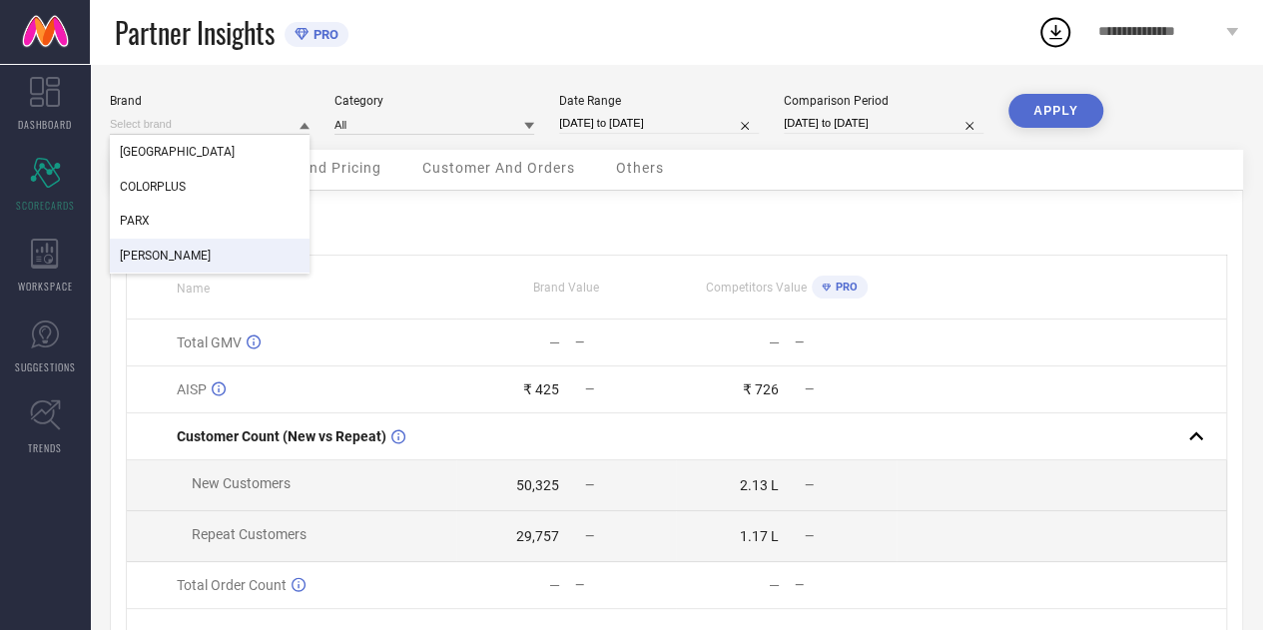
click at [184, 249] on div "[PERSON_NAME]" at bounding box center [210, 256] width 200 height 34
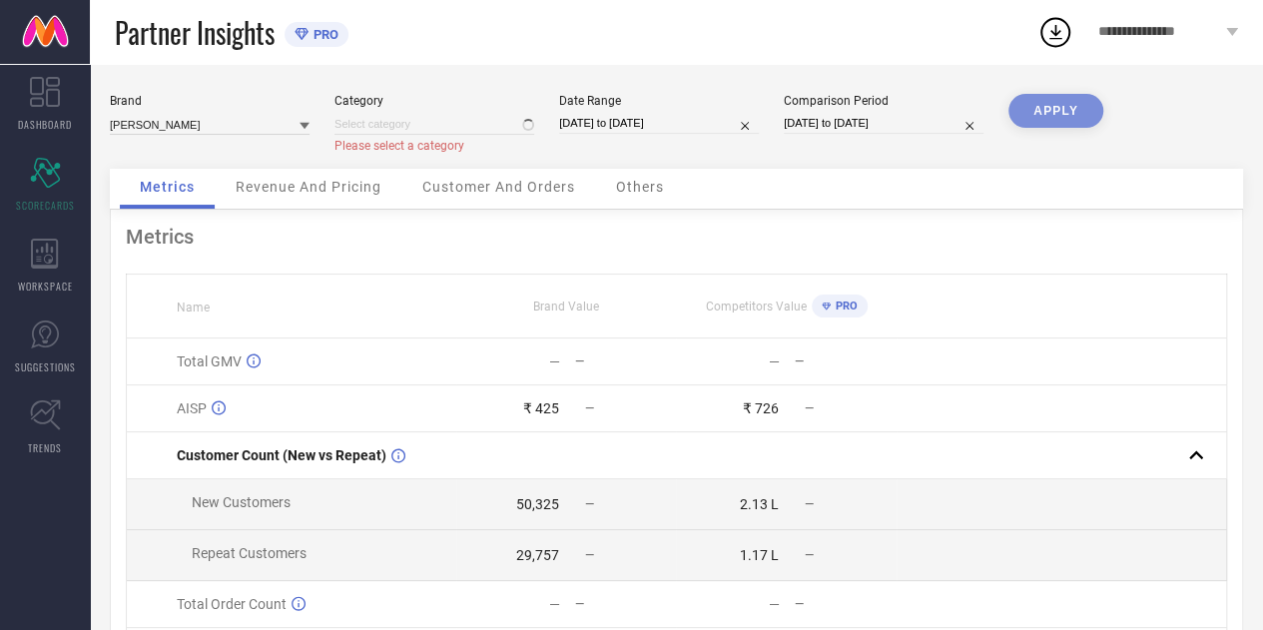
type input "All"
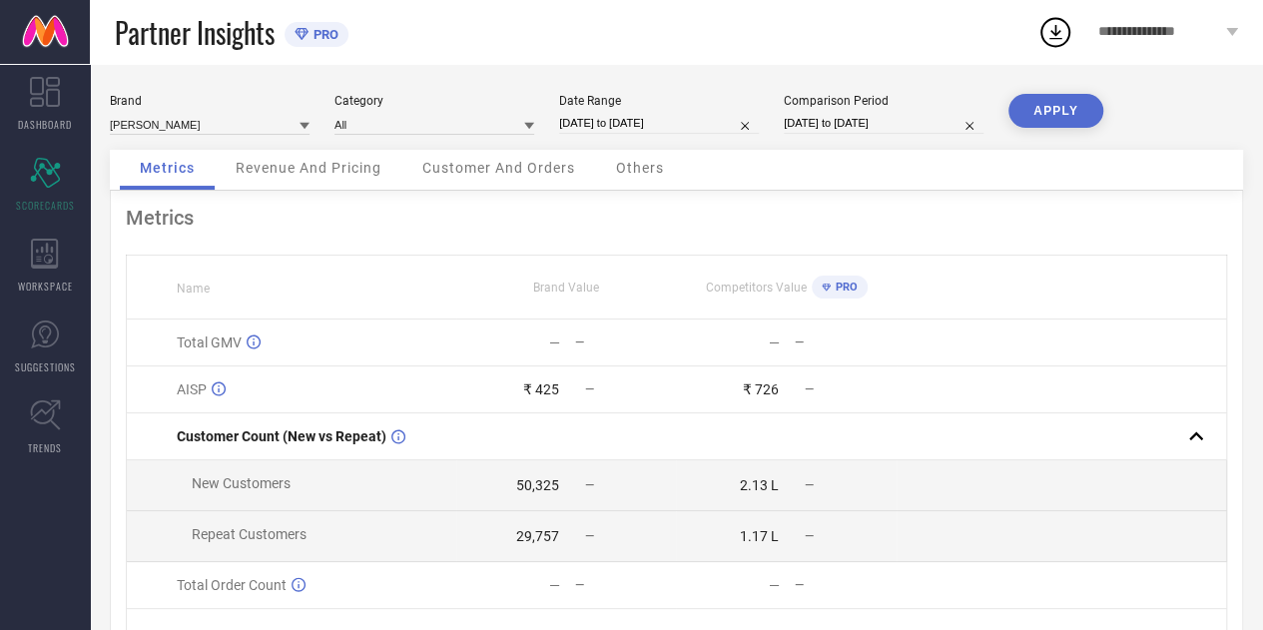
click at [1046, 113] on button "APPLY" at bounding box center [1055, 111] width 95 height 34
click at [519, 488] on div "27,339" at bounding box center [537, 485] width 43 height 16
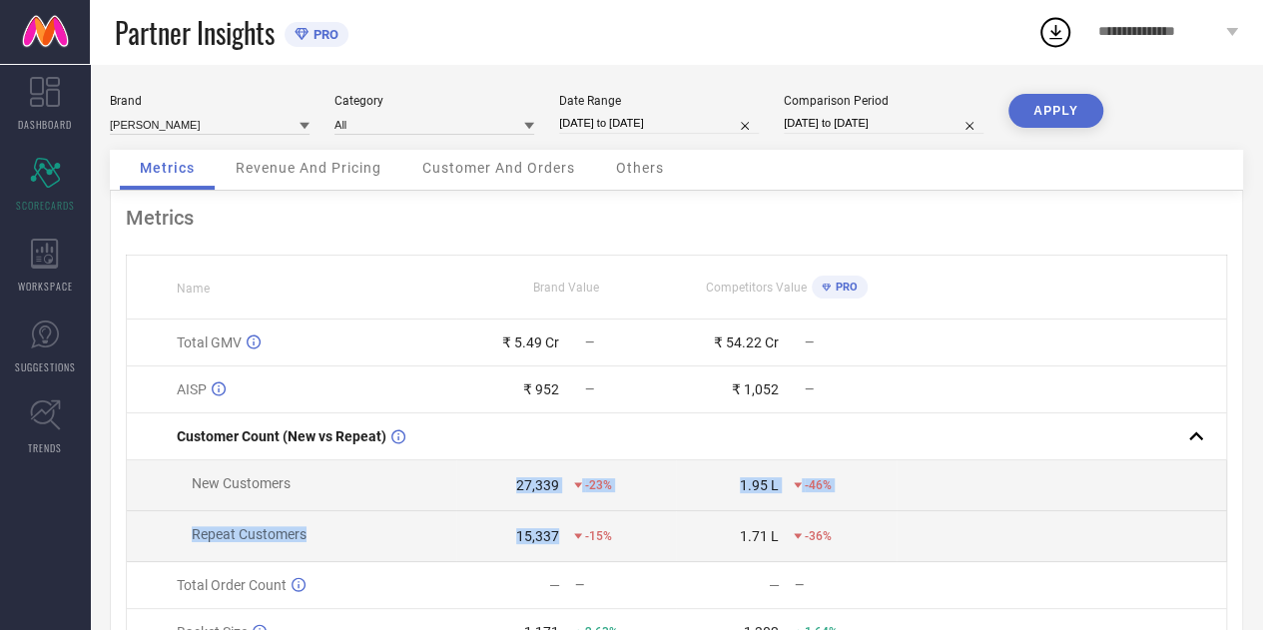
drag, startPoint x: 519, startPoint y: 488, endPoint x: 537, endPoint y: 529, distance: 44.7
click at [537, 529] on tbody "Total GMV ₹ 5.49 Cr — ₹ 54.22 Cr — AISP ₹ 952 — ₹ 1,052 — Customer Count (New v…" at bounding box center [677, 546] width 1100 height 454
click at [537, 529] on td "15,337 -15%" at bounding box center [566, 536] width 220 height 51
drag, startPoint x: 537, startPoint y: 529, endPoint x: 531, endPoint y: 493, distance: 36.4
click at [531, 493] on tbody "Total GMV ₹ 5.49 Cr — ₹ 54.22 Cr — AISP ₹ 952 — ₹ 1,052 — Customer Count (New v…" at bounding box center [677, 546] width 1100 height 454
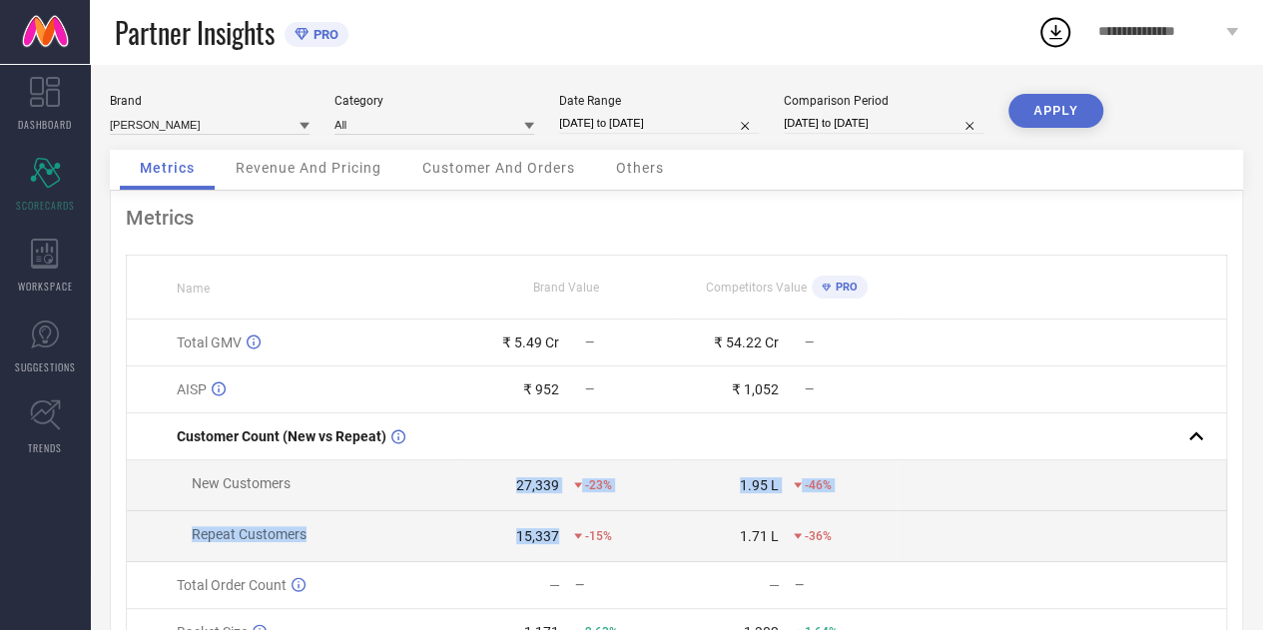
click at [531, 493] on div "27,339" at bounding box center [537, 485] width 43 height 16
drag, startPoint x: 531, startPoint y: 493, endPoint x: 540, endPoint y: 522, distance: 30.3
click at [540, 522] on tbody "Total GMV ₹ 5.49 Cr — ₹ 54.22 Cr — AISP ₹ 952 — ₹ 1,052 — Customer Count (New v…" at bounding box center [677, 546] width 1100 height 454
click at [540, 522] on td "15,337 -15%" at bounding box center [566, 536] width 220 height 51
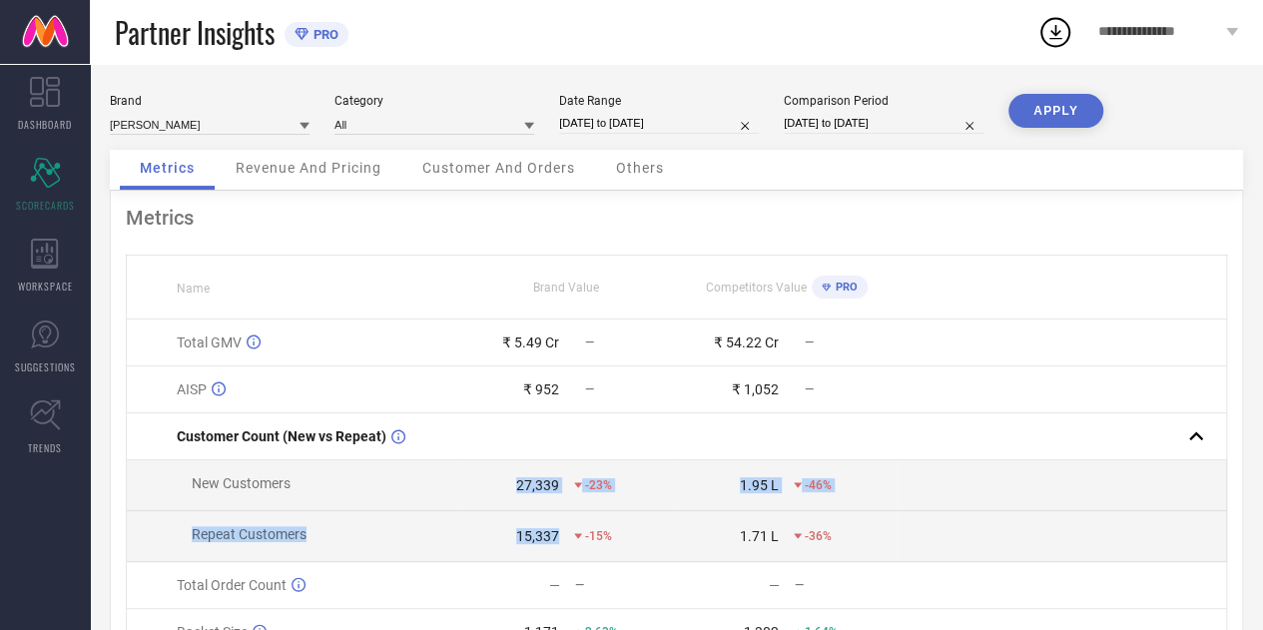
drag, startPoint x: 540, startPoint y: 522, endPoint x: 526, endPoint y: 483, distance: 41.4
click at [526, 483] on tbody "Total GMV ₹ 5.49 Cr — ₹ 54.22 Cr — AISP ₹ 952 — ₹ 1,052 — Customer Count (New v…" at bounding box center [677, 546] width 1100 height 454
click at [526, 483] on div "27,339" at bounding box center [537, 485] width 43 height 16
drag, startPoint x: 526, startPoint y: 483, endPoint x: 537, endPoint y: 518, distance: 36.6
click at [537, 518] on tbody "Total GMV ₹ 5.49 Cr — ₹ 54.22 Cr — AISP ₹ 952 — ₹ 1,052 — Customer Count (New v…" at bounding box center [677, 546] width 1100 height 454
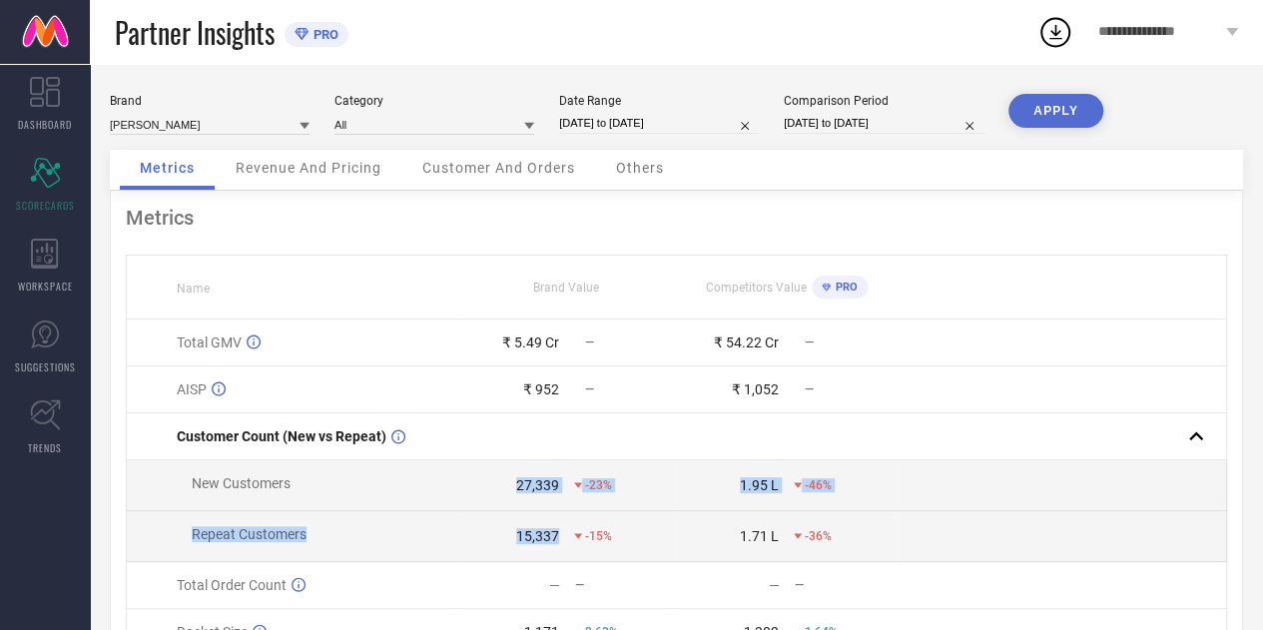
click at [537, 518] on td "15,337 -15%" at bounding box center [566, 536] width 220 height 51
